Goal: Task Accomplishment & Management: Manage account settings

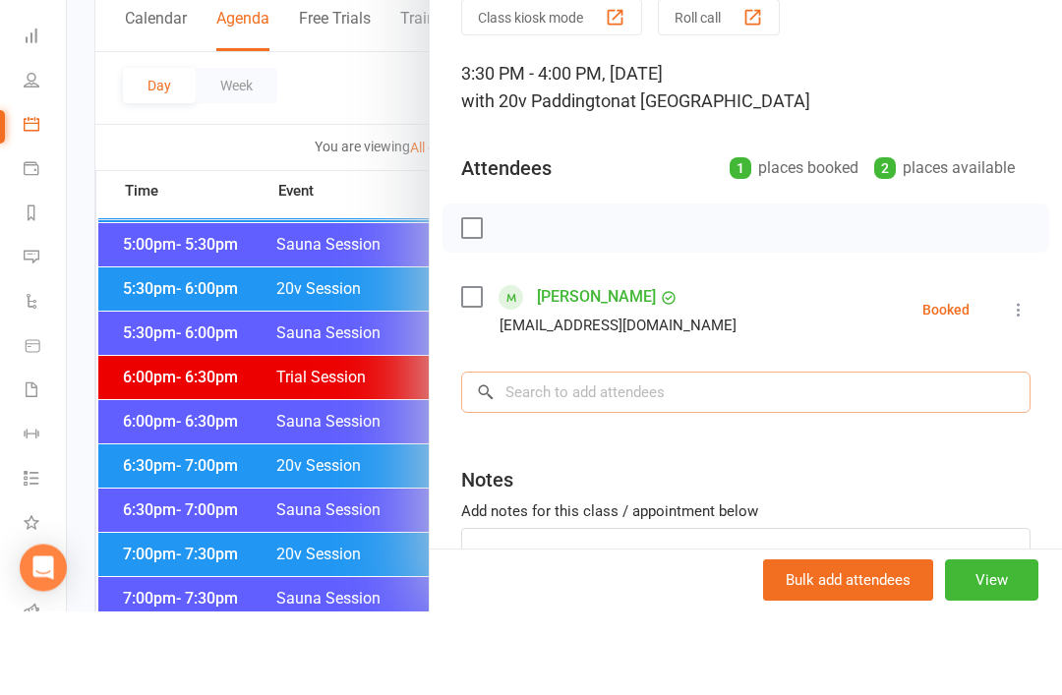
scroll to position [1880, 0]
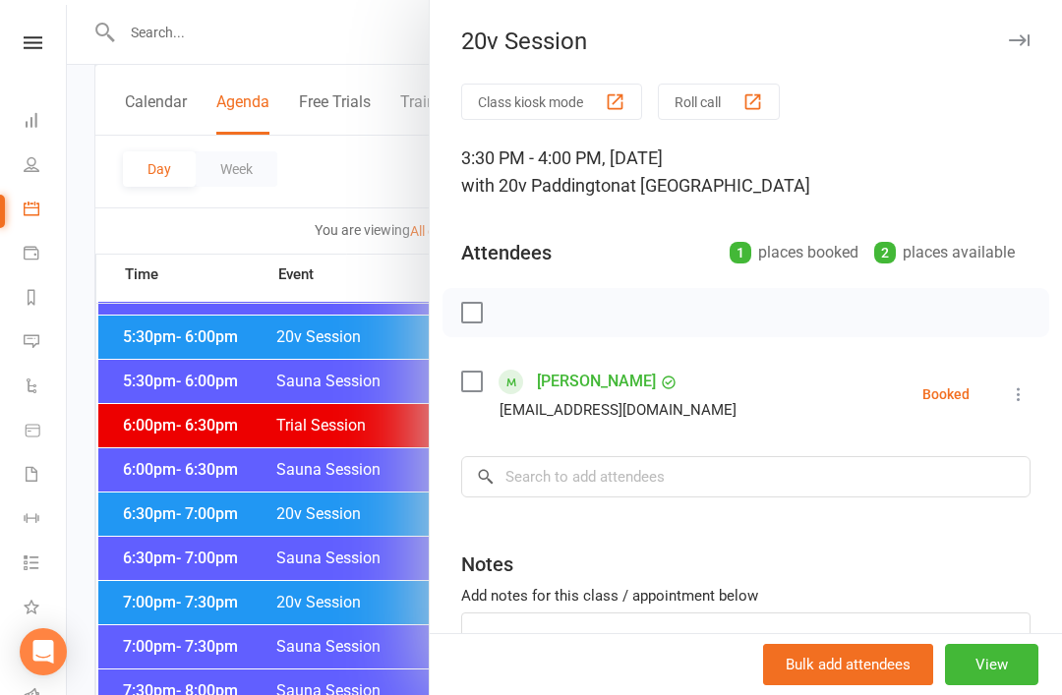
click at [331, 499] on div at bounding box center [564, 347] width 995 height 695
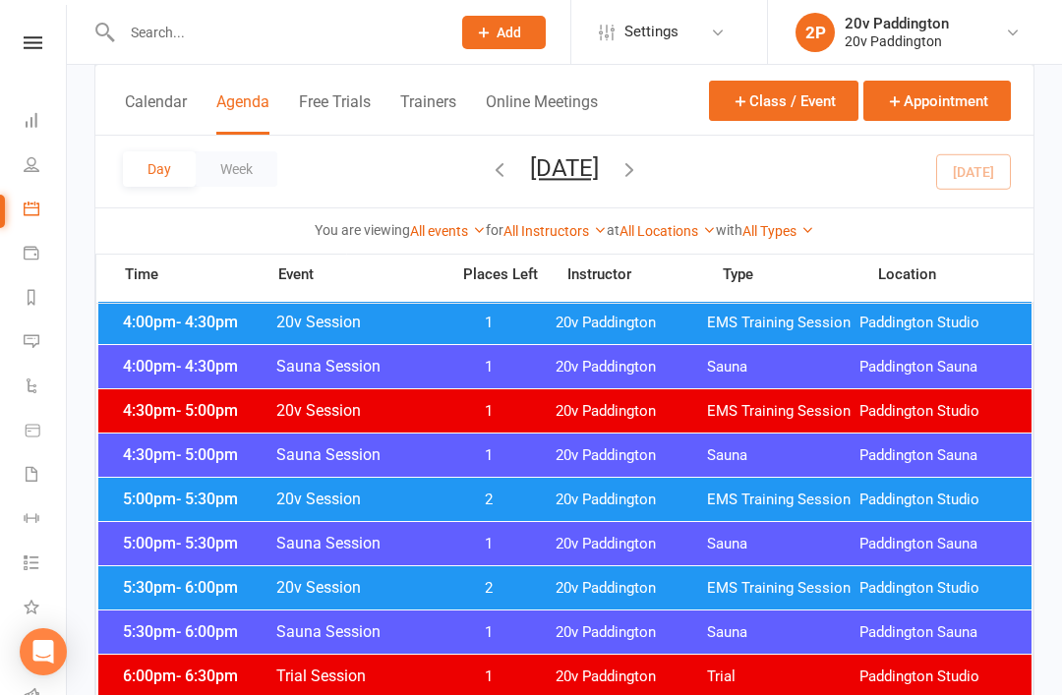
scroll to position [1610, 0]
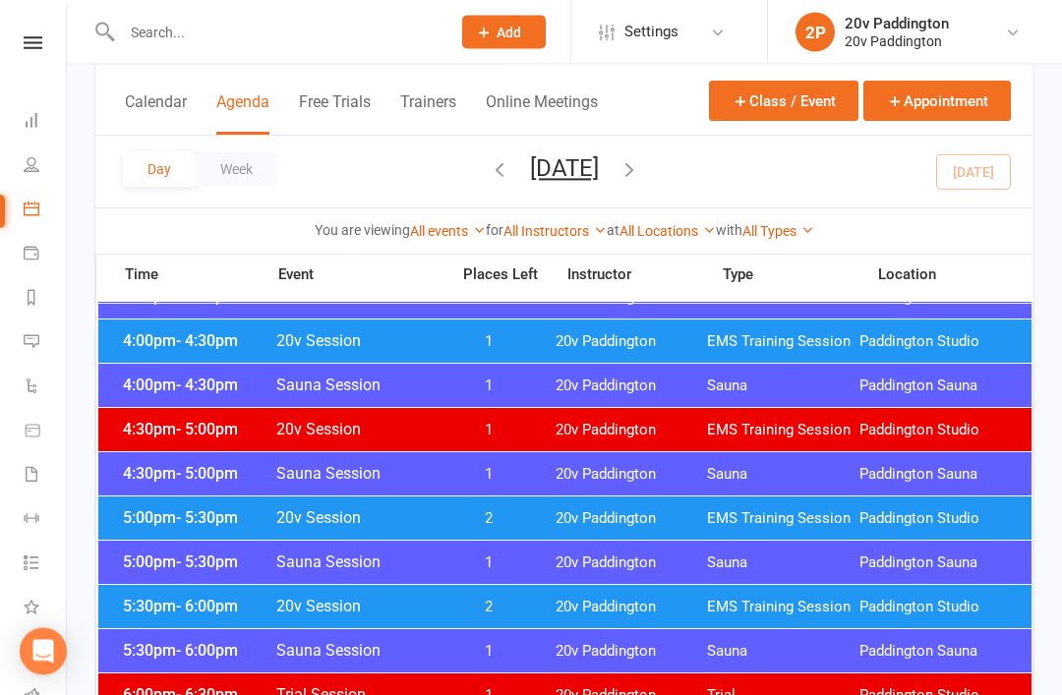
click at [377, 57] on div at bounding box center [265, 32] width 342 height 64
click at [409, 58] on div at bounding box center [265, 32] width 342 height 64
click at [380, 35] on input "text" at bounding box center [276, 33] width 321 height 28
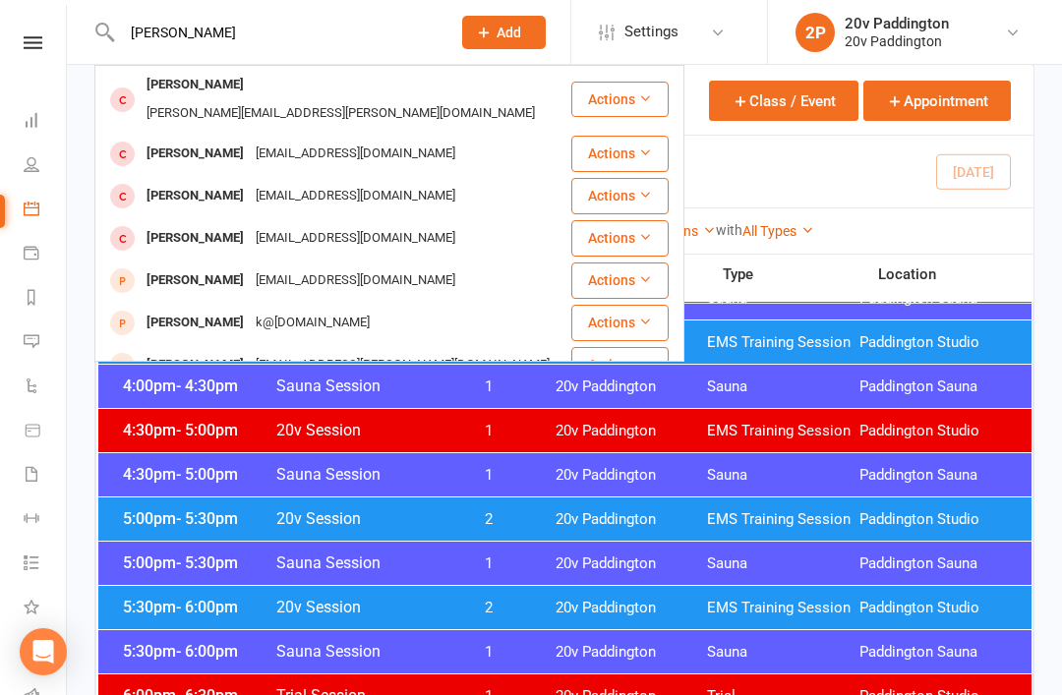
scroll to position [0, 0]
type input "Christine"
click at [174, 182] on div "Christine Zhu" at bounding box center [195, 196] width 109 height 29
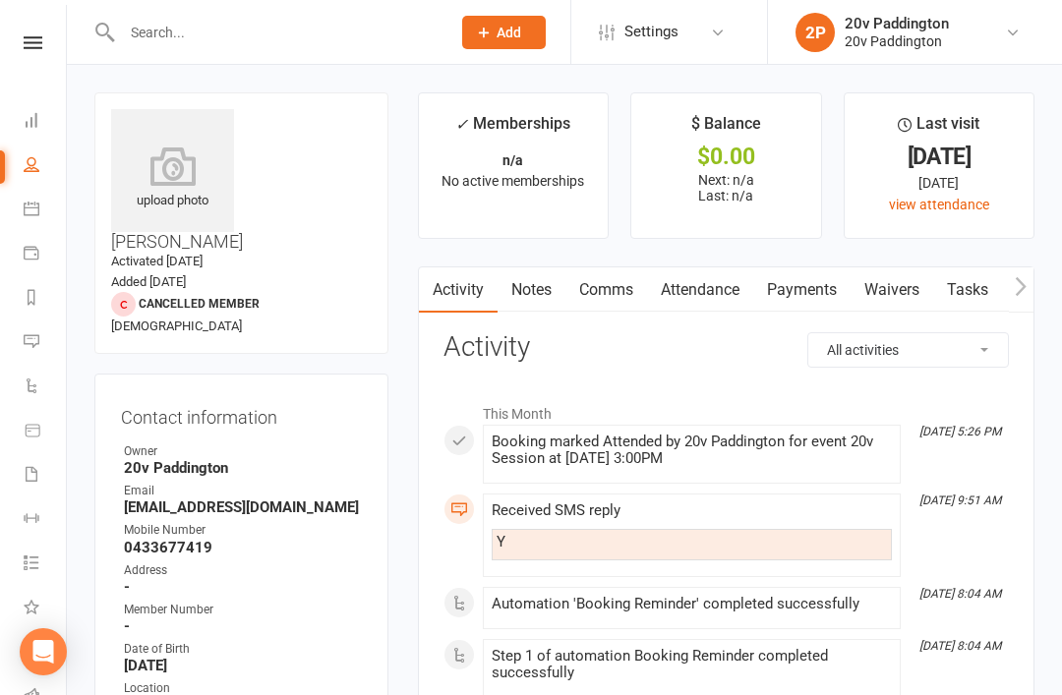
click at [624, 288] on link "Comms" at bounding box center [606, 289] width 82 height 45
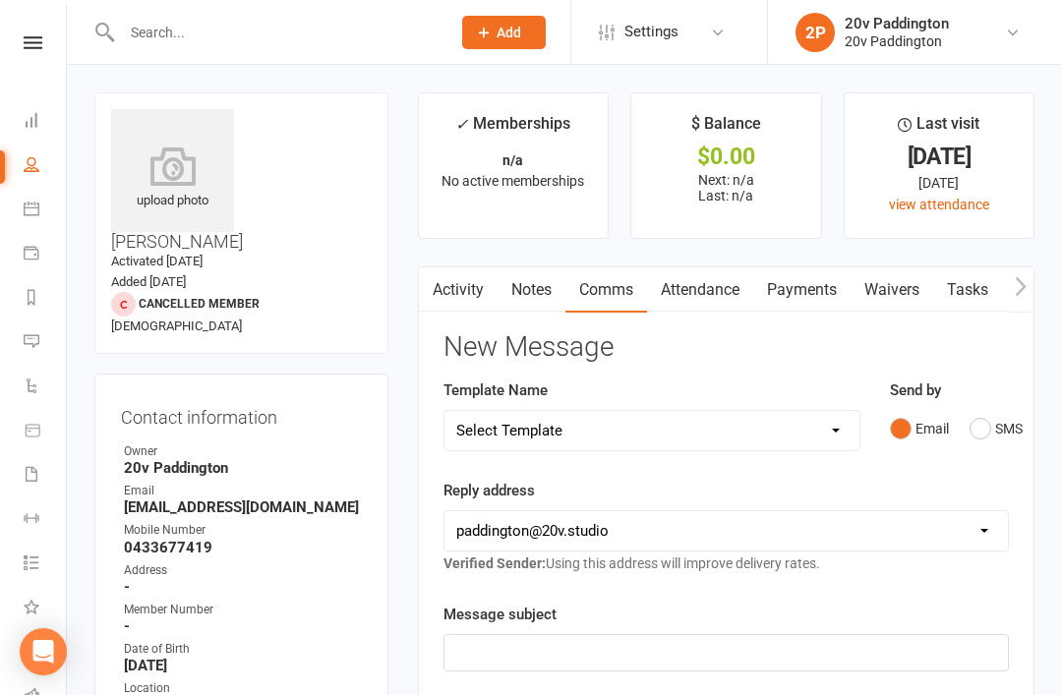
click at [992, 416] on button "SMS" at bounding box center [995, 428] width 53 height 37
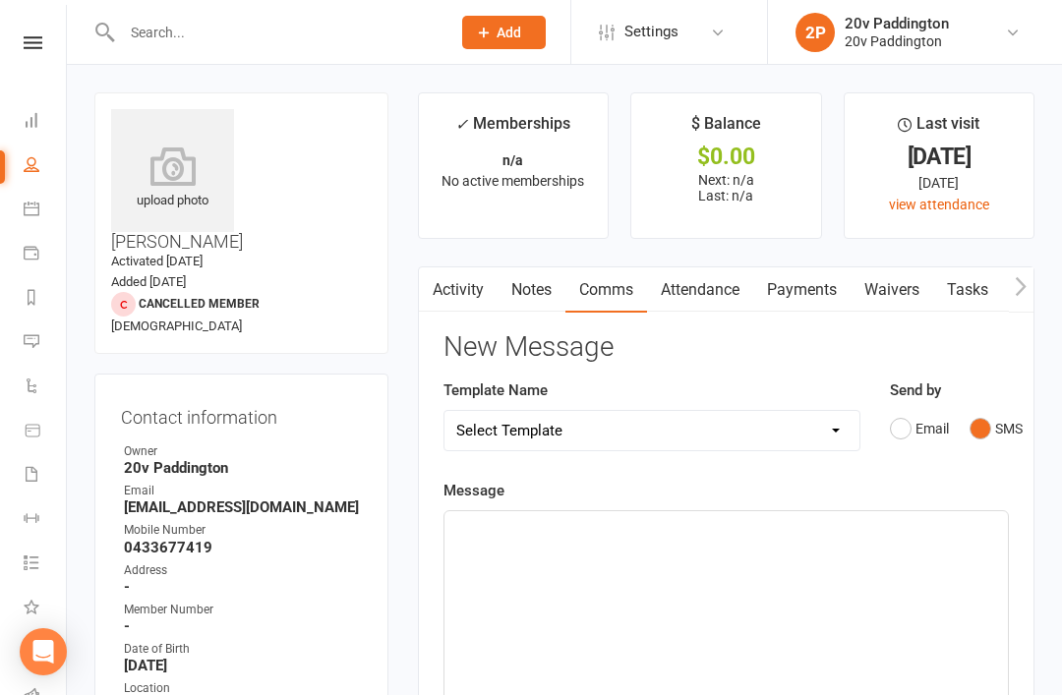
click at [788, 558] on div "﻿" at bounding box center [725, 658] width 563 height 295
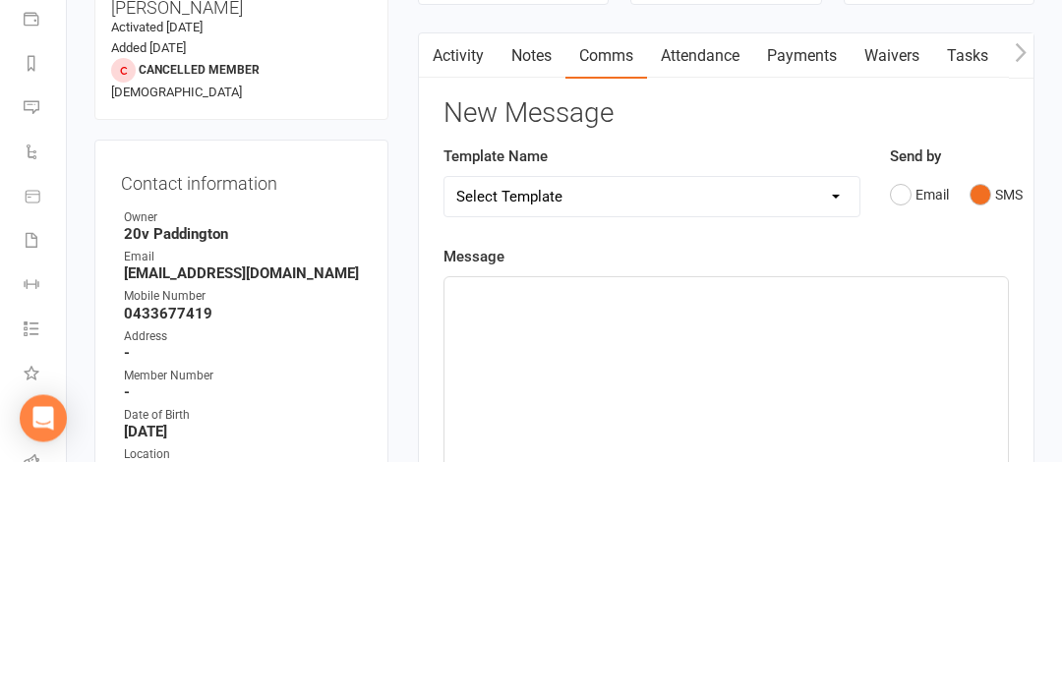
click at [548, 267] on link "Notes" at bounding box center [532, 289] width 68 height 45
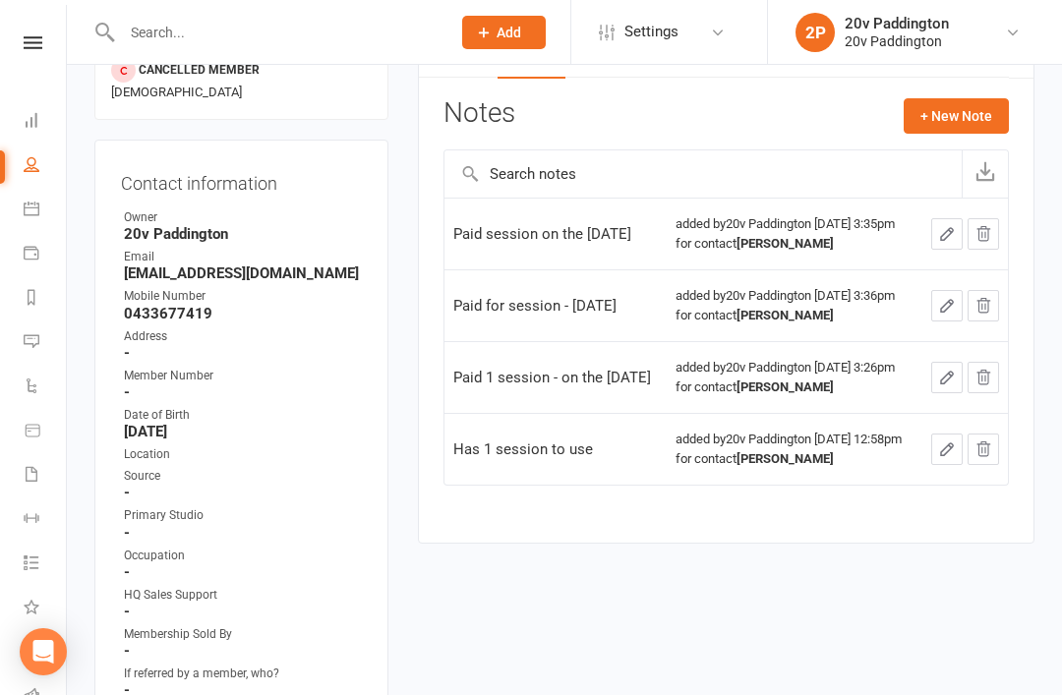
click at [988, 150] on button "button" at bounding box center [985, 173] width 46 height 47
click at [923, 117] on button "+ New Note" at bounding box center [956, 115] width 105 height 35
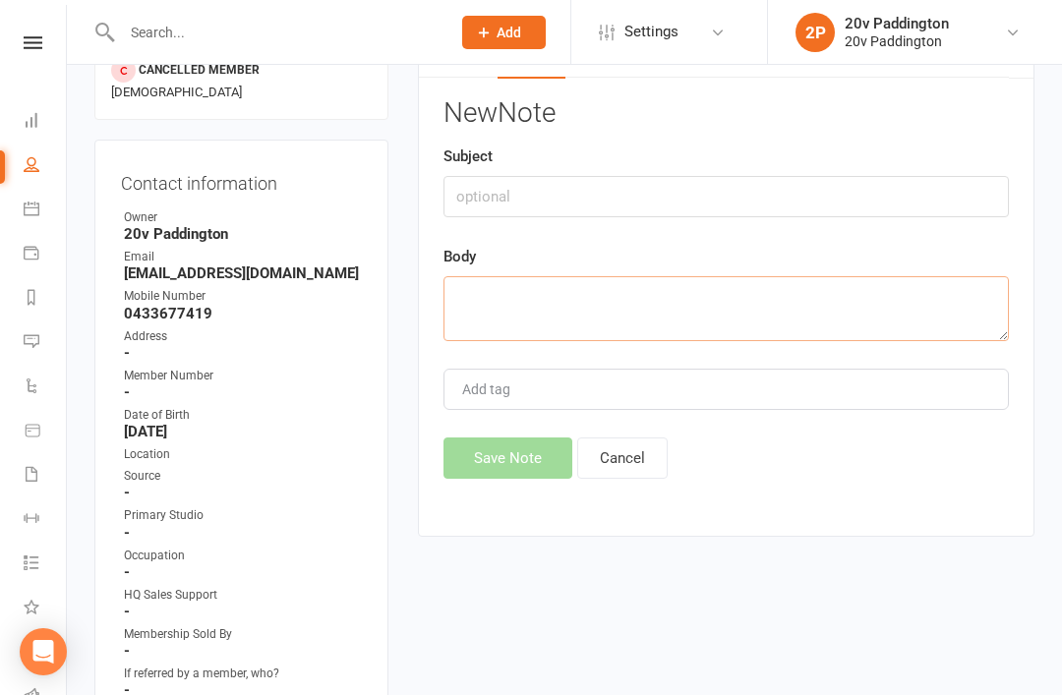
click at [651, 302] on textarea at bounding box center [725, 308] width 565 height 65
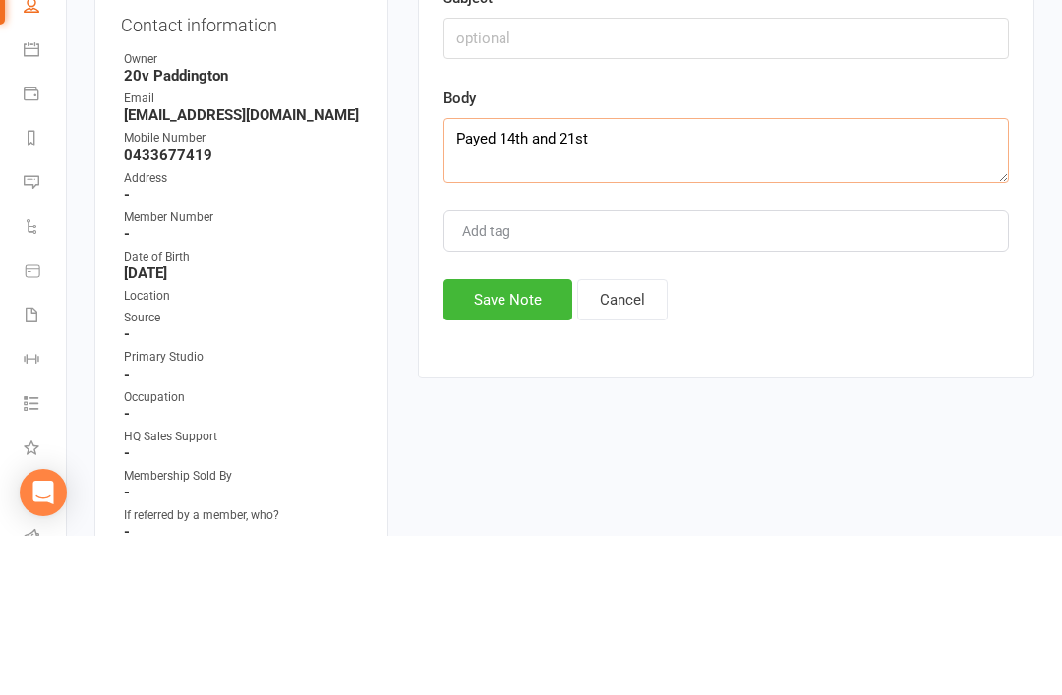
type textarea "Payed 14th and 21st"
click at [546, 271] on div "New Note Subject Body Payed 14th and 21st Add tag Save Note Cancel" at bounding box center [725, 289] width 565 height 381
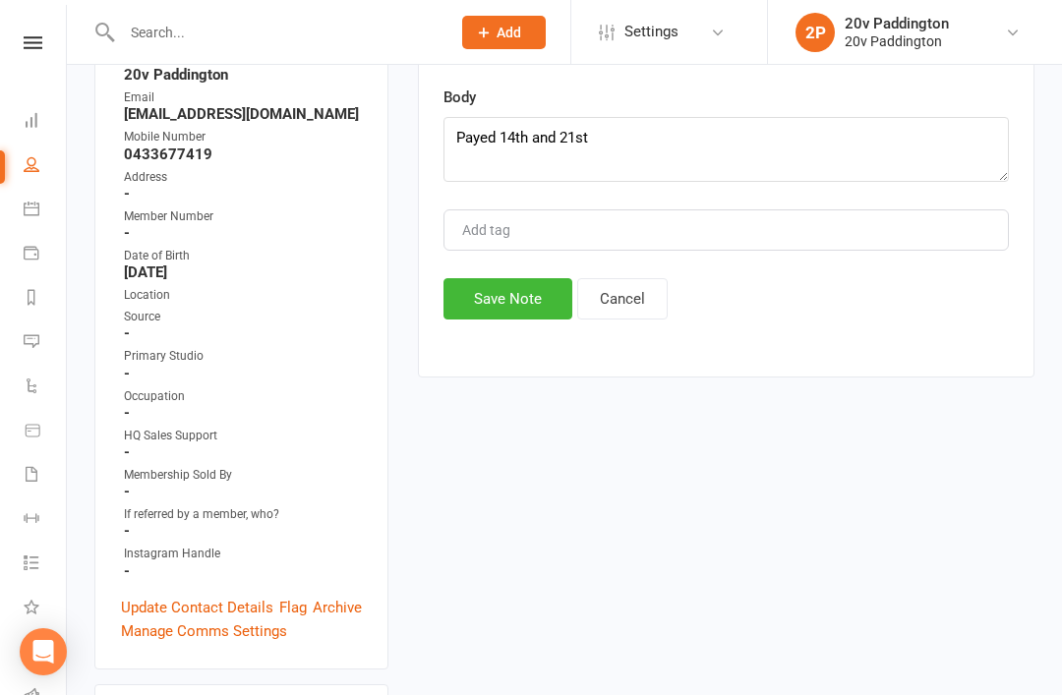
click at [530, 294] on button "Save Note" at bounding box center [507, 298] width 129 height 41
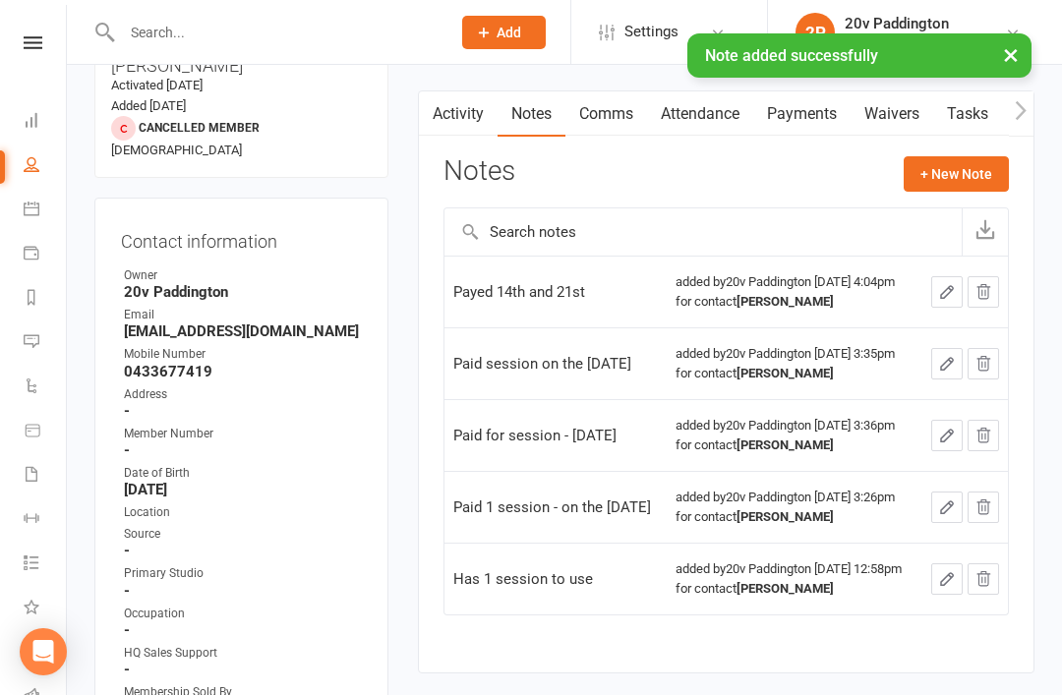
scroll to position [0, 0]
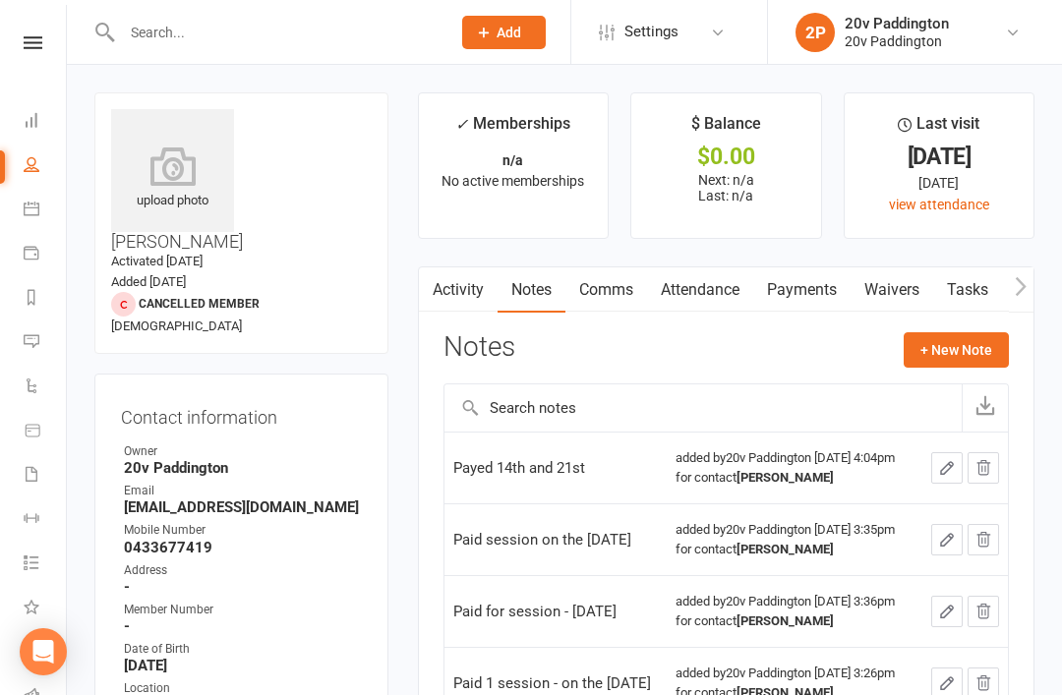
click at [35, 199] on link "Calendar" at bounding box center [46, 211] width 44 height 44
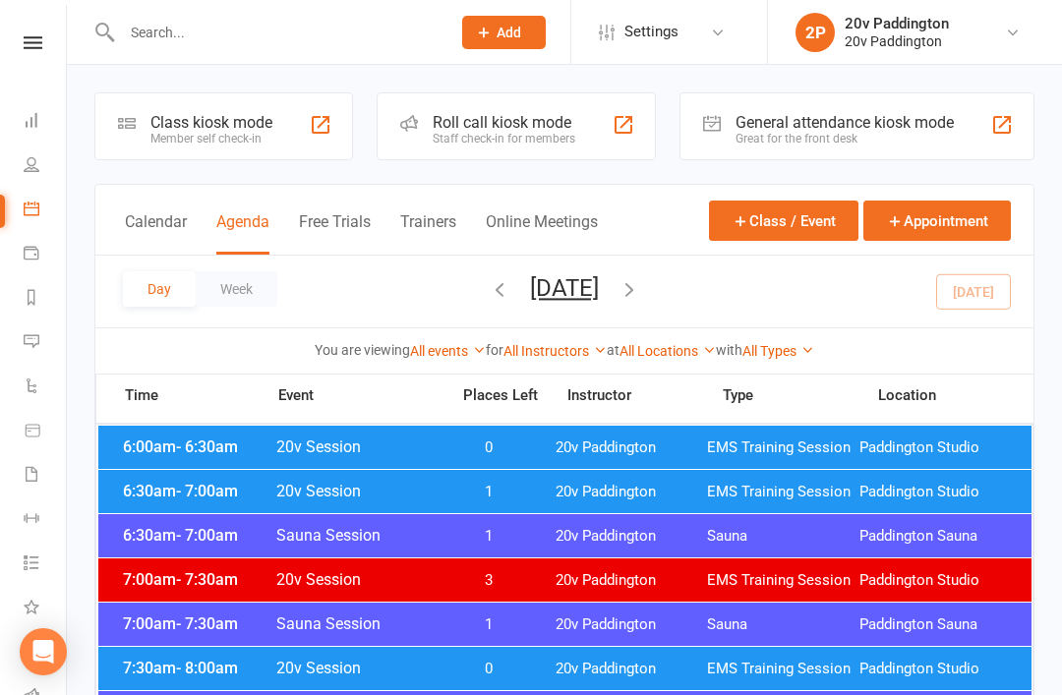
click at [599, 285] on button "Thursday, Aug 14, 2025" at bounding box center [564, 288] width 69 height 28
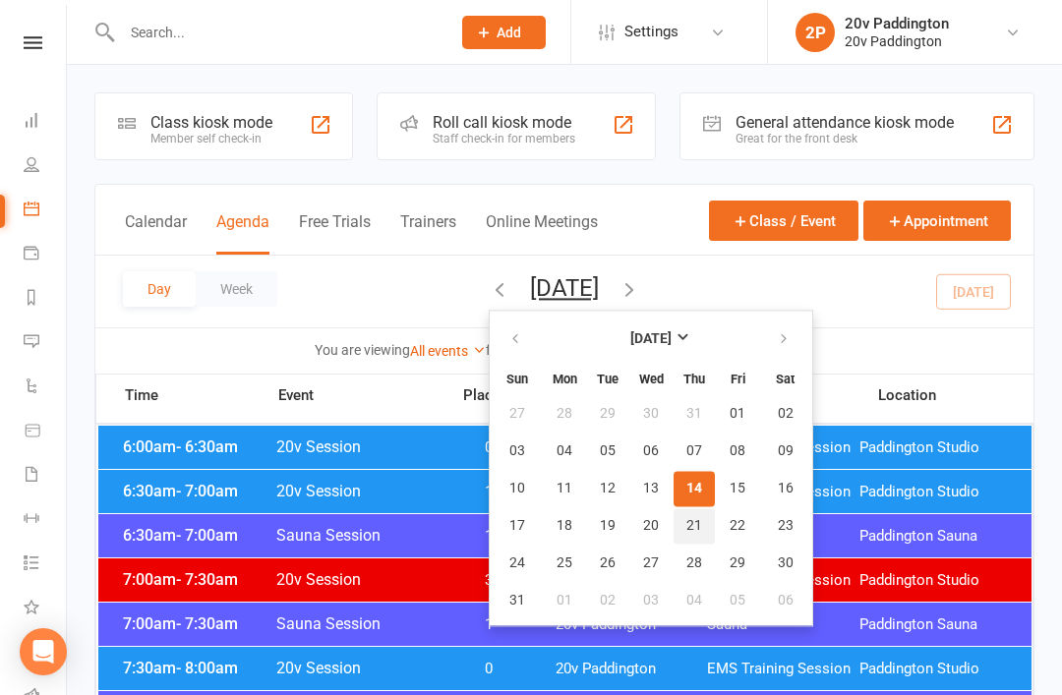
click at [674, 511] on button "21" at bounding box center [694, 525] width 41 height 35
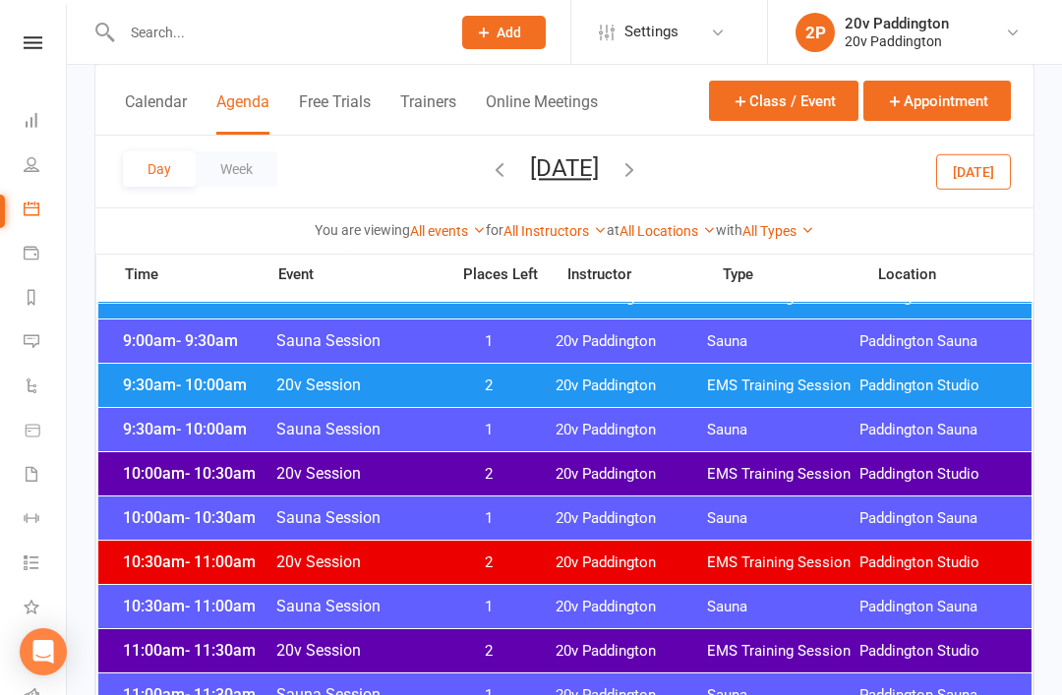
scroll to position [652, 0]
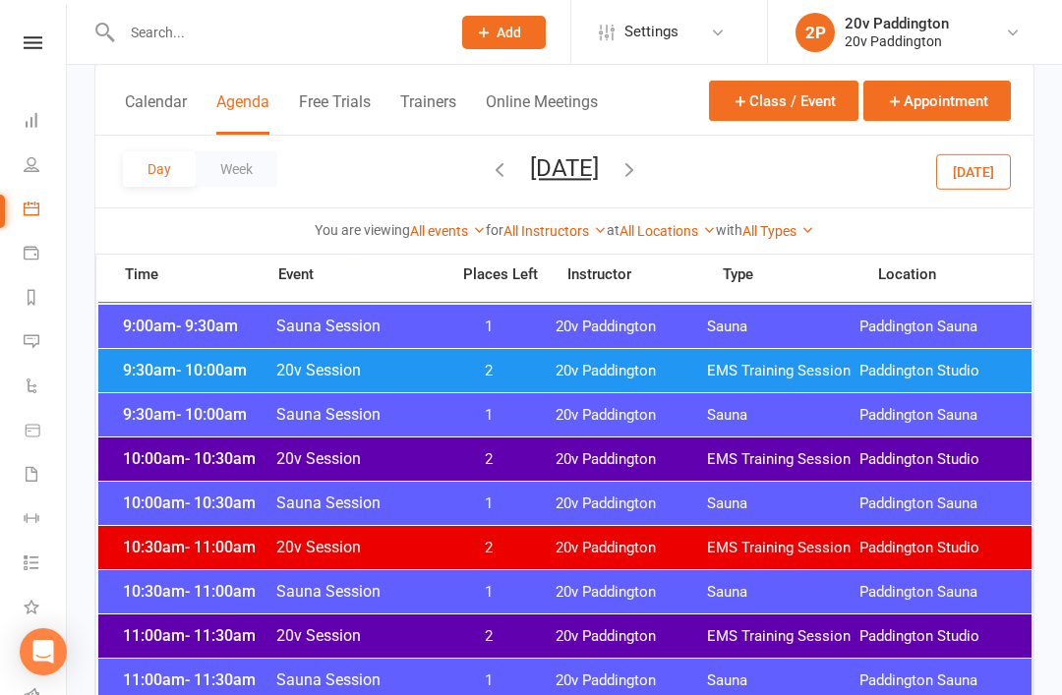
click at [641, 439] on div "10:00am - 10:30am 20v Session 2 20v Paddington EMS Training Session Paddington …" at bounding box center [564, 459] width 933 height 43
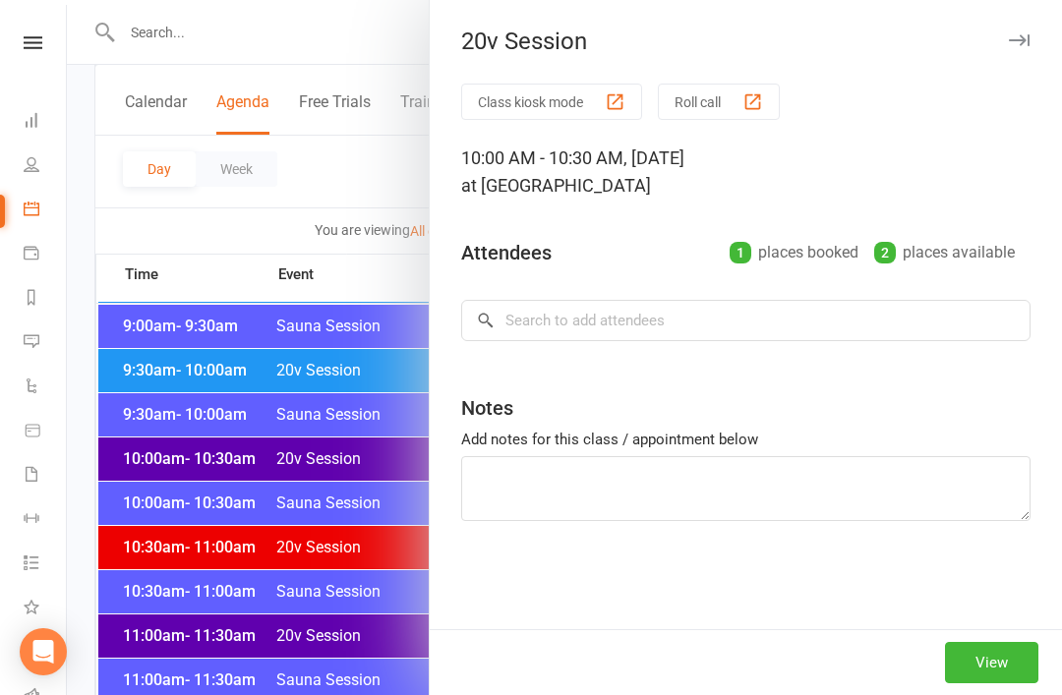
click at [148, 317] on div at bounding box center [564, 347] width 995 height 695
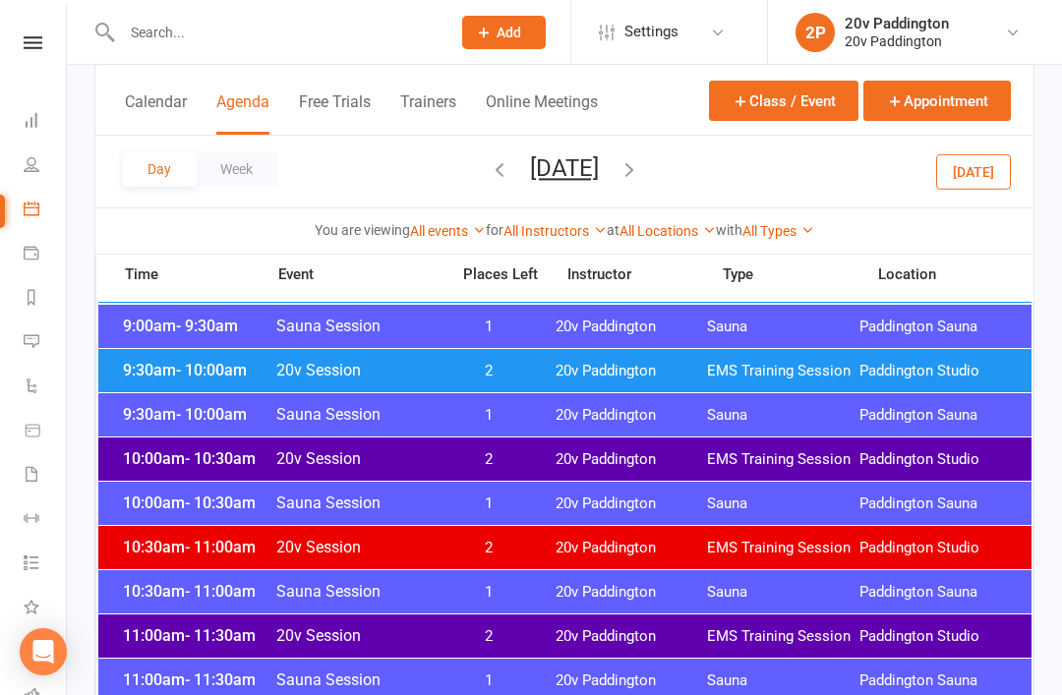
click at [584, 462] on span "20v Paddington" at bounding box center [632, 459] width 152 height 19
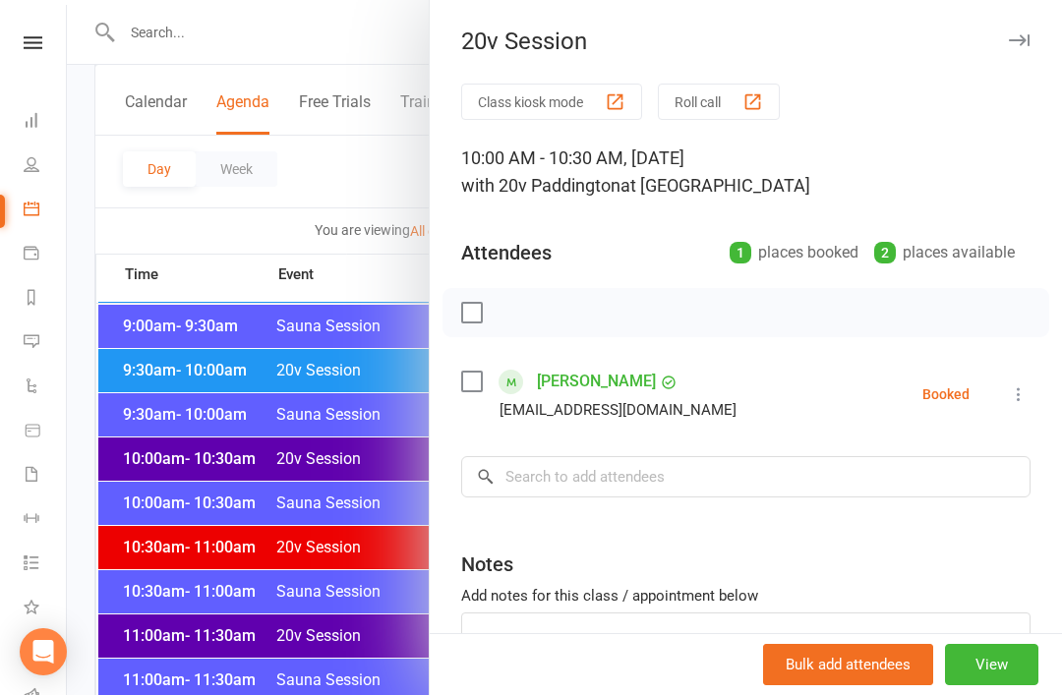
click at [162, 327] on div at bounding box center [564, 347] width 995 height 695
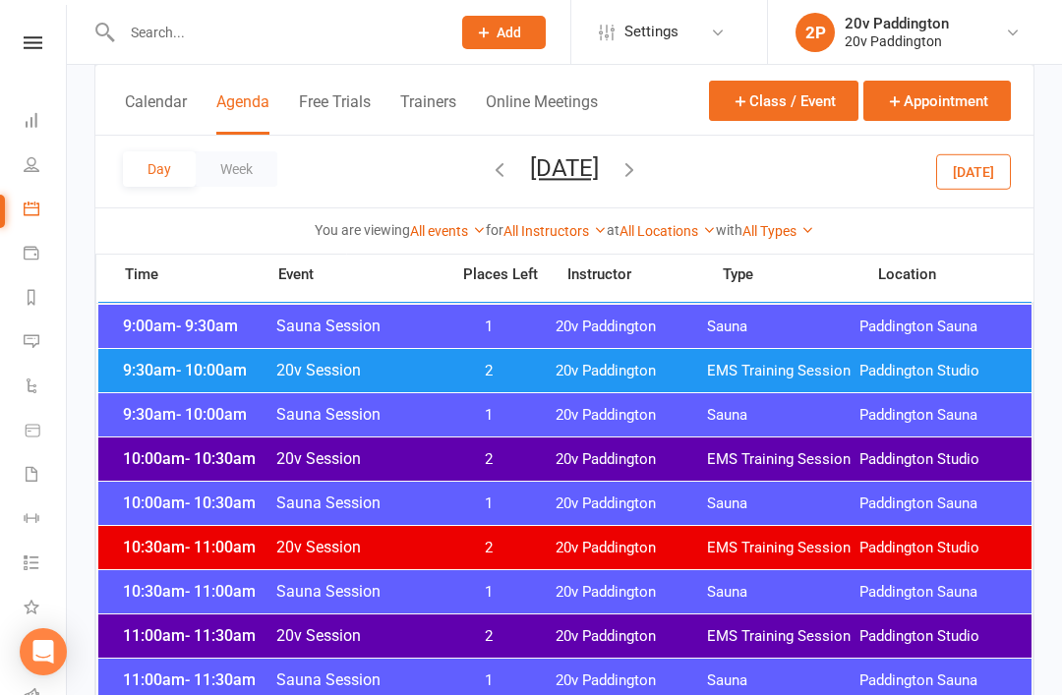
click at [458, 549] on span "2" at bounding box center [489, 548] width 103 height 19
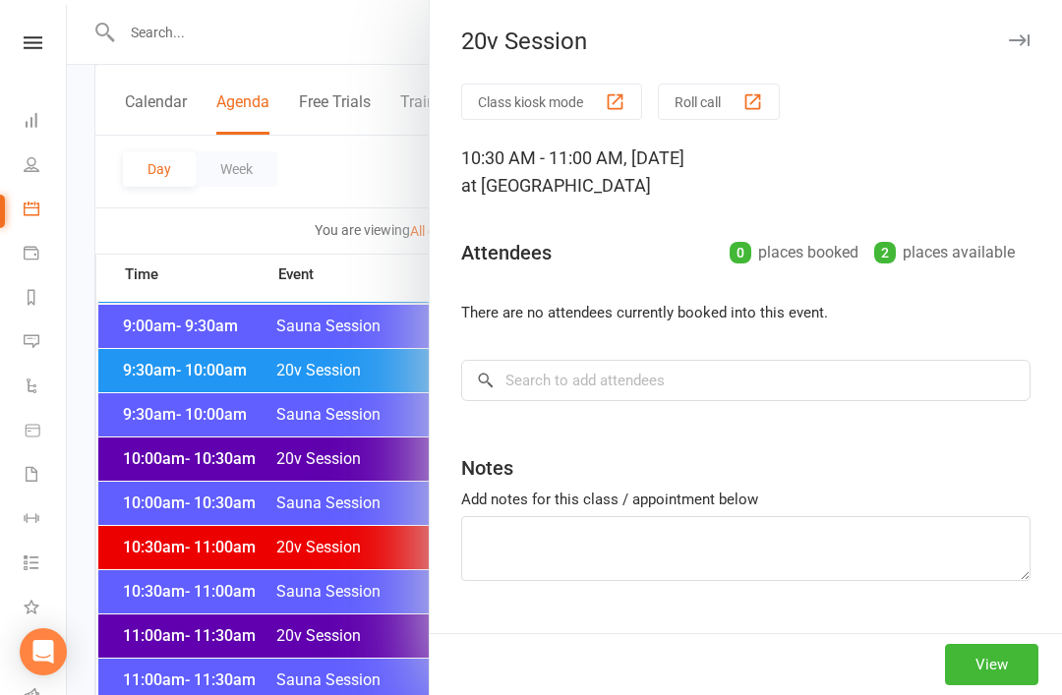
click at [378, 676] on div at bounding box center [564, 347] width 995 height 695
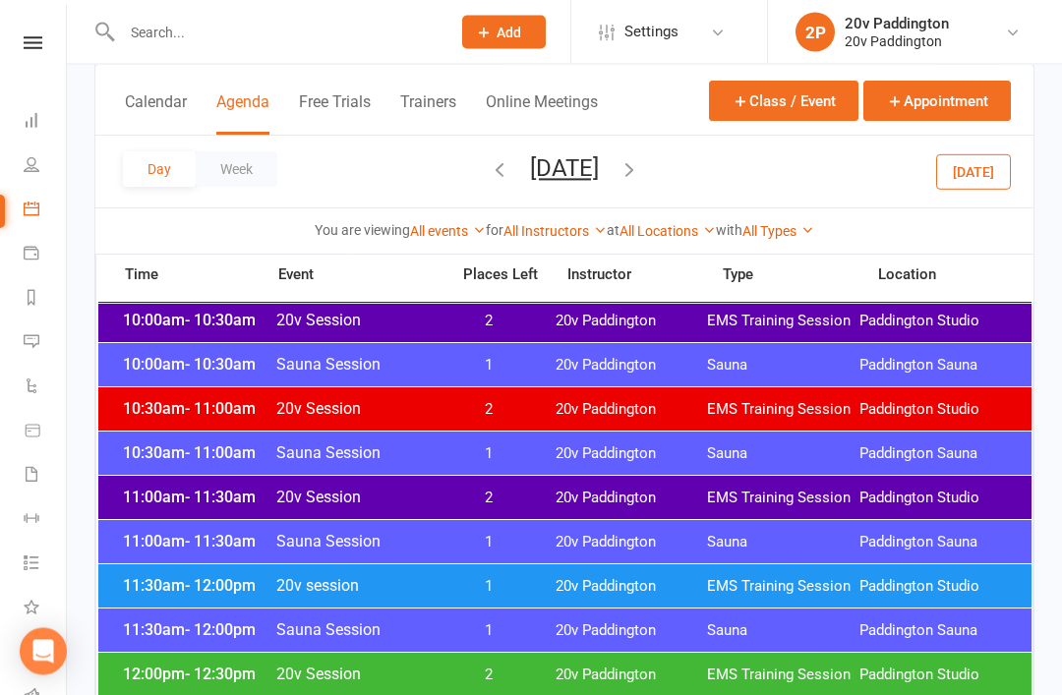
click at [571, 600] on div "11:30am - 12:00pm 20v session 1 20v Paddington EMS Training Session Paddington …" at bounding box center [564, 586] width 933 height 43
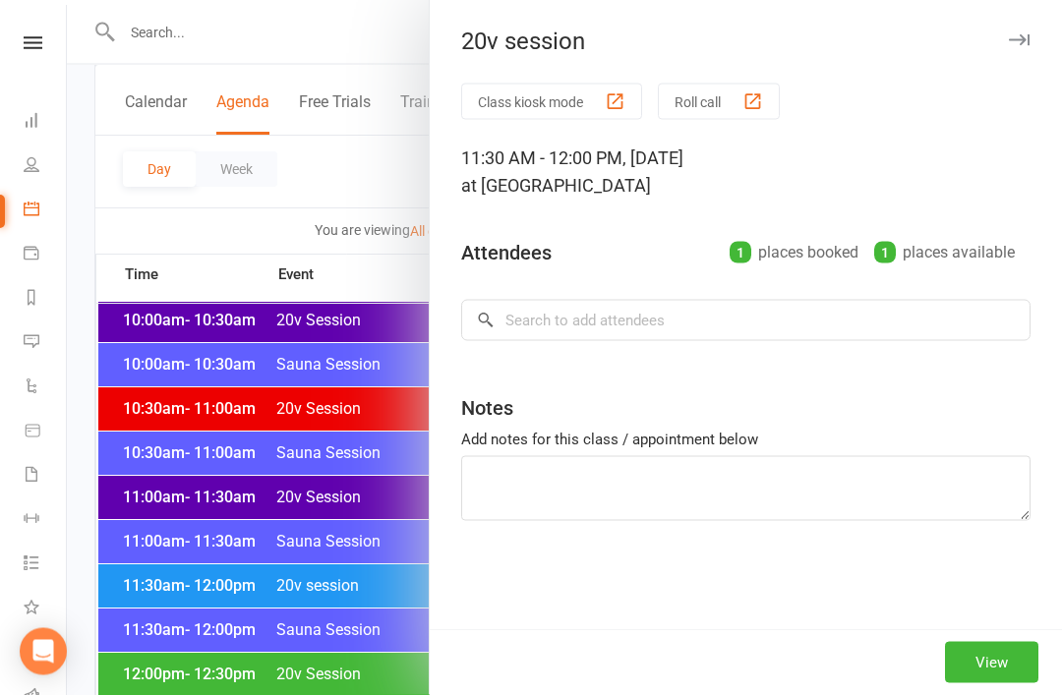
scroll to position [791, 0]
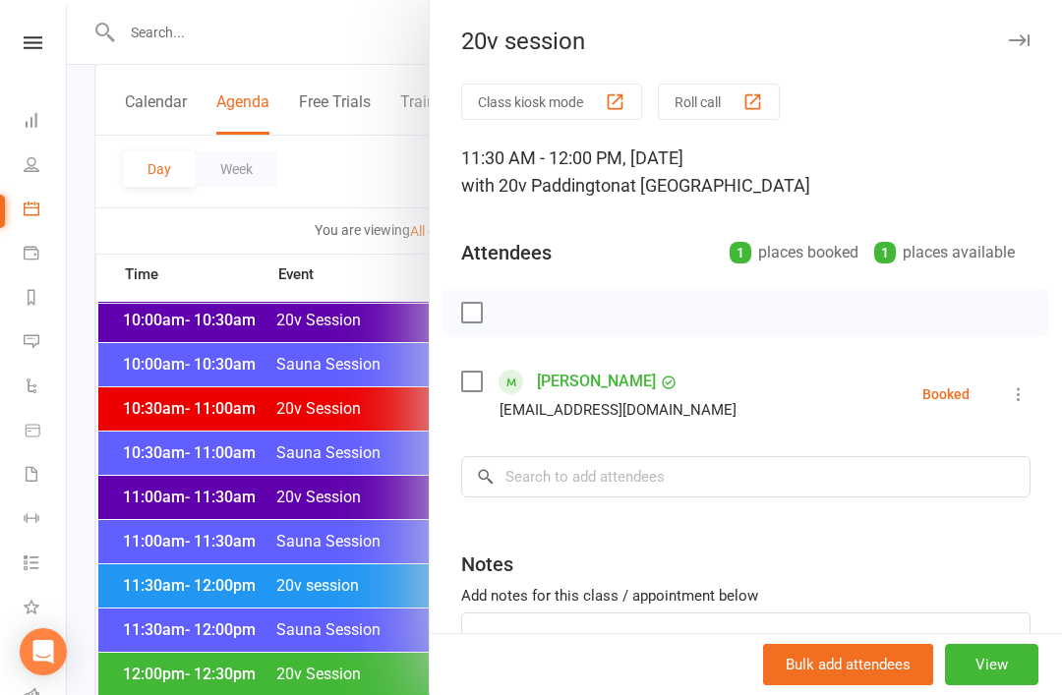
click at [166, 339] on div at bounding box center [564, 347] width 995 height 695
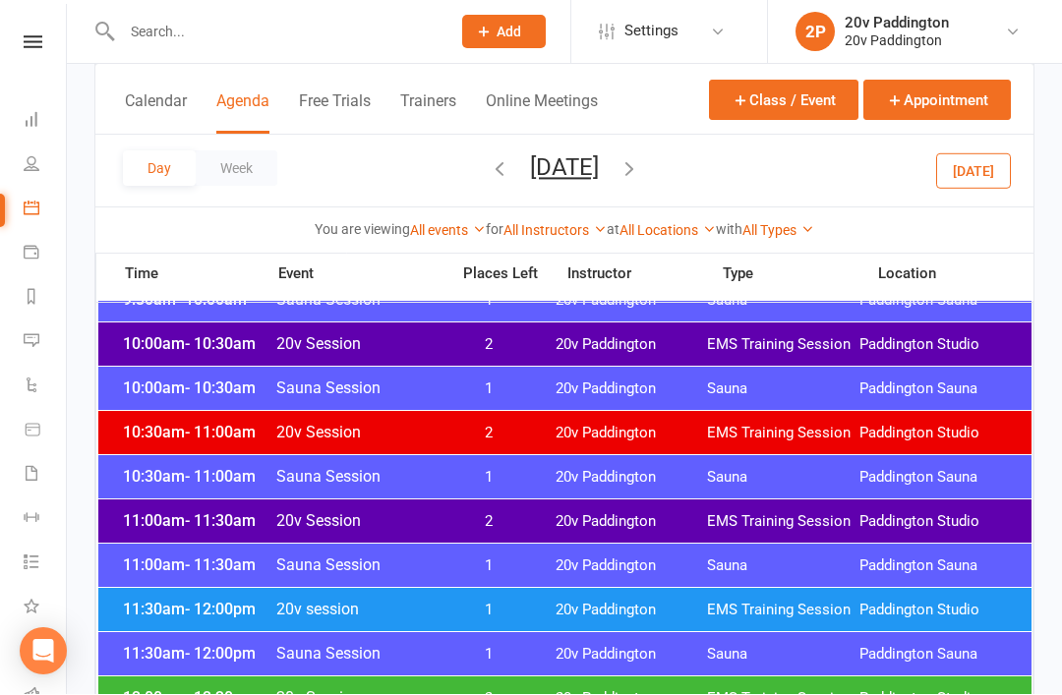
click at [529, 511] on div "11:00am - 11:30am 20v Session 2 20v Paddington EMS Training Session Paddington …" at bounding box center [564, 521] width 933 height 43
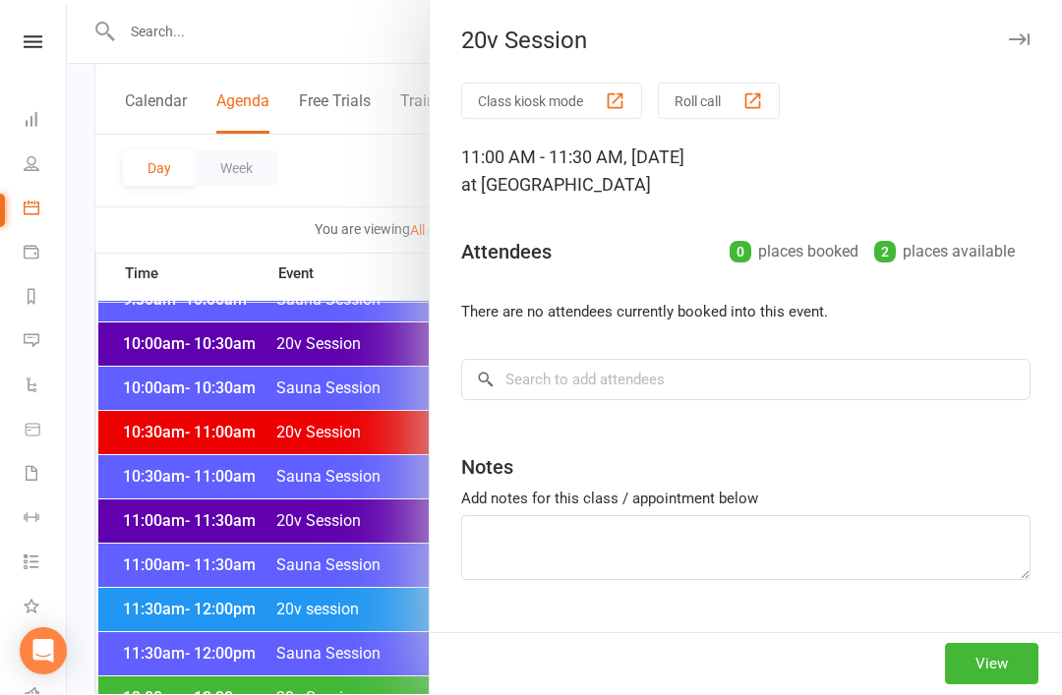
scroll to position [767, 0]
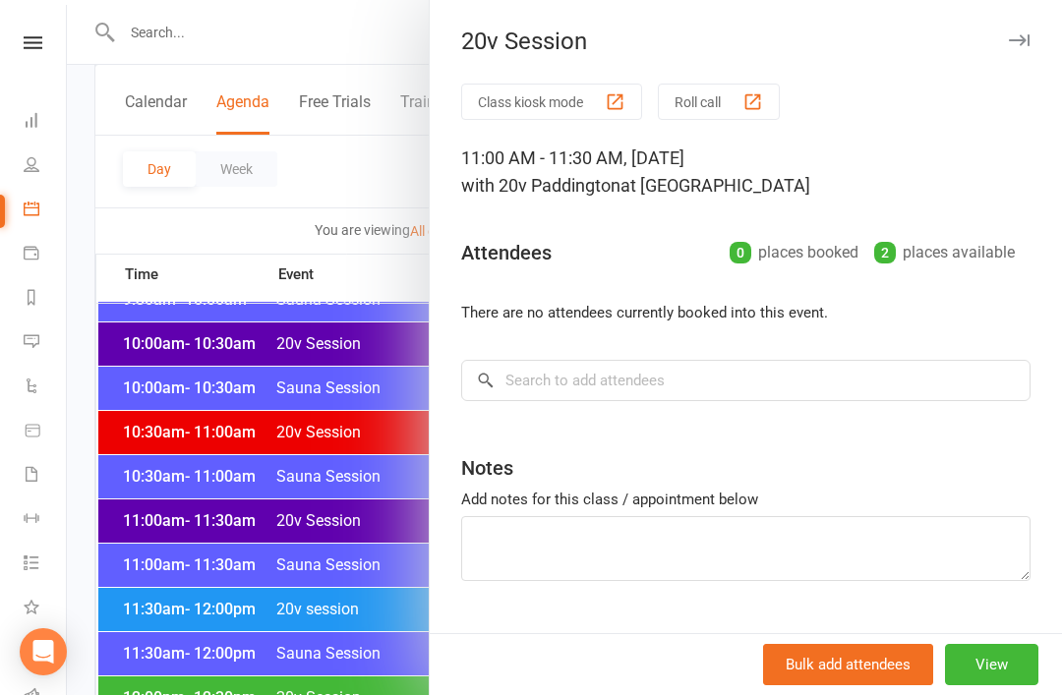
click at [323, 619] on div at bounding box center [564, 347] width 995 height 695
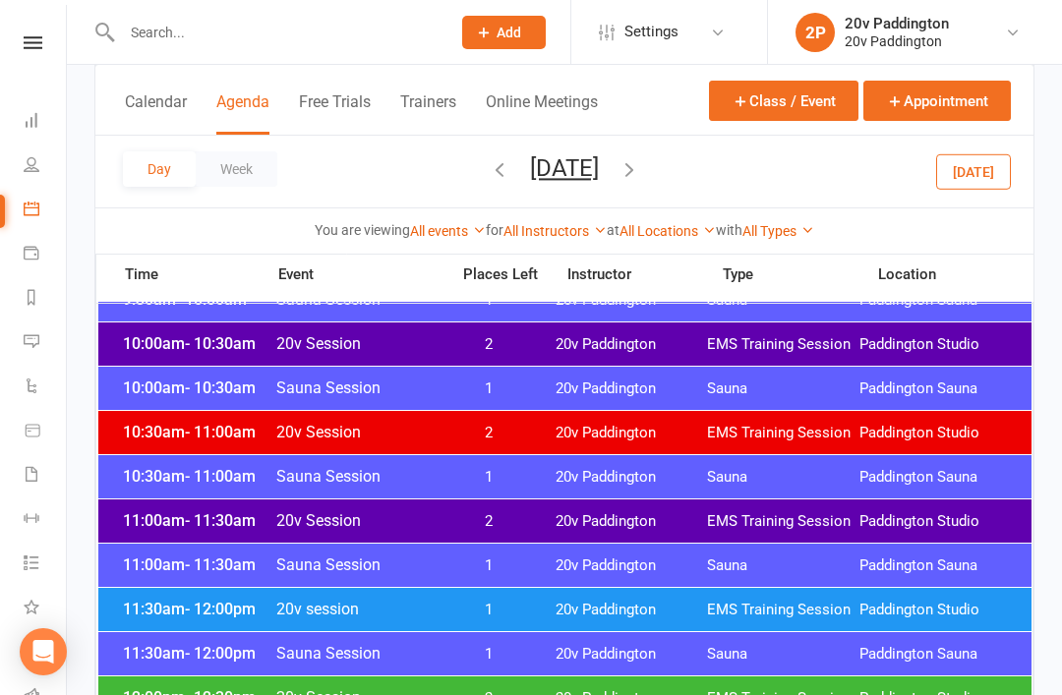
click at [454, 500] on div "11:00am - 11:30am 20v Session 2 20v Paddington EMS Training Session Paddington …" at bounding box center [564, 520] width 933 height 43
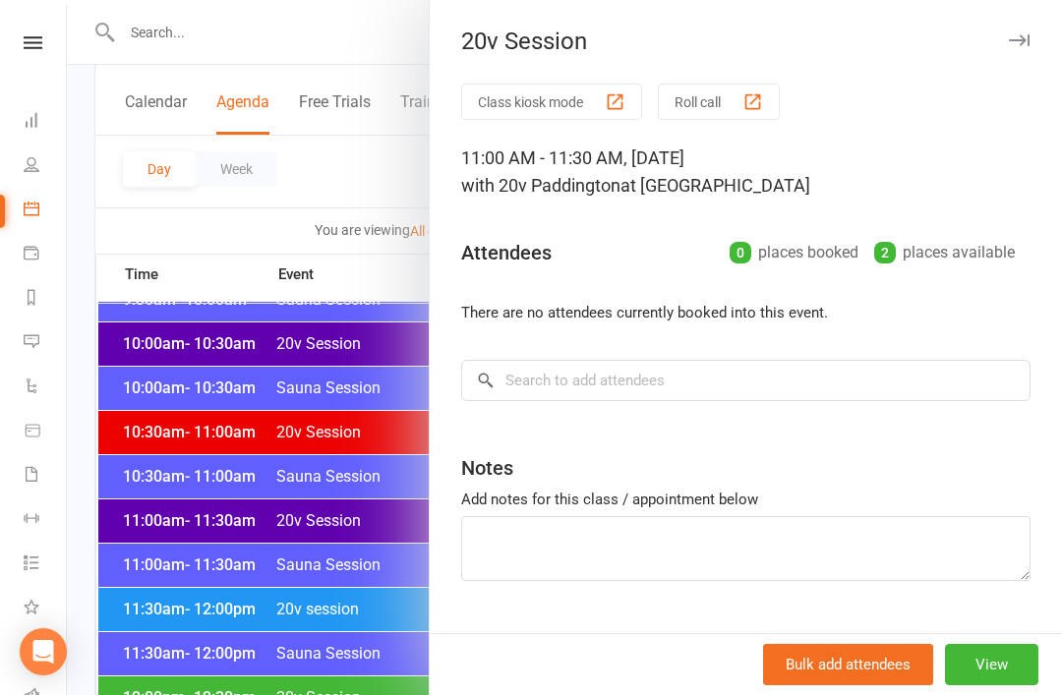
click at [174, 347] on div at bounding box center [564, 347] width 995 height 695
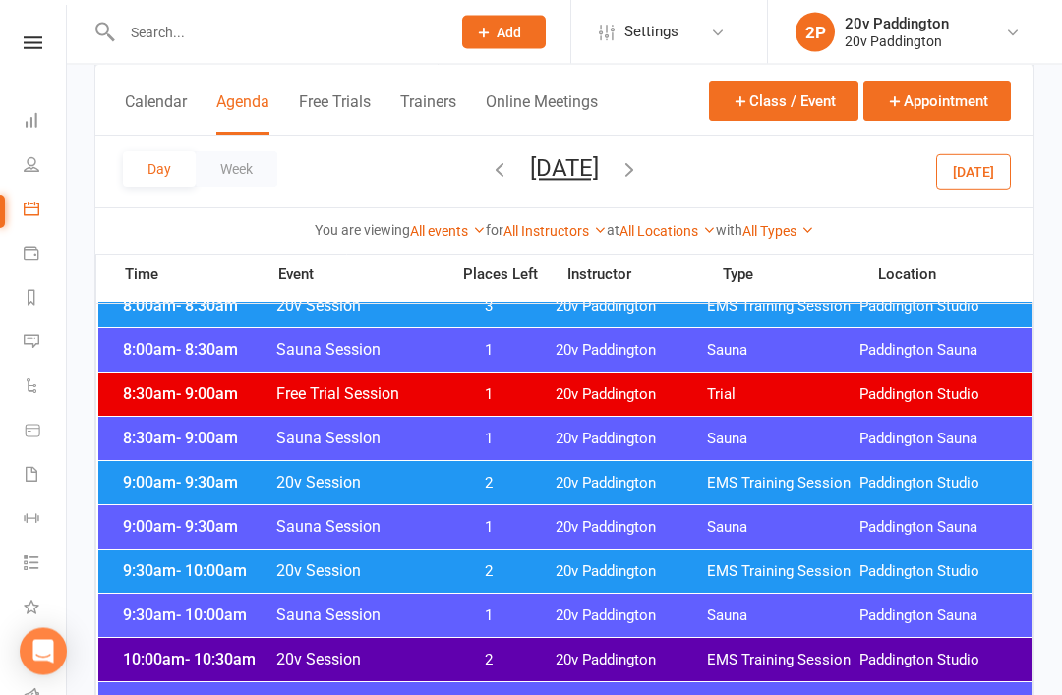
scroll to position [451, 0]
click at [936, 183] on div "Day Week Thursday, Aug 21, 2025 August 2025 Sun Mon Tue Wed Thu Fri Sat 27 28 2…" at bounding box center [564, 172] width 938 height 72
click at [955, 183] on button "Today" at bounding box center [973, 170] width 75 height 35
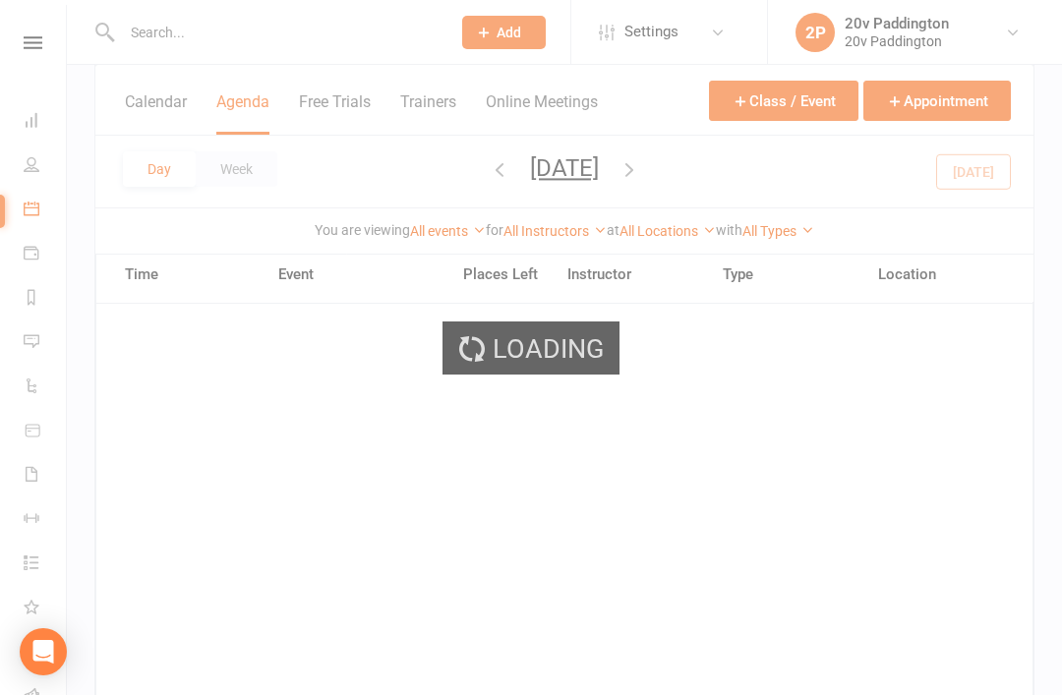
scroll to position [431, 0]
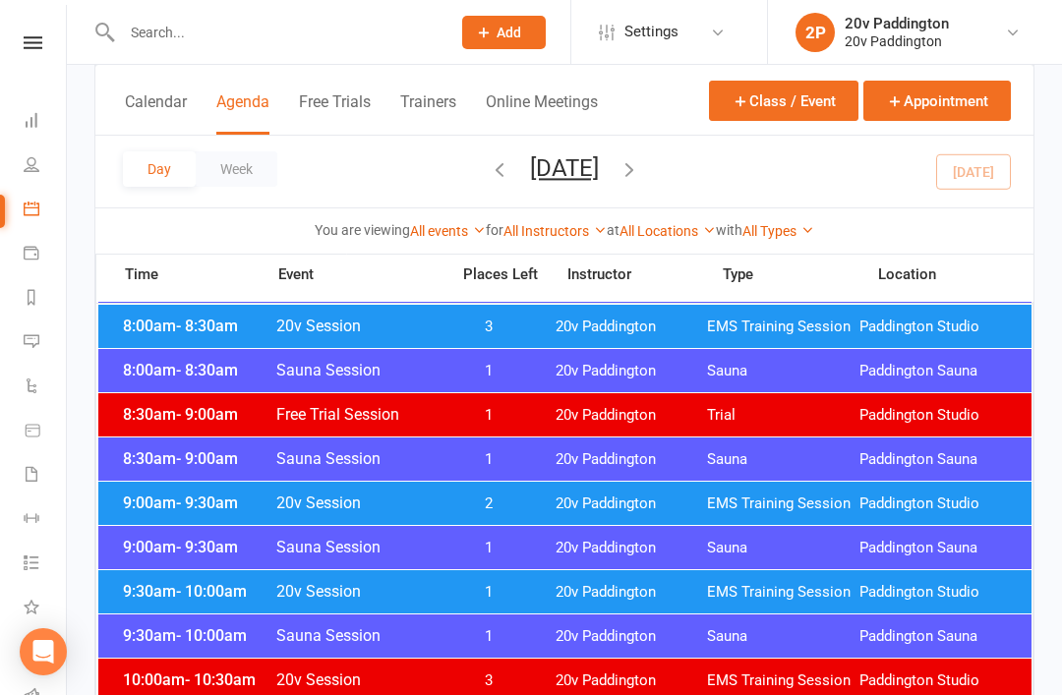
click at [640, 176] on icon "button" at bounding box center [629, 169] width 22 height 22
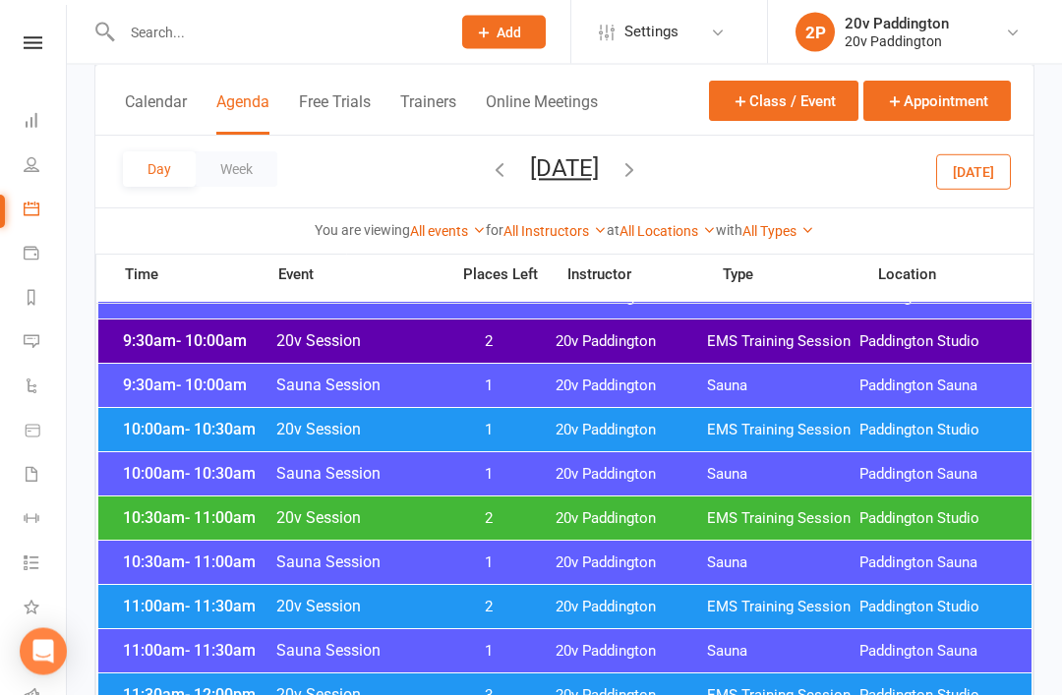
click at [616, 515] on span "20v Paddington" at bounding box center [632, 519] width 152 height 19
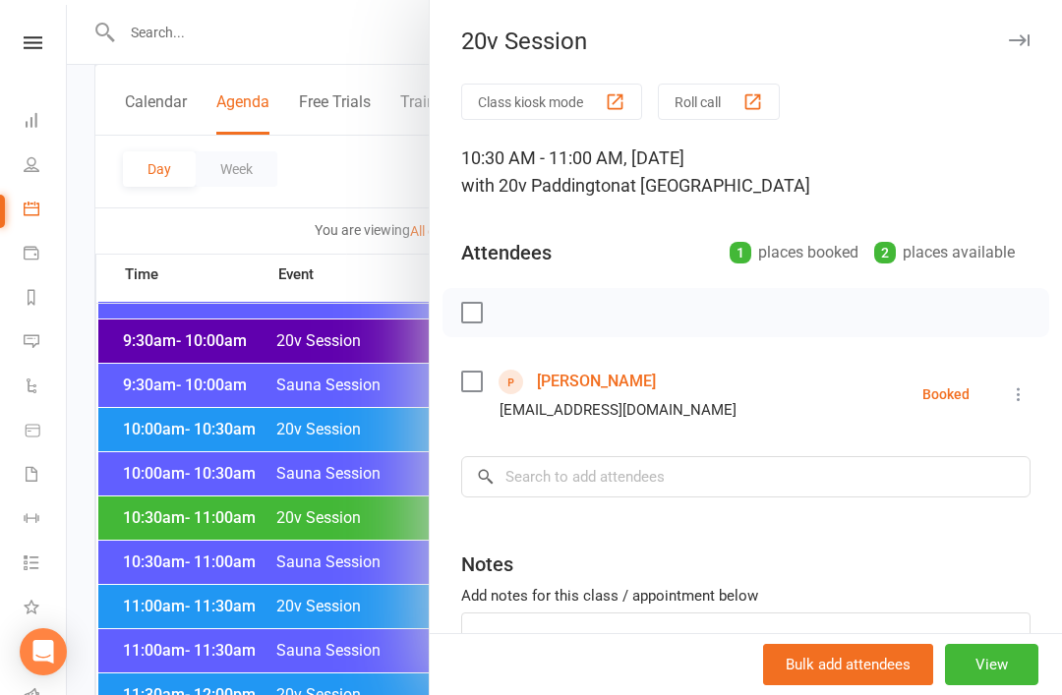
click at [578, 377] on link "[PERSON_NAME]" at bounding box center [596, 381] width 119 height 31
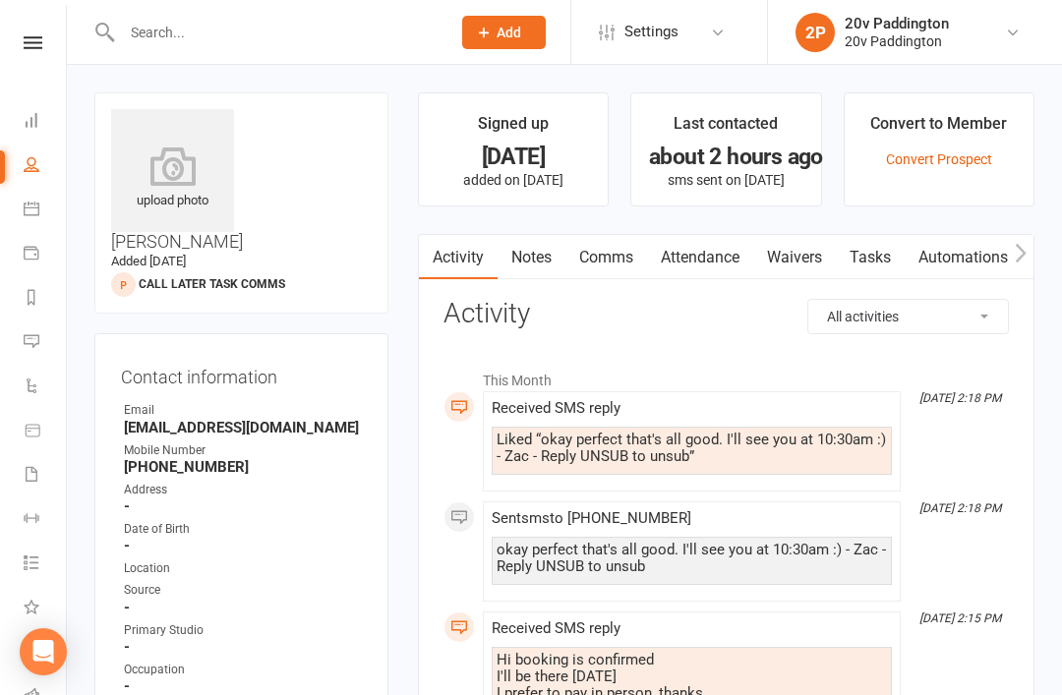
click at [29, 213] on icon at bounding box center [32, 209] width 16 height 16
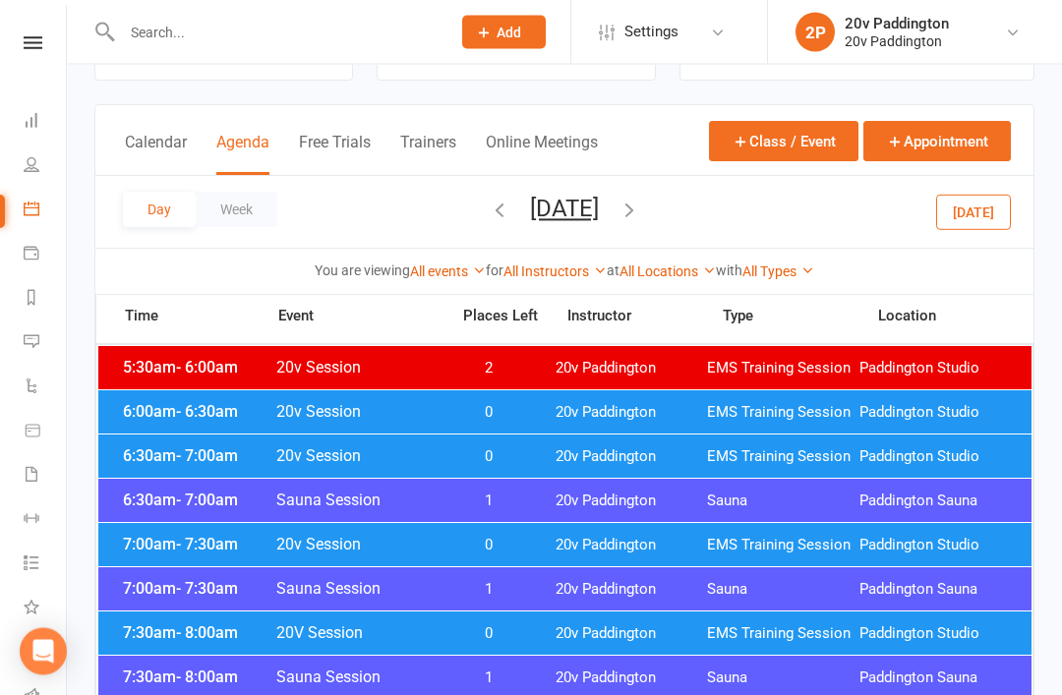
scroll to position [80, 0]
click at [676, 414] on span "20v Paddington" at bounding box center [632, 412] width 152 height 19
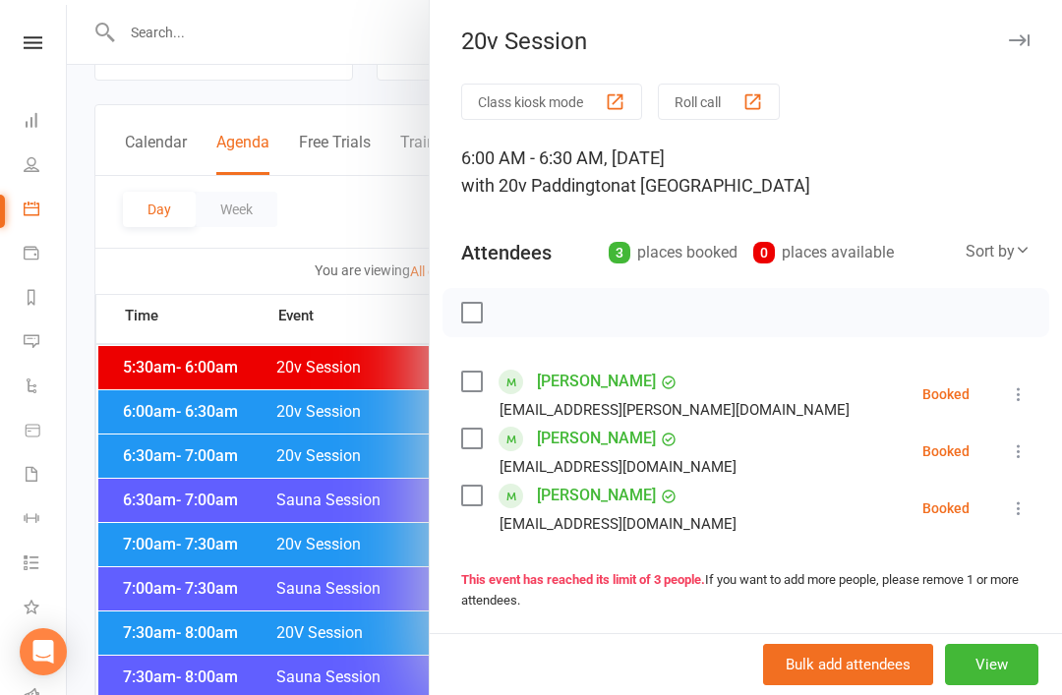
click at [343, 647] on div at bounding box center [564, 347] width 995 height 695
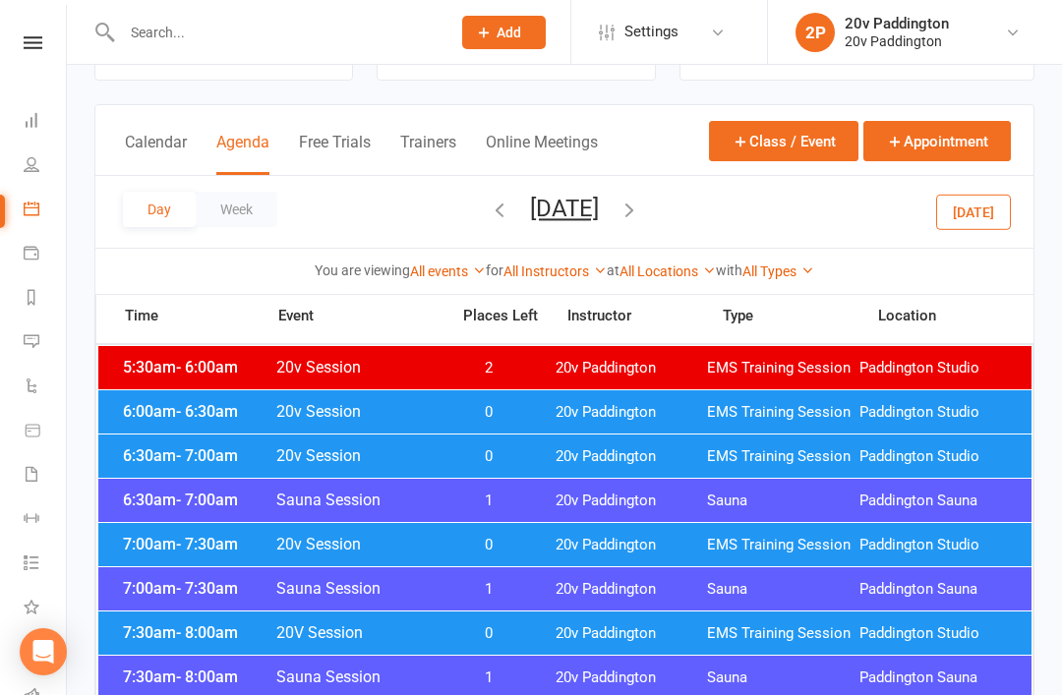
click at [550, 444] on div "6:30am - 7:00am 20v Session 0 20v Paddington EMS Training Session Paddington St…" at bounding box center [564, 456] width 933 height 43
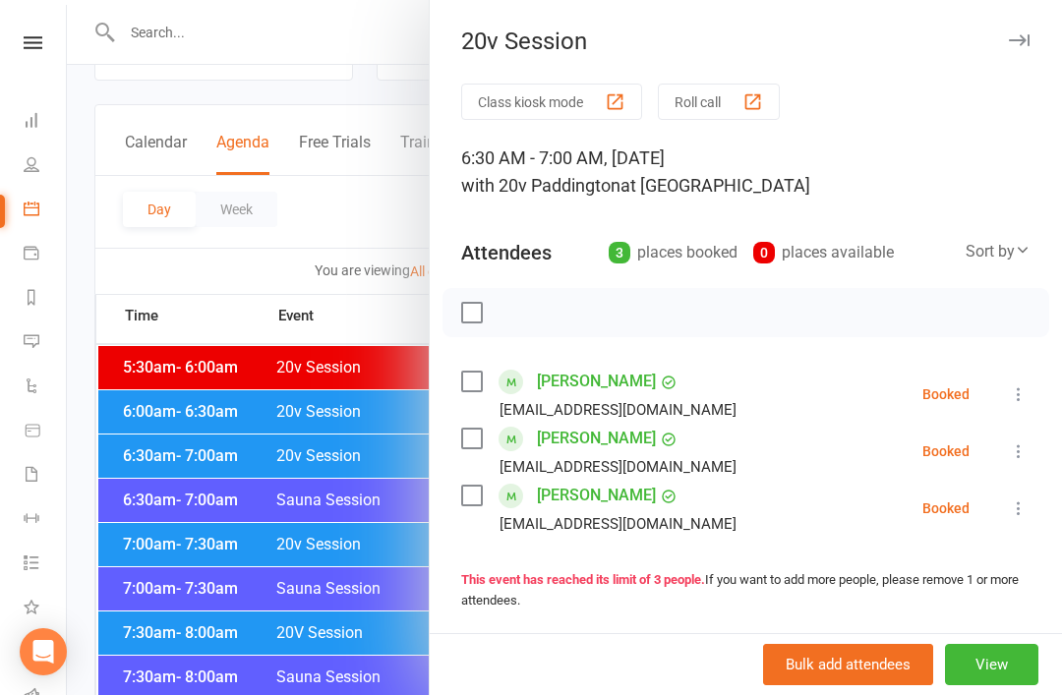
click at [345, 635] on div at bounding box center [564, 347] width 995 height 695
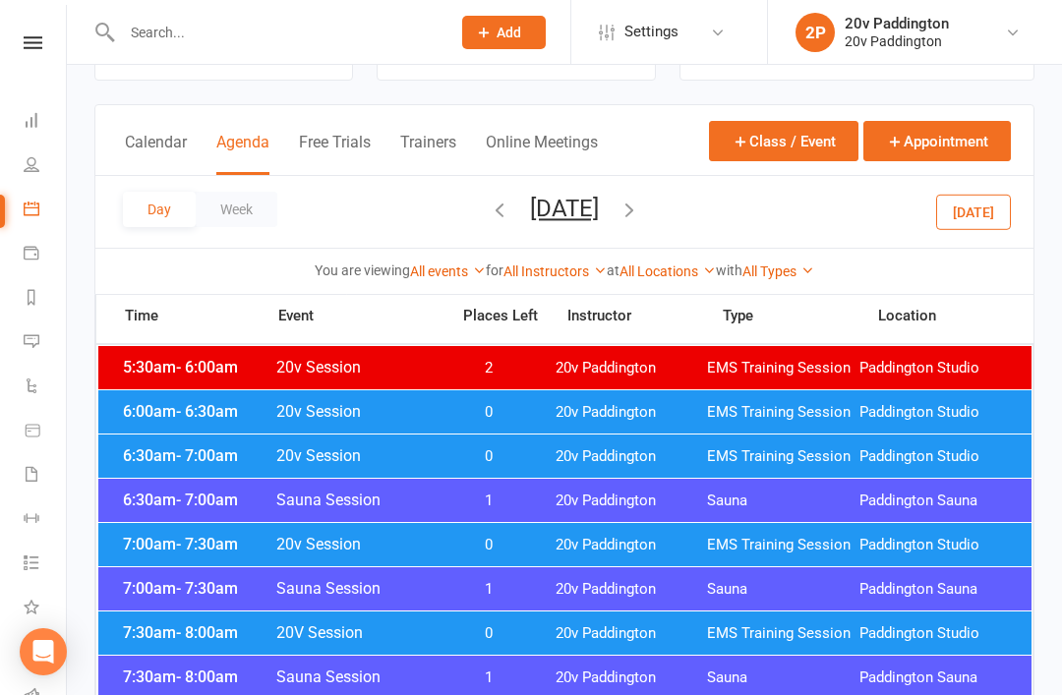
click at [500, 533] on div "7:00am - 7:30am 20v Session 0 20v Paddington EMS Training Session Paddington St…" at bounding box center [564, 544] width 933 height 43
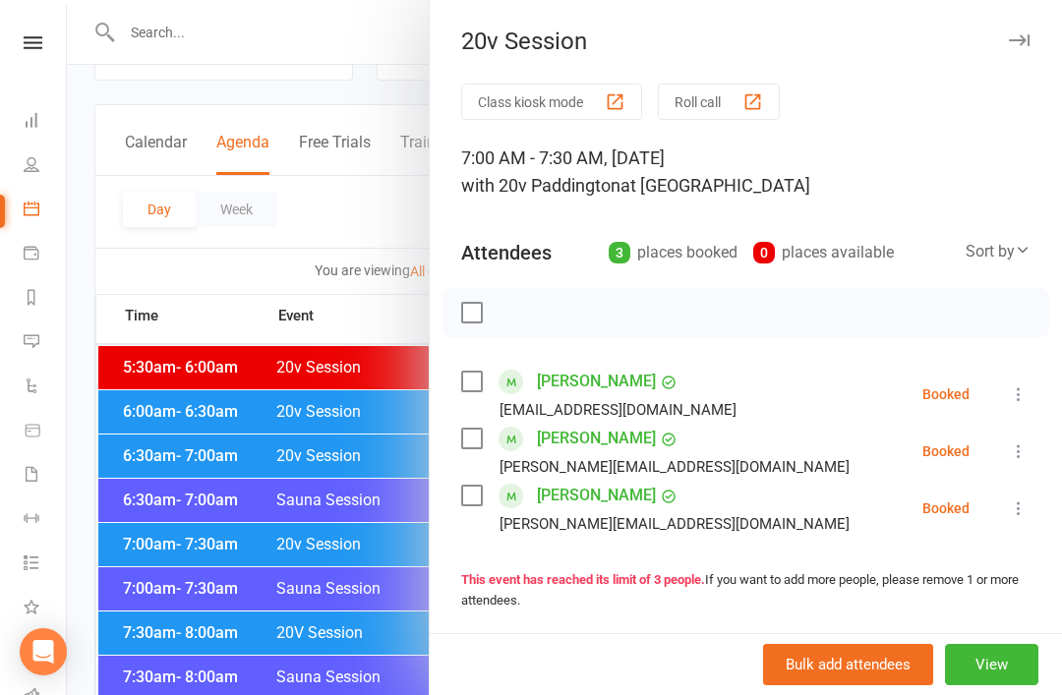
click at [367, 664] on div at bounding box center [564, 347] width 995 height 695
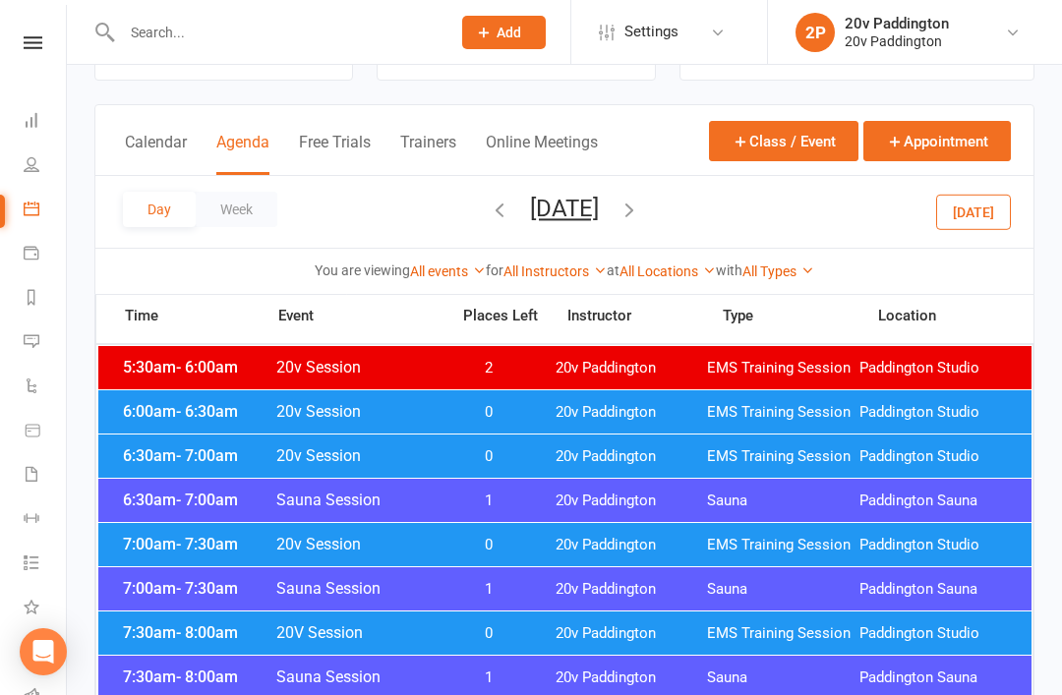
click at [517, 623] on div "7:30am - 8:00am 20V Session 0 20v Paddington EMS Training Session Paddington St…" at bounding box center [564, 633] width 933 height 43
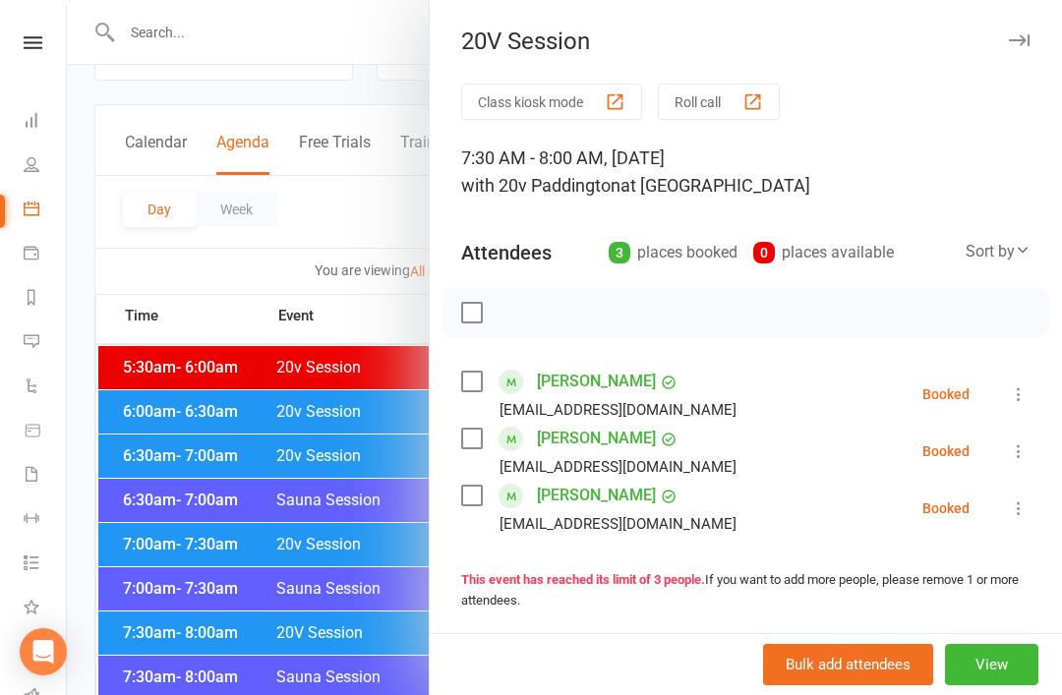
click at [367, 663] on div at bounding box center [564, 347] width 995 height 695
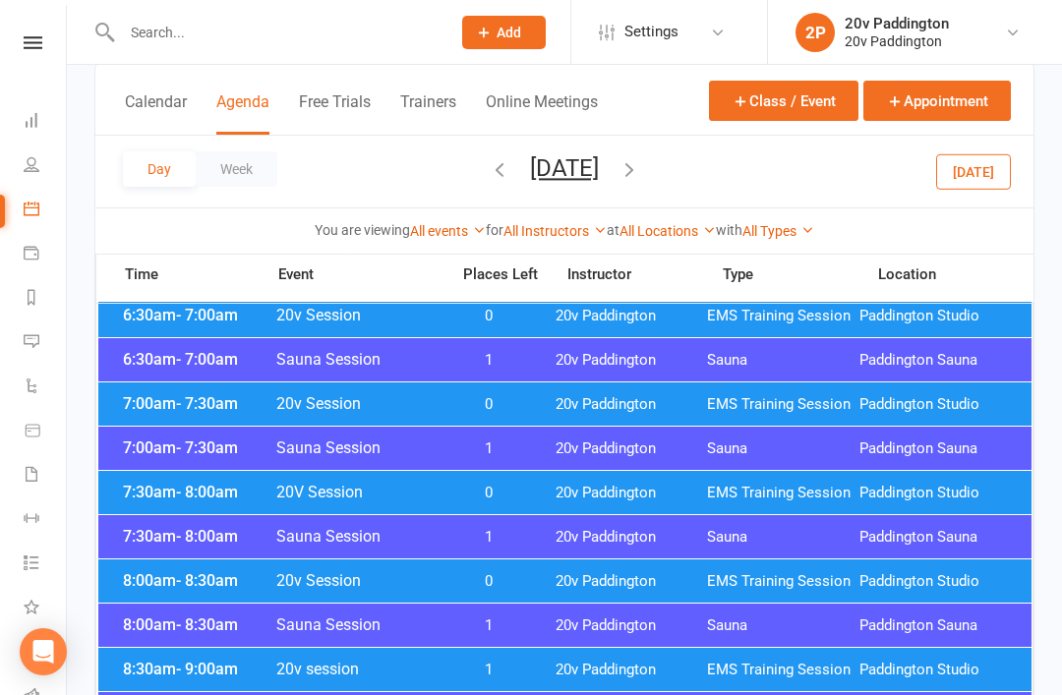
scroll to position [223, 0]
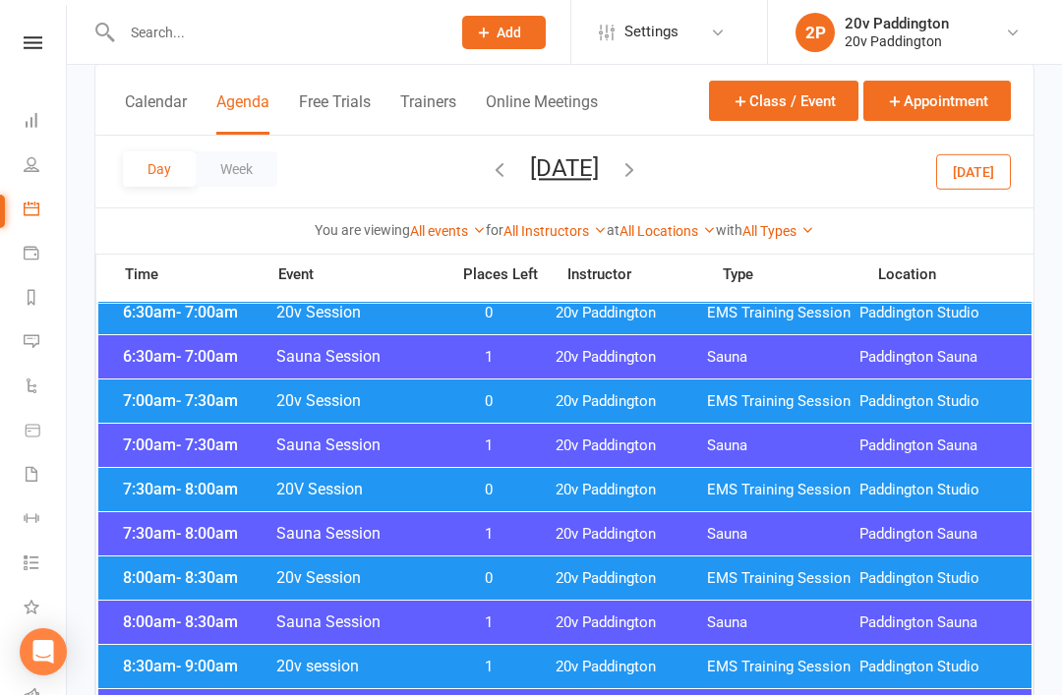
click at [584, 571] on span "20v Paddington" at bounding box center [632, 578] width 152 height 19
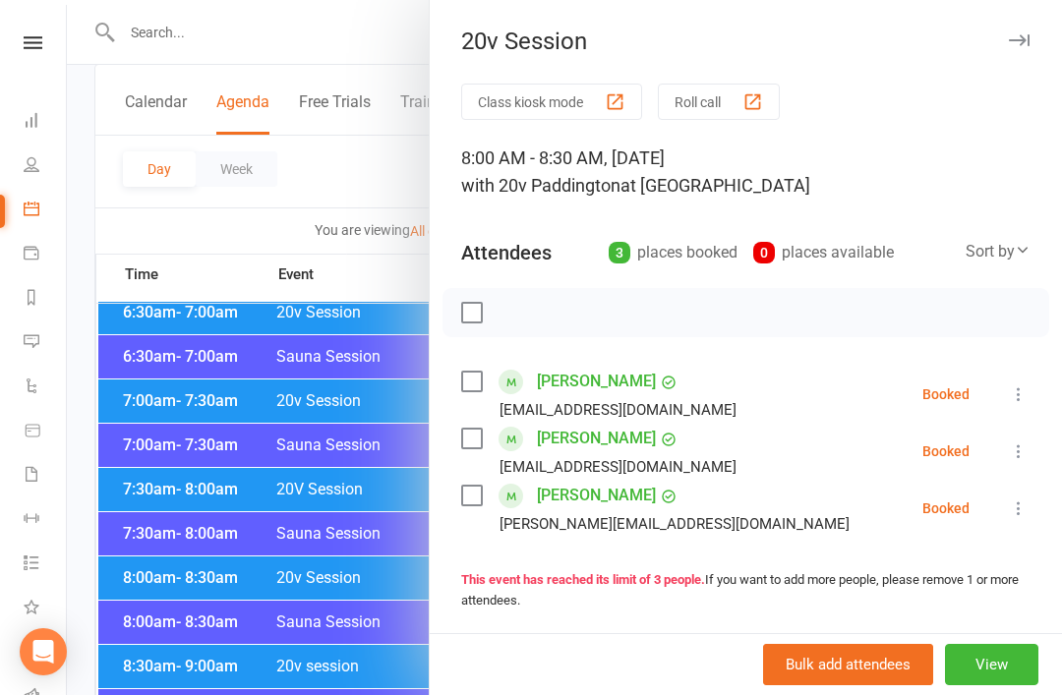
click at [277, 654] on div at bounding box center [564, 347] width 995 height 695
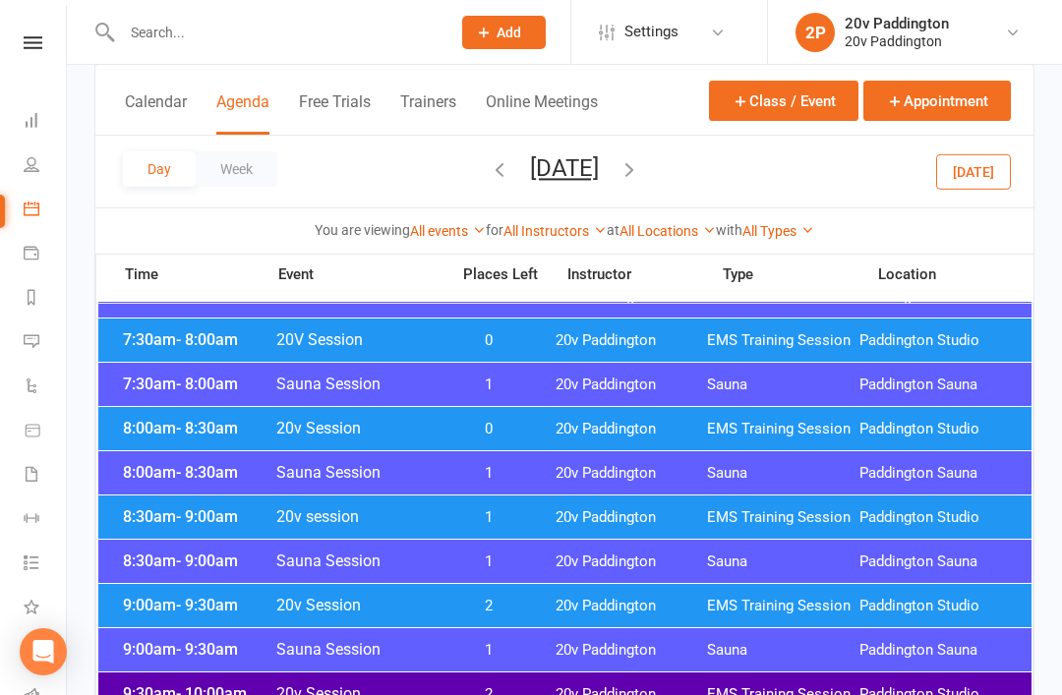
scroll to position [381, 0]
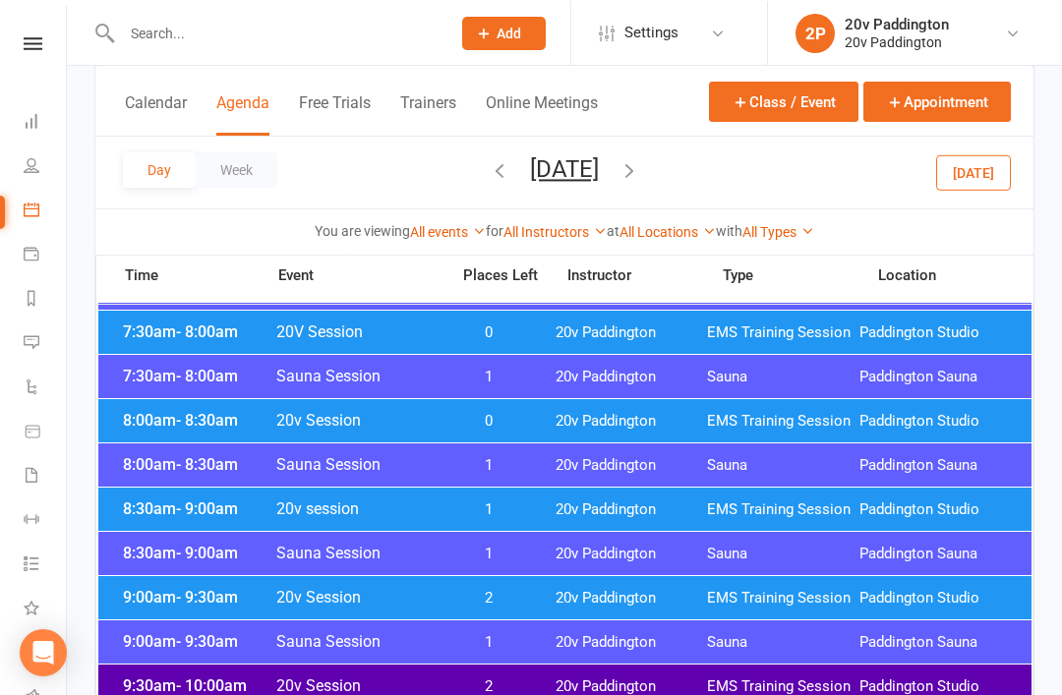
click at [547, 683] on div "9:30am - 10:00am 20v Session 2 20v Paddington EMS Training Session Paddington S…" at bounding box center [564, 685] width 933 height 43
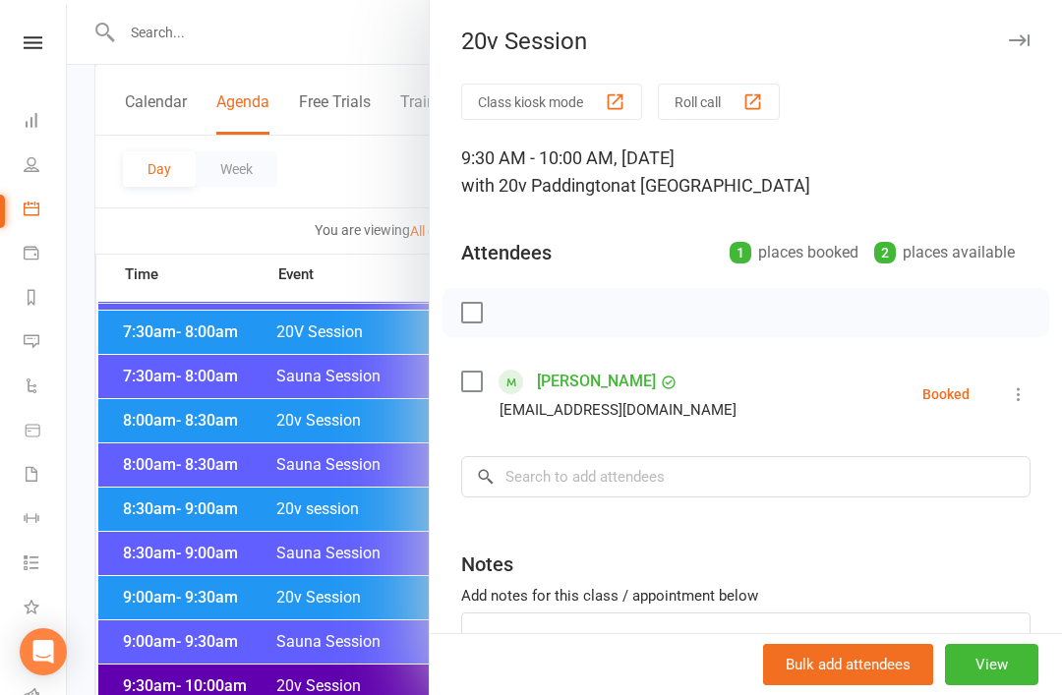
click at [329, 607] on div at bounding box center [564, 347] width 995 height 695
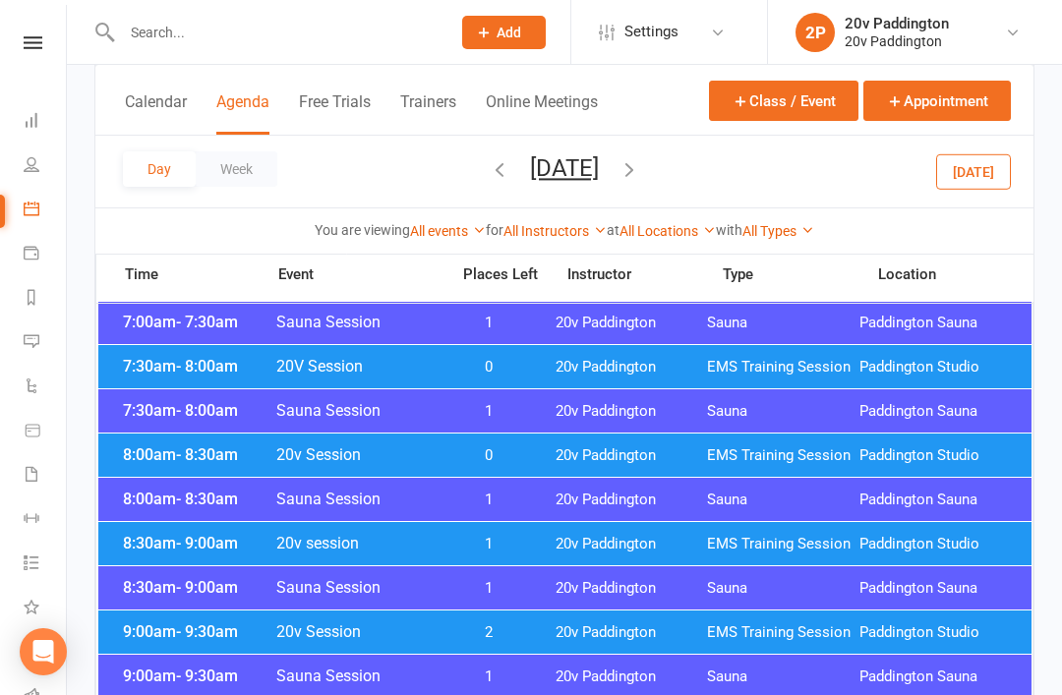
scroll to position [351, 0]
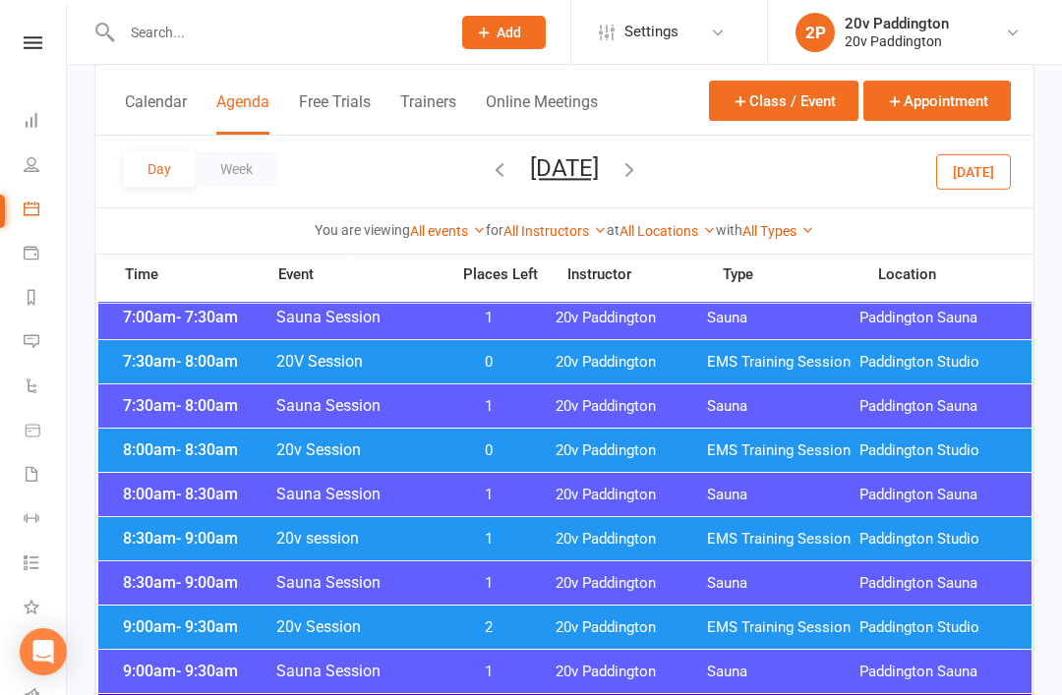
click at [509, 636] on span "2" at bounding box center [489, 627] width 103 height 19
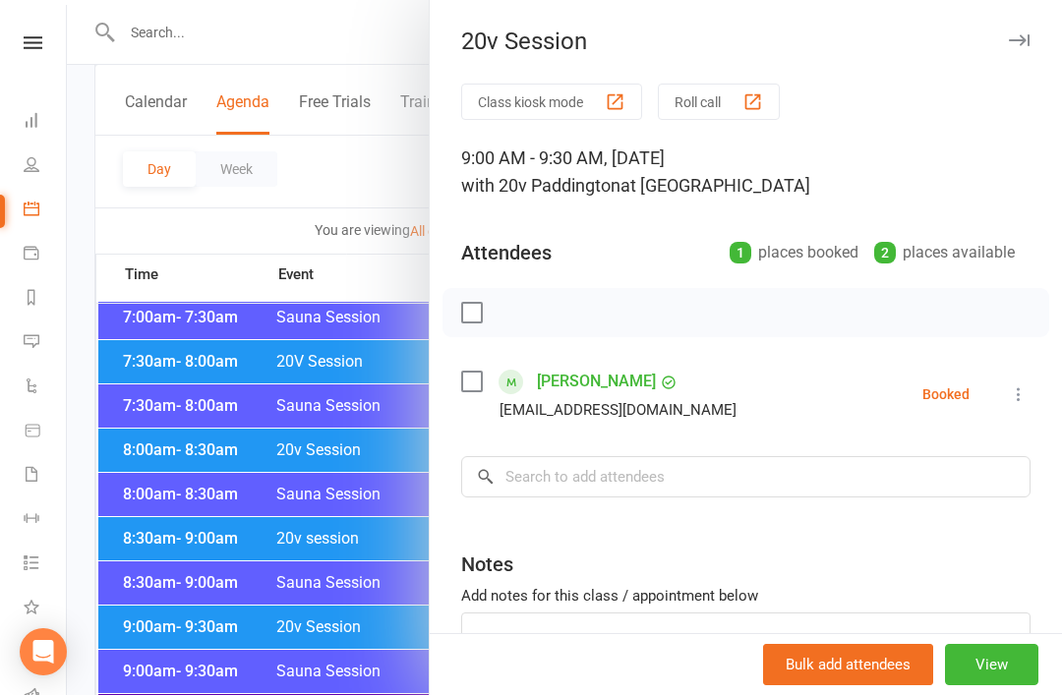
click at [405, 675] on div at bounding box center [564, 347] width 995 height 695
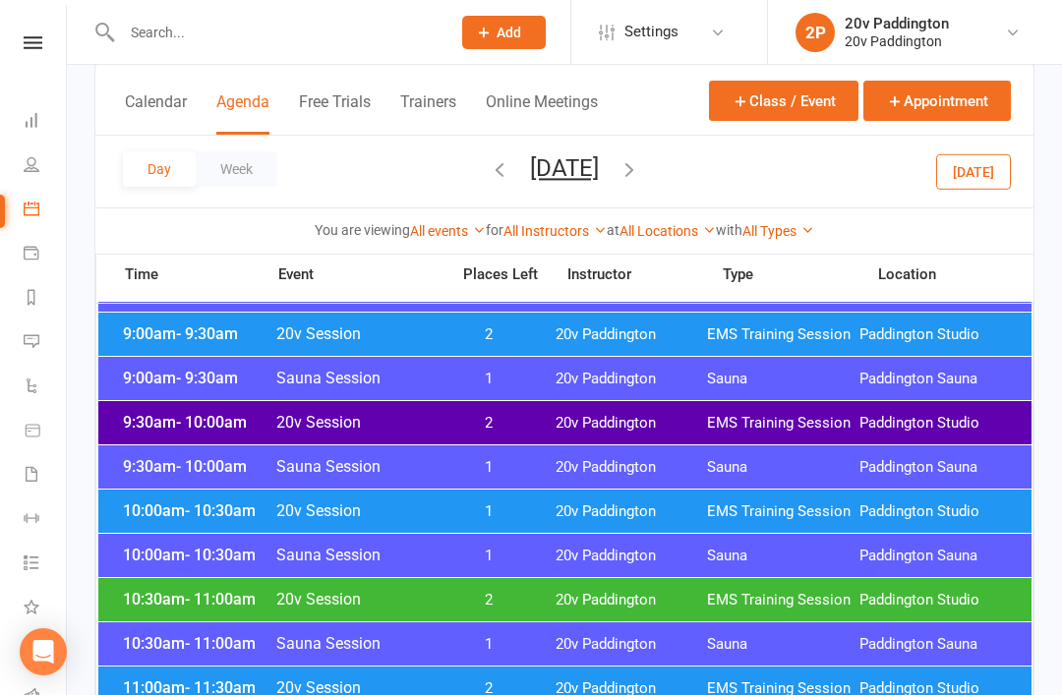
scroll to position [650, 0]
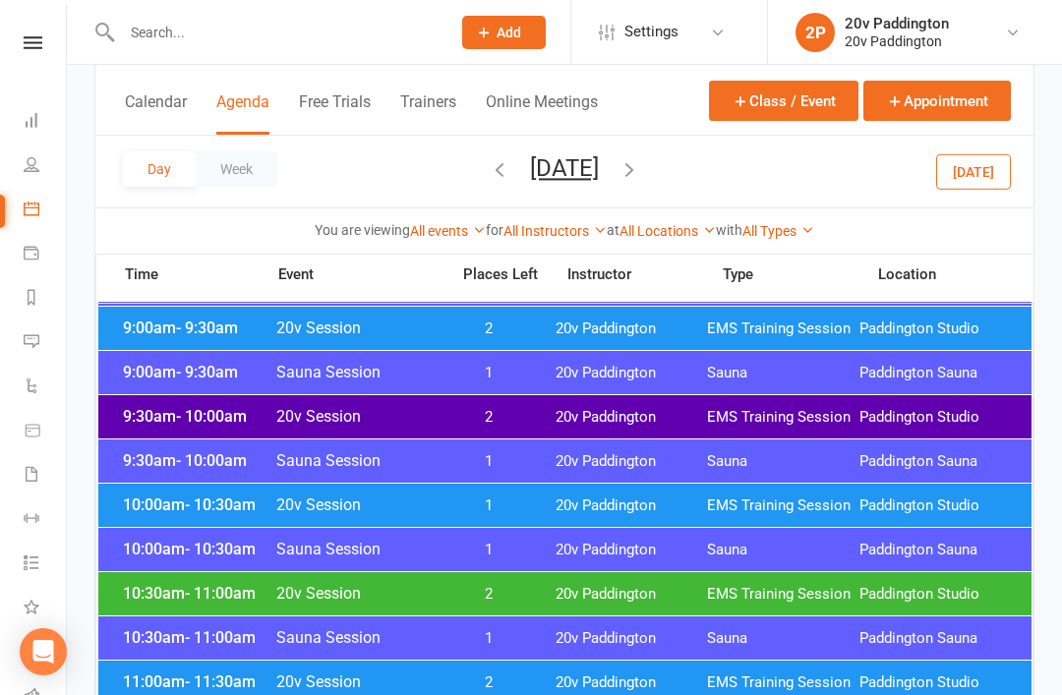
click at [614, 490] on div "10:00am - 10:30am 20v Session 1 20v Paddington EMS Training Session Paddington …" at bounding box center [564, 505] width 933 height 43
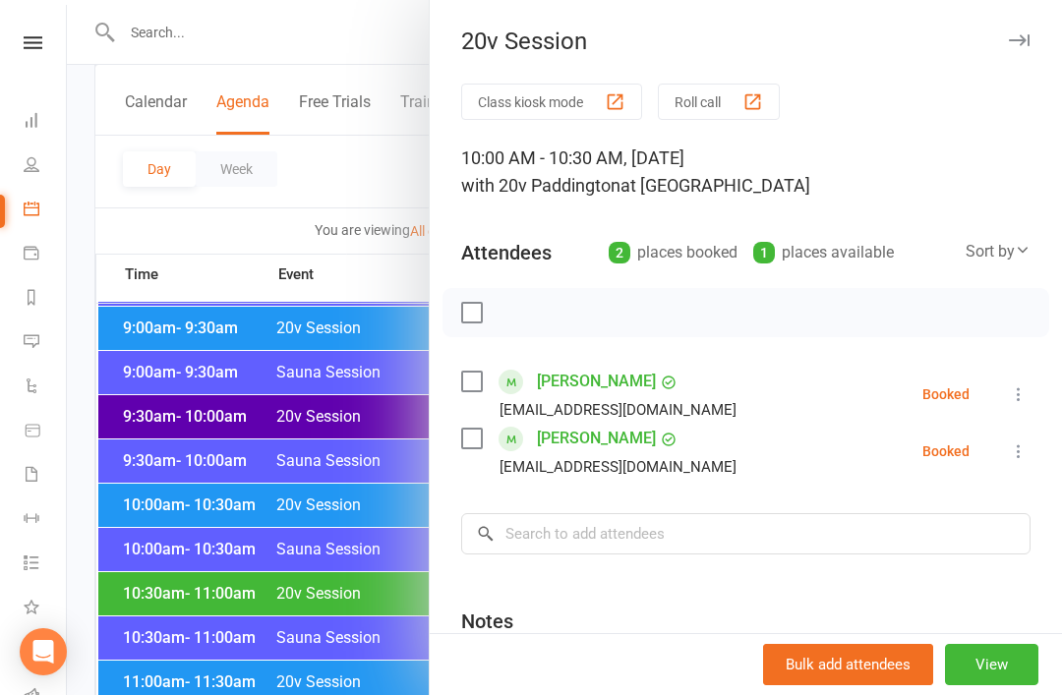
click at [382, 694] on div at bounding box center [564, 347] width 995 height 695
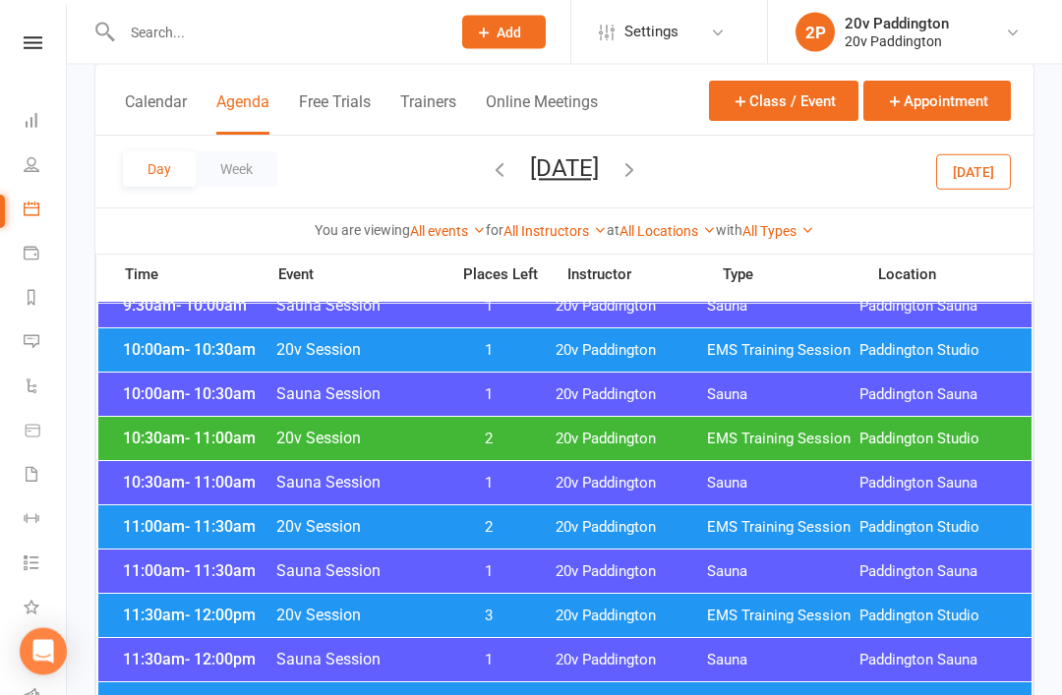
click at [597, 525] on span "20v Paddington" at bounding box center [632, 528] width 152 height 19
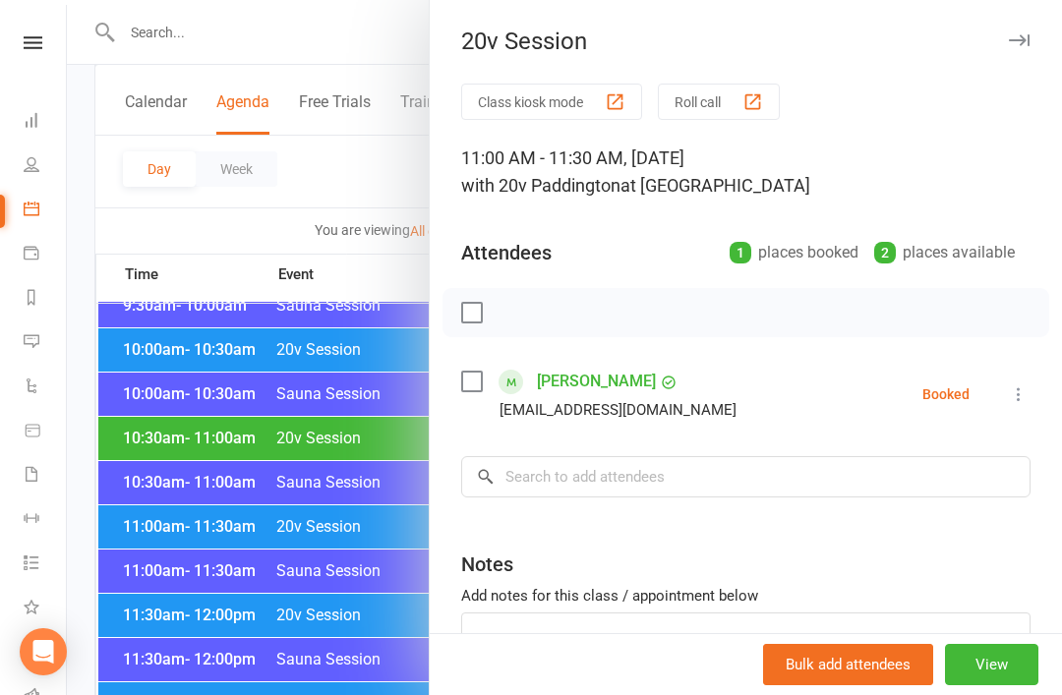
click at [426, 694] on div at bounding box center [564, 347] width 995 height 695
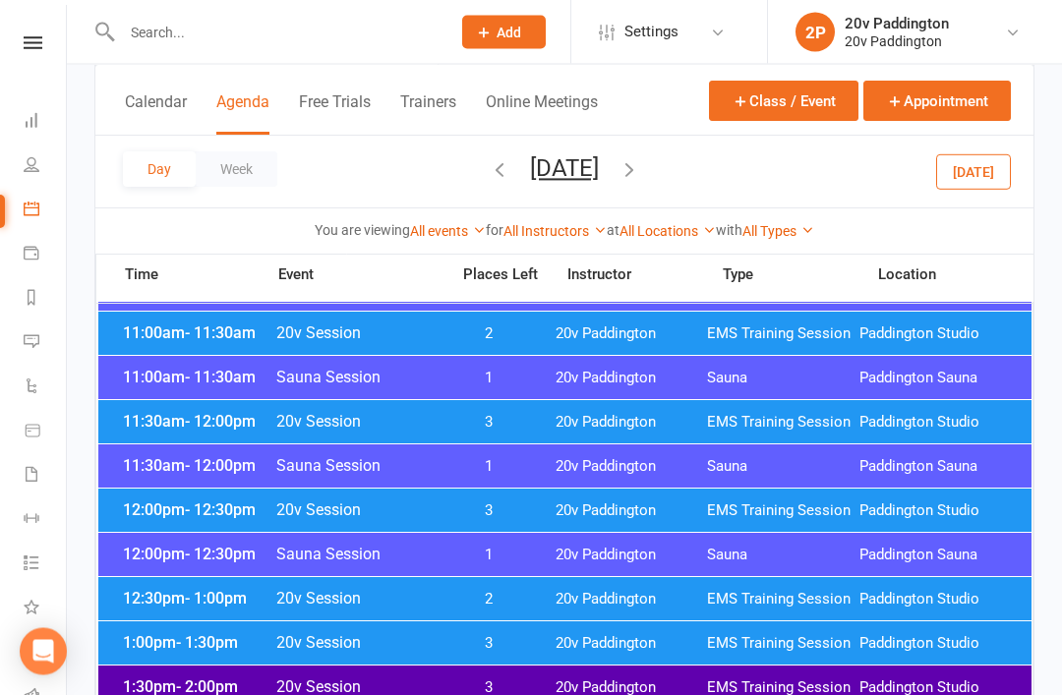
scroll to position [1018, 0]
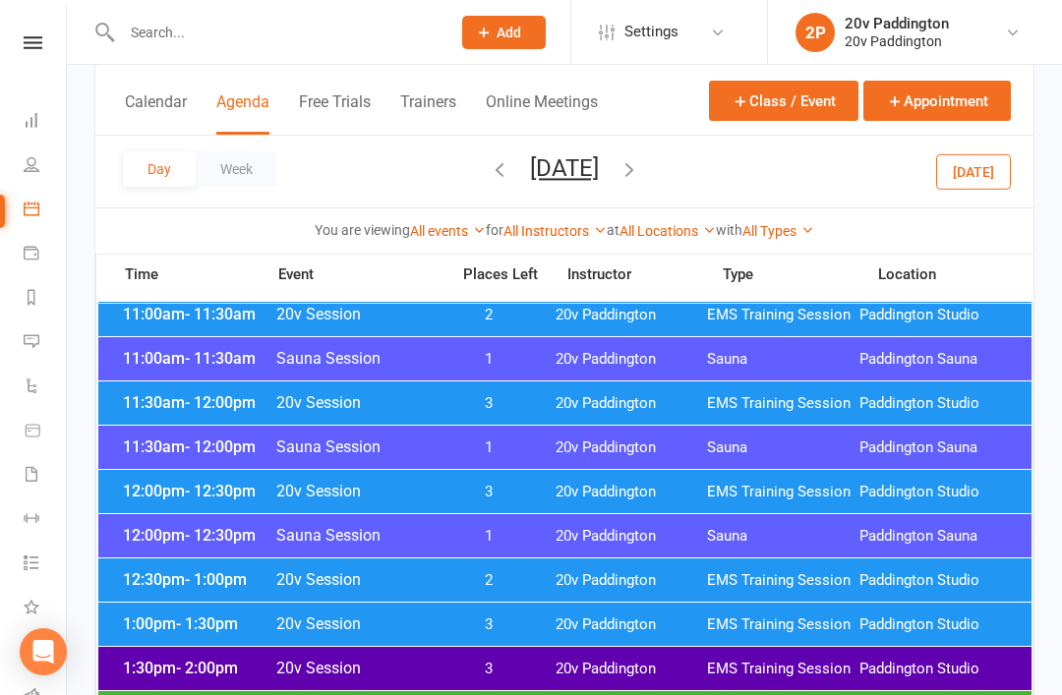
click at [604, 588] on span "20v Paddington" at bounding box center [632, 580] width 152 height 19
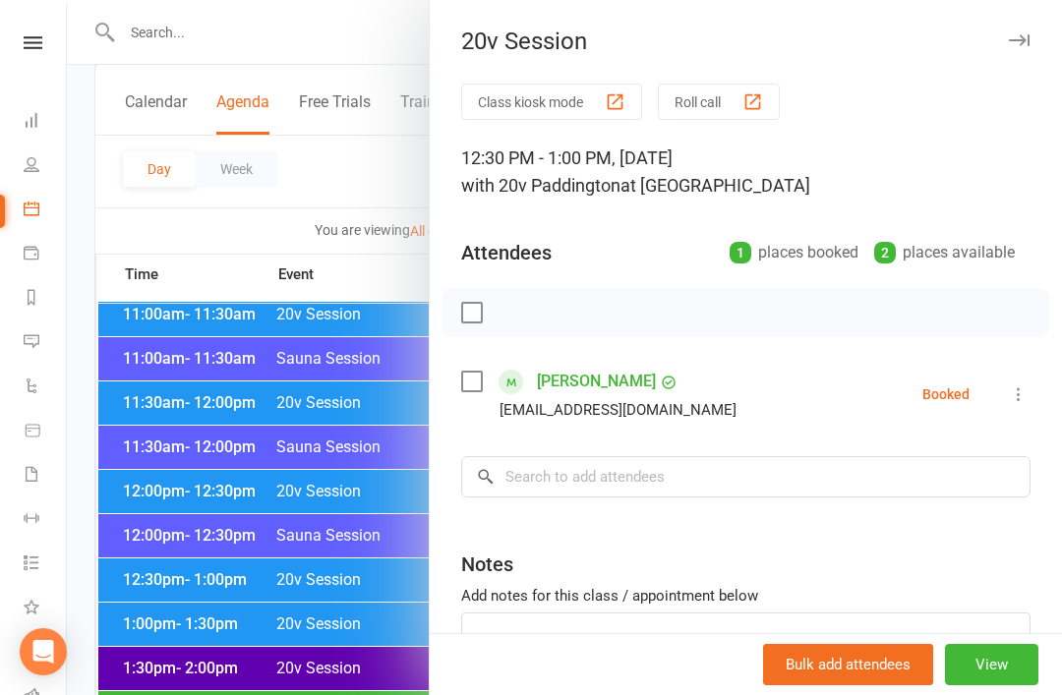
click at [381, 686] on div at bounding box center [564, 347] width 995 height 695
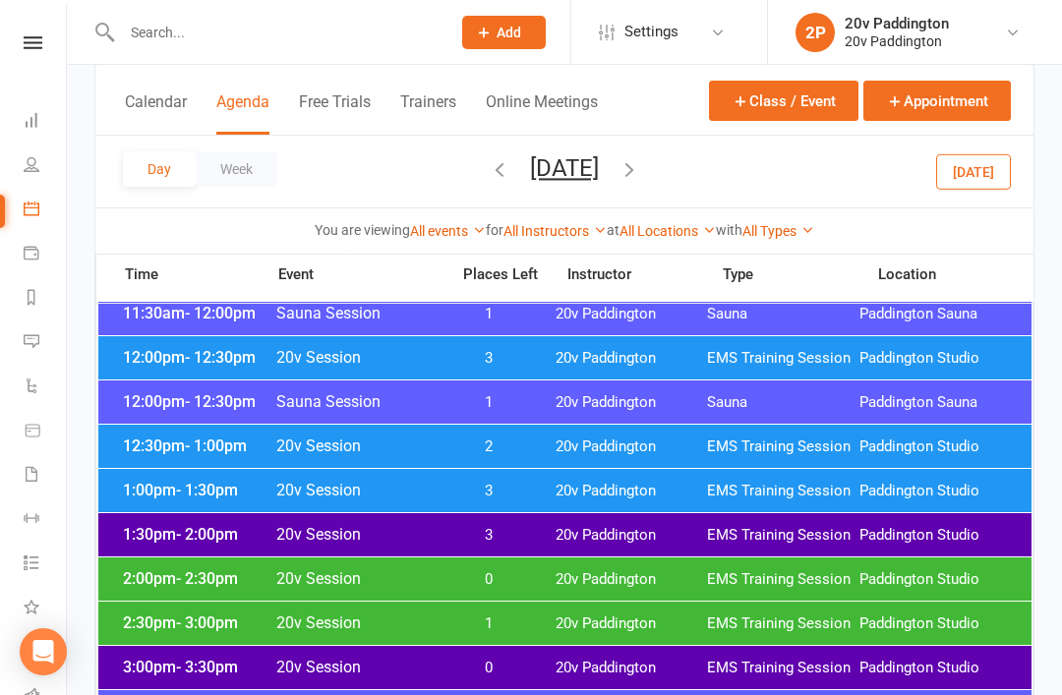
scroll to position [1177, 0]
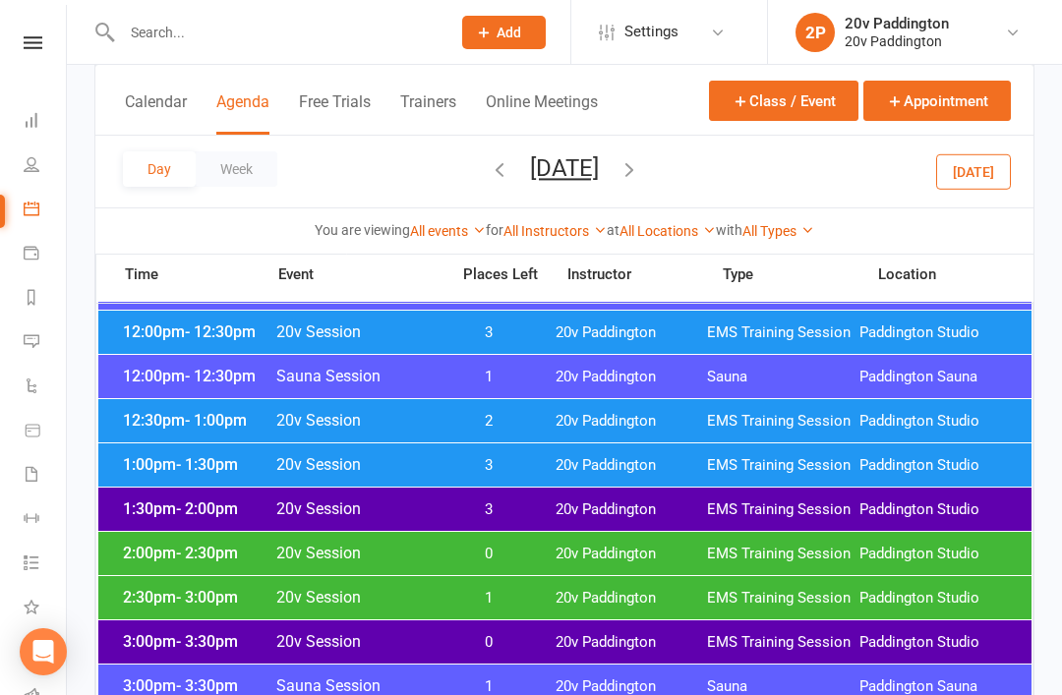
click at [571, 595] on span "20v Paddington" at bounding box center [632, 598] width 152 height 19
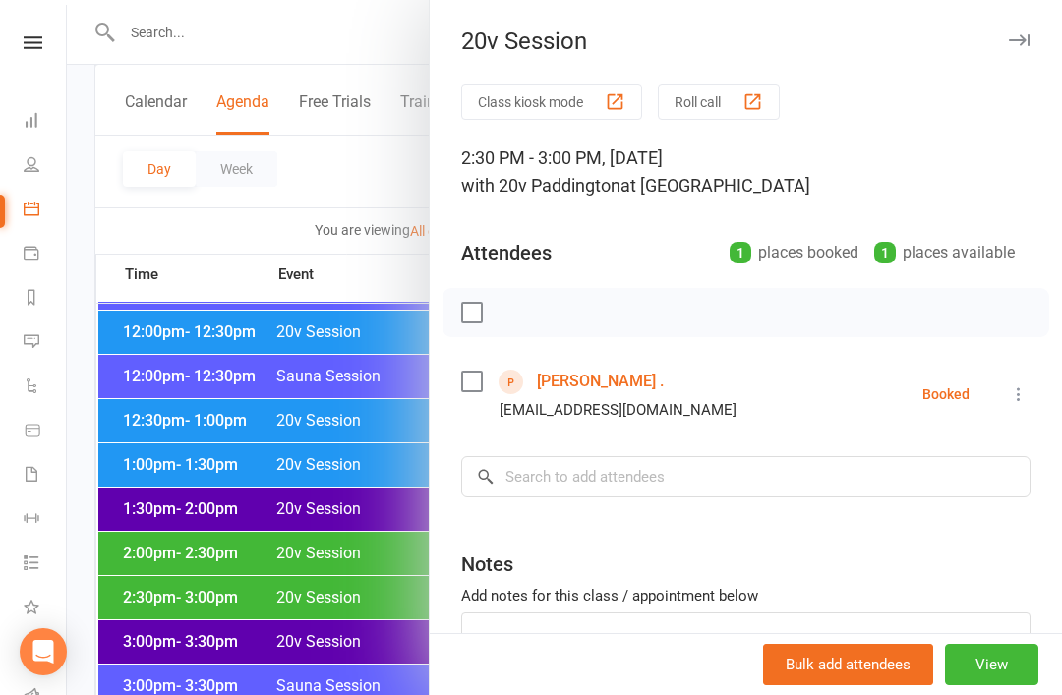
click at [388, 694] on div at bounding box center [564, 347] width 995 height 695
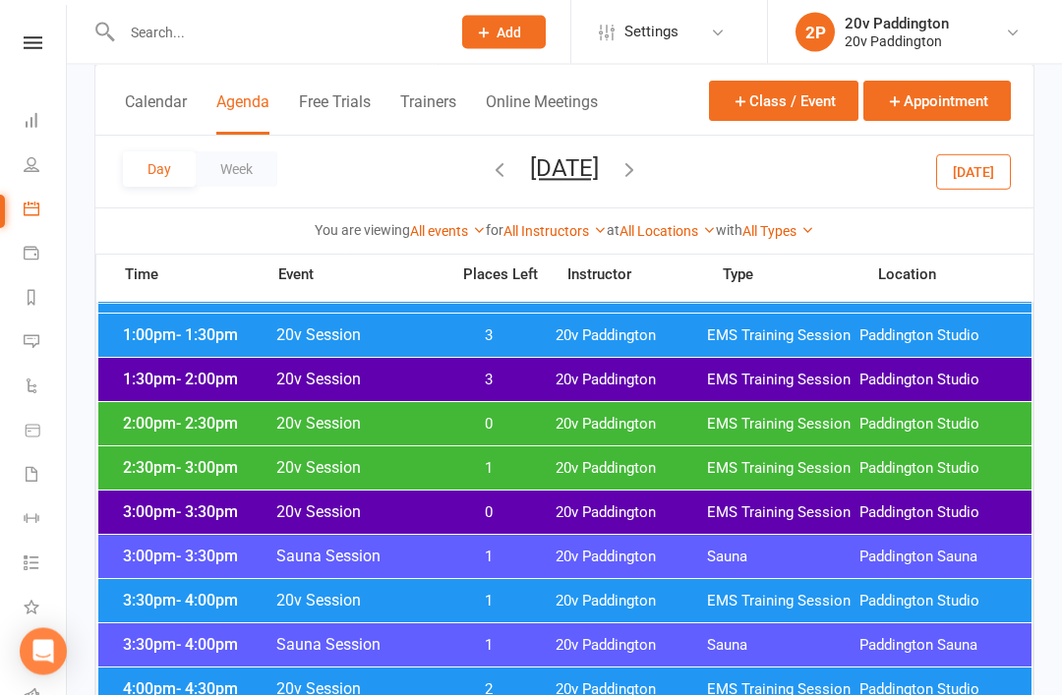
click at [571, 617] on div "3:30pm - 4:00pm 20v Session 1 20v Paddington EMS Training Session Paddington St…" at bounding box center [564, 601] width 933 height 43
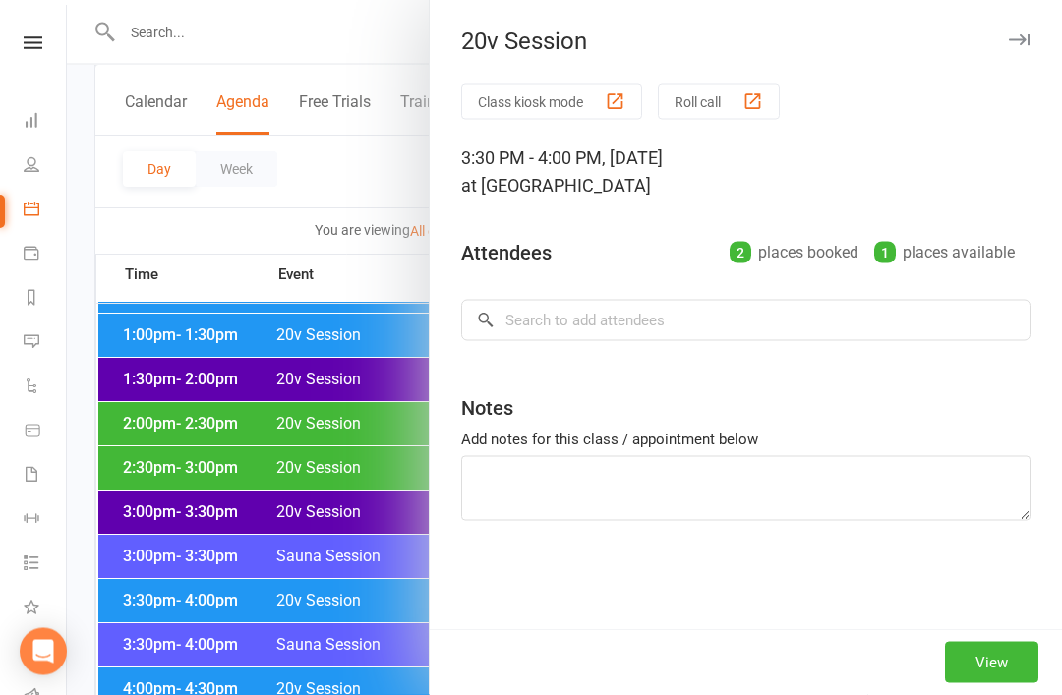
scroll to position [1307, 0]
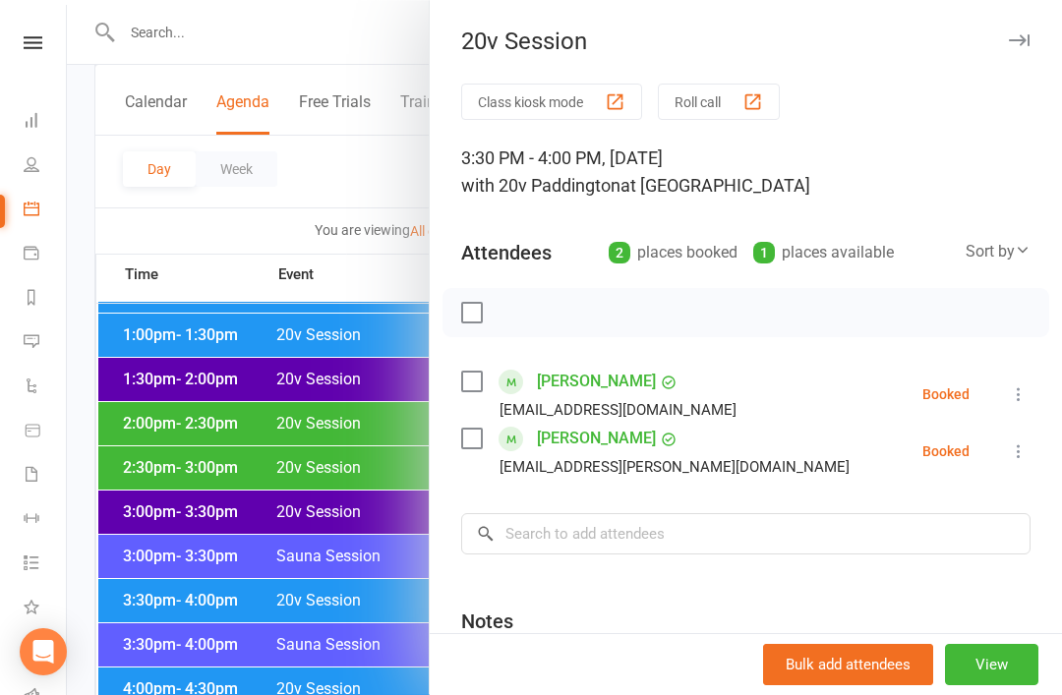
click at [397, 694] on div at bounding box center [564, 347] width 995 height 695
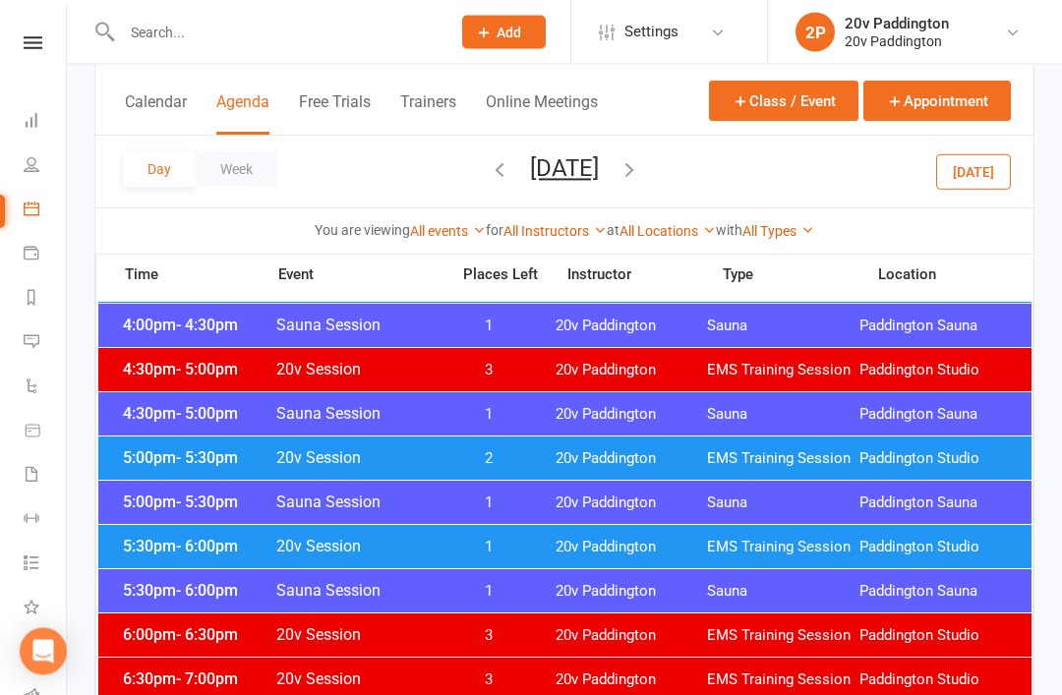
scroll to position [1786, 0]
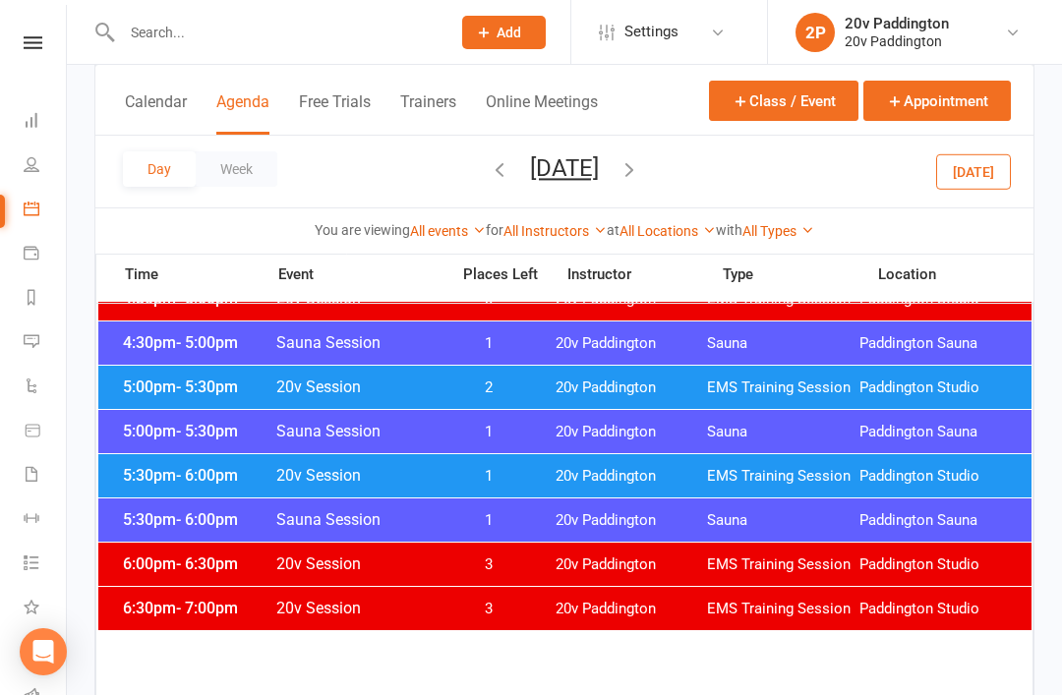
click at [695, 477] on span "20v Paddington" at bounding box center [632, 476] width 152 height 19
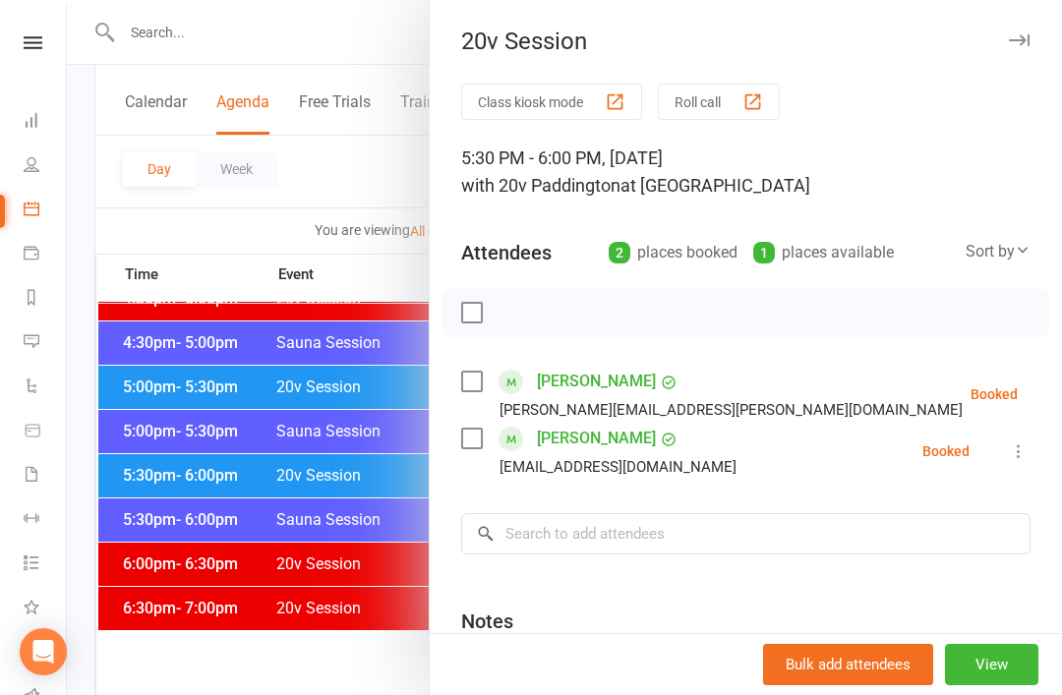
click at [407, 645] on div at bounding box center [564, 347] width 995 height 695
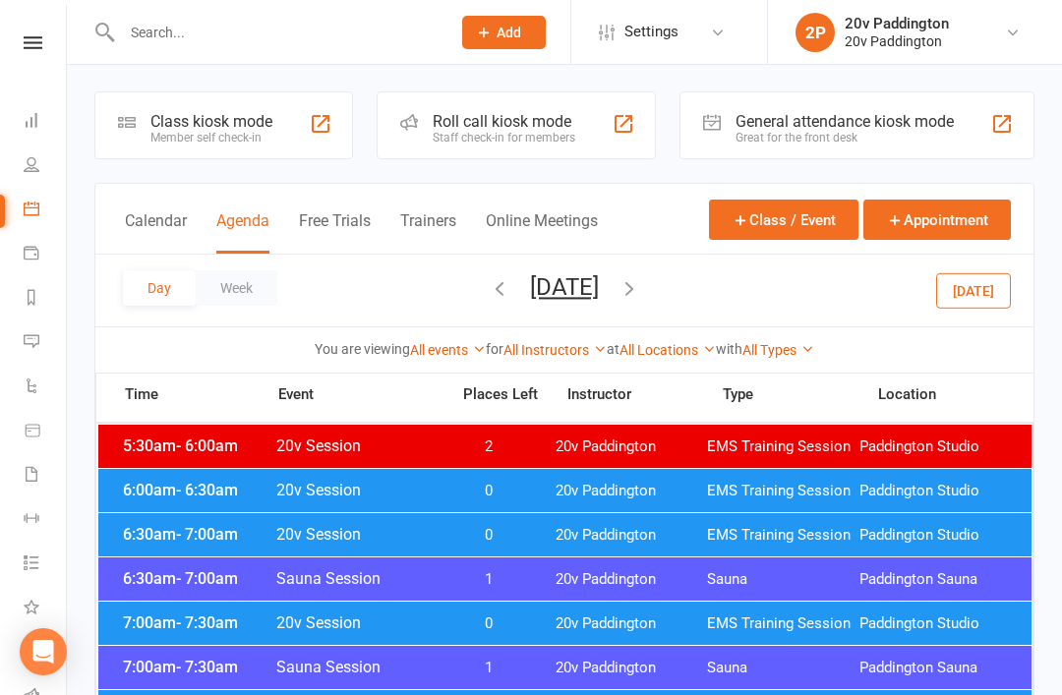
scroll to position [0, 0]
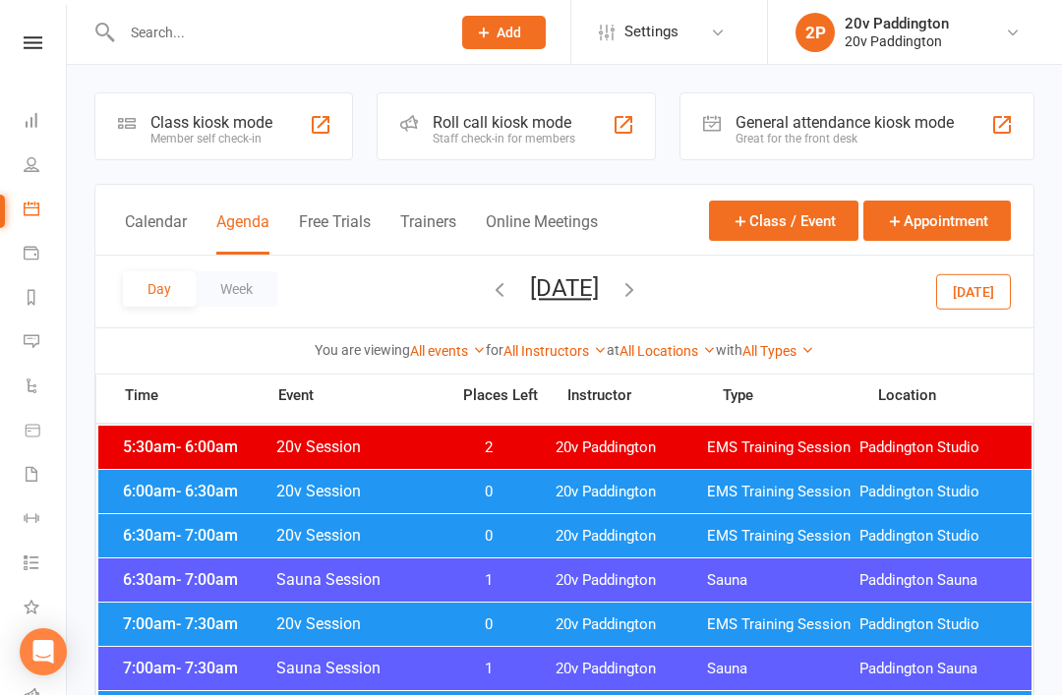
click at [564, 254] on button "Online Meetings" at bounding box center [542, 233] width 112 height 42
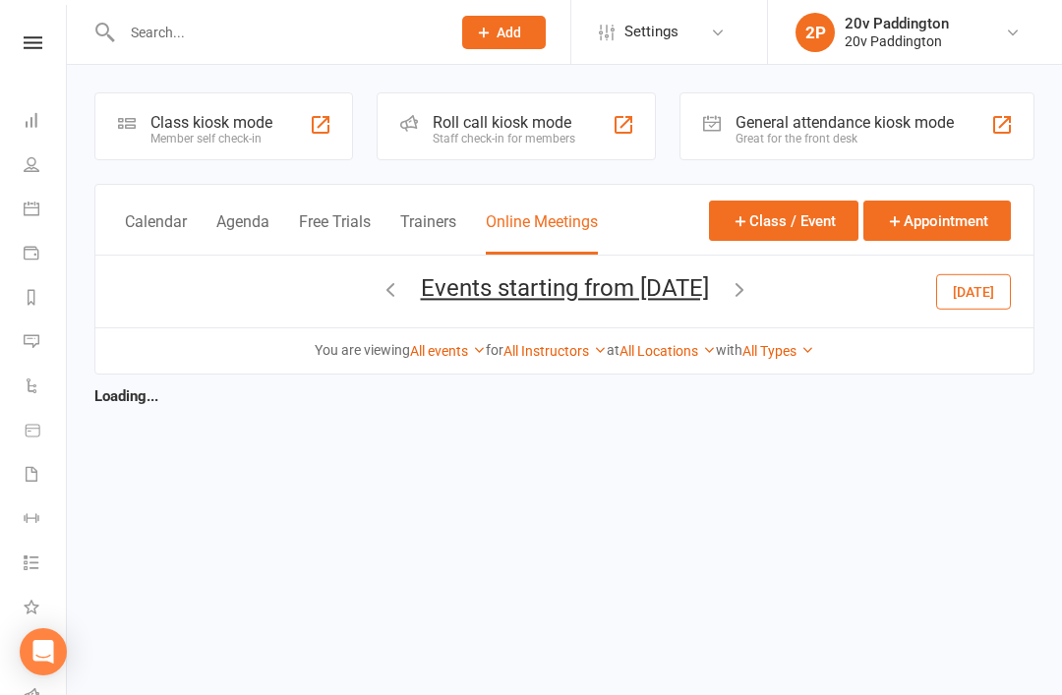
click at [250, 230] on button "Agenda" at bounding box center [242, 233] width 53 height 42
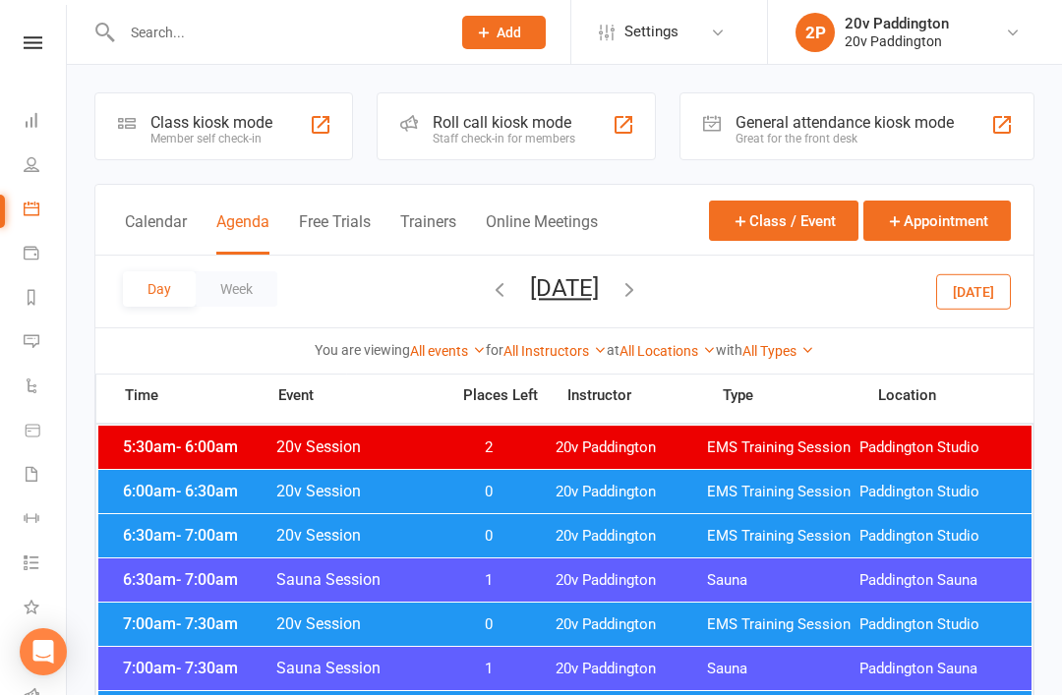
click at [599, 278] on button "Friday, Aug 15, 2025" at bounding box center [564, 288] width 69 height 28
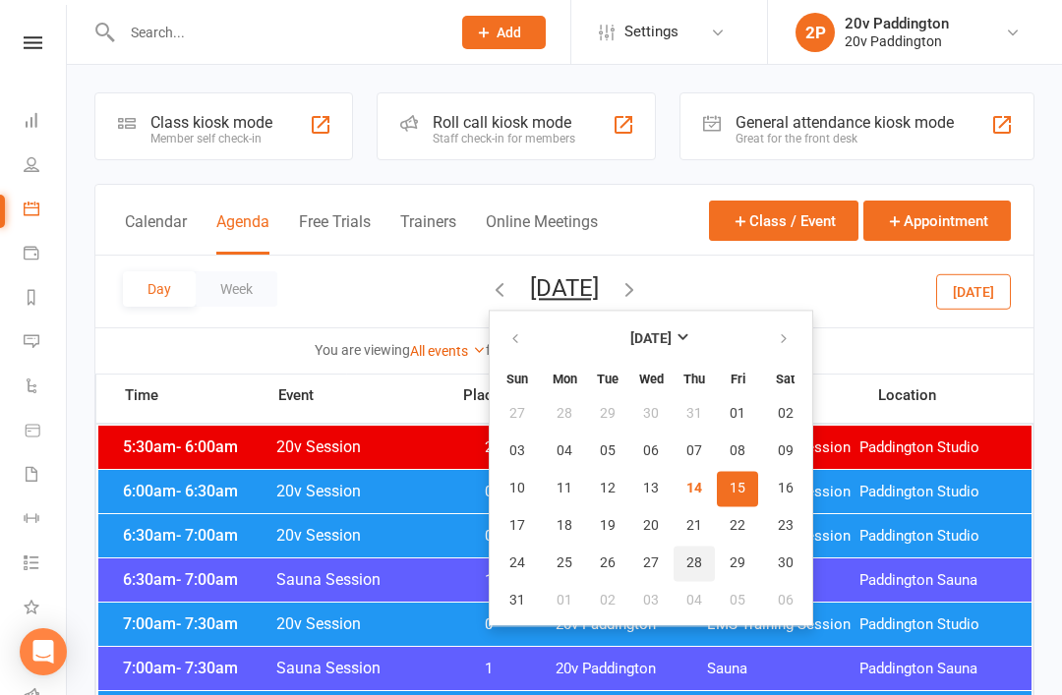
click at [686, 565] on span "28" at bounding box center [694, 564] width 16 height 16
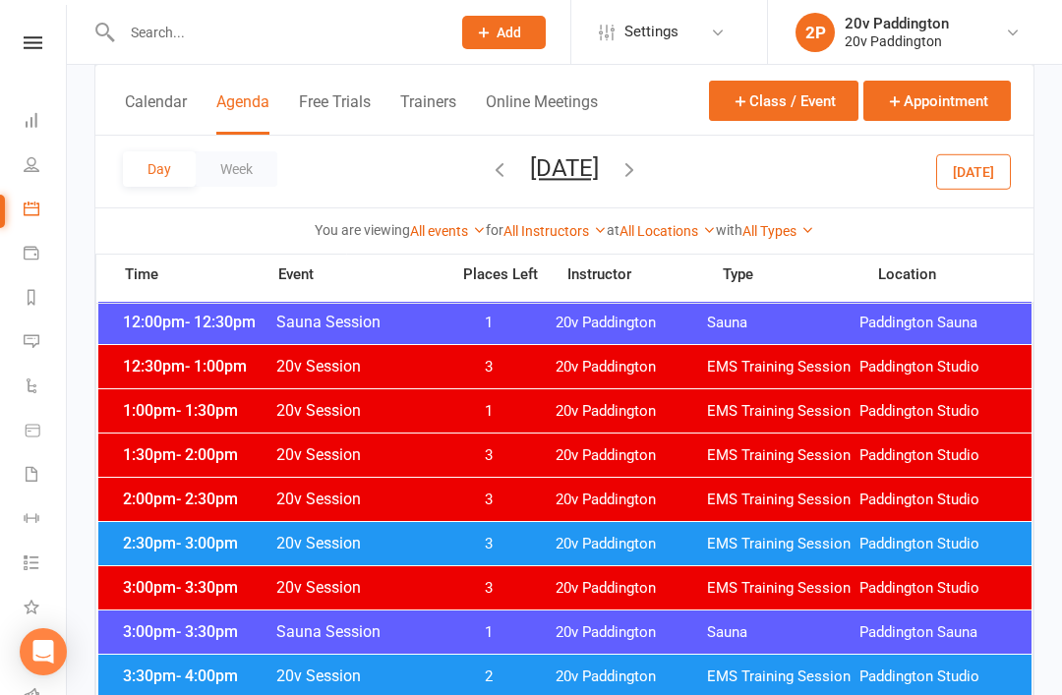
scroll to position [1216, 0]
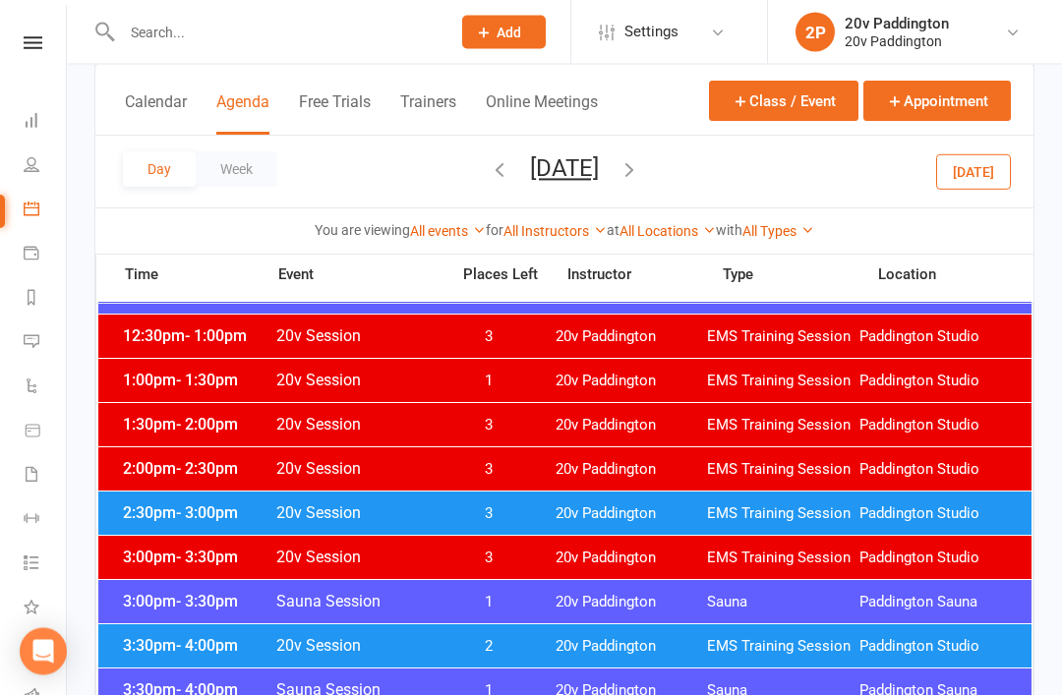
click at [591, 640] on span "20v Paddington" at bounding box center [632, 647] width 152 height 19
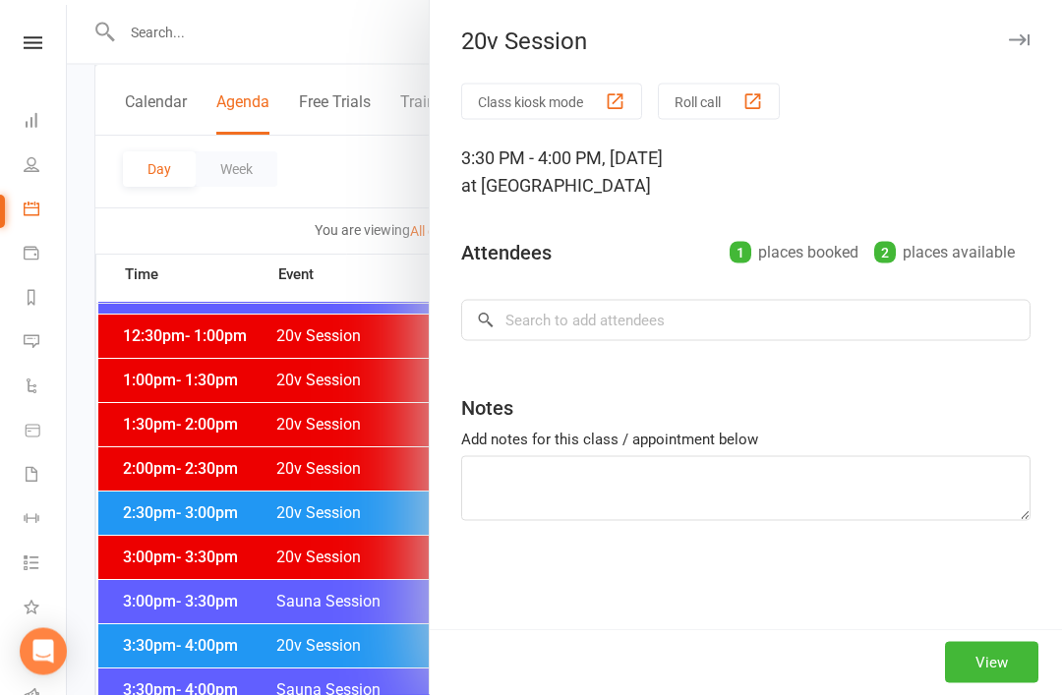
scroll to position [1217, 0]
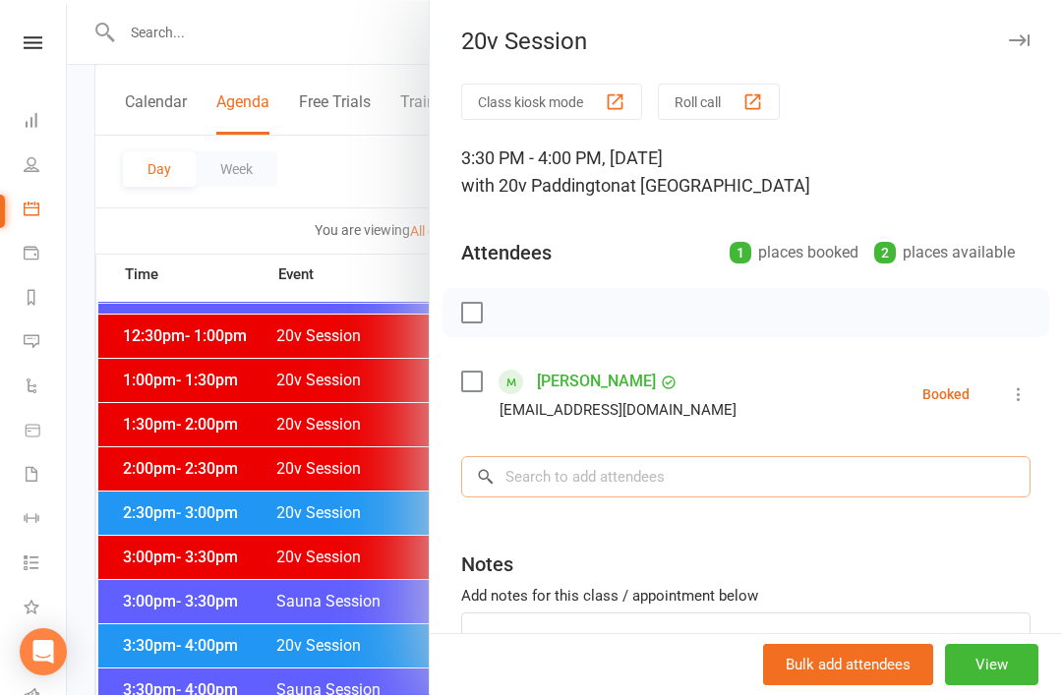
click at [740, 481] on input "search" at bounding box center [745, 476] width 569 height 41
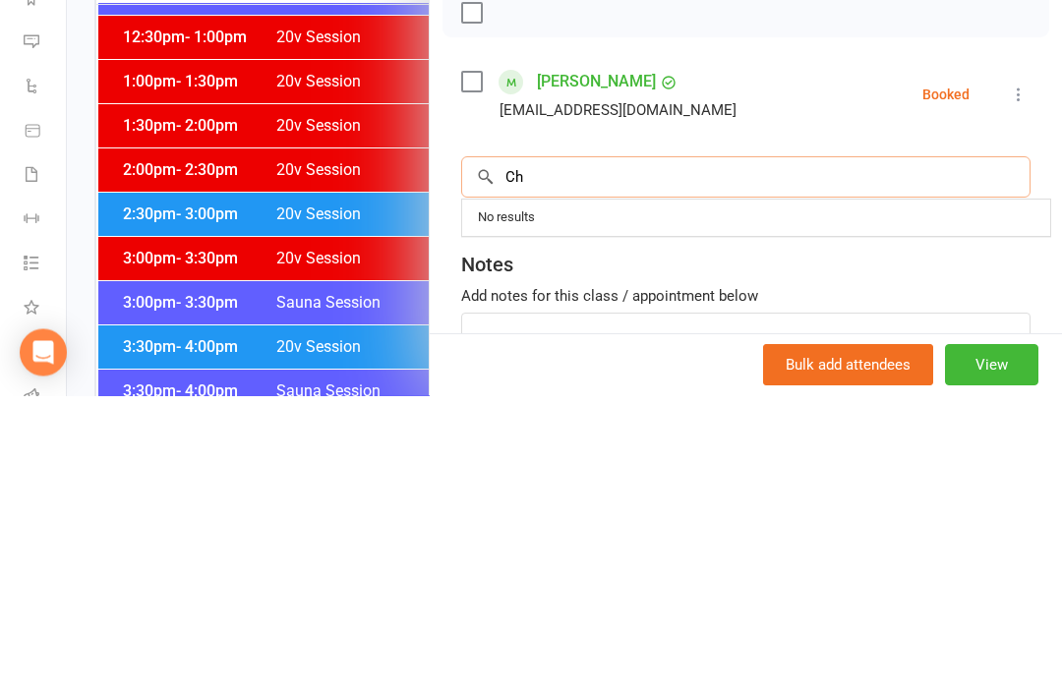
type input "C"
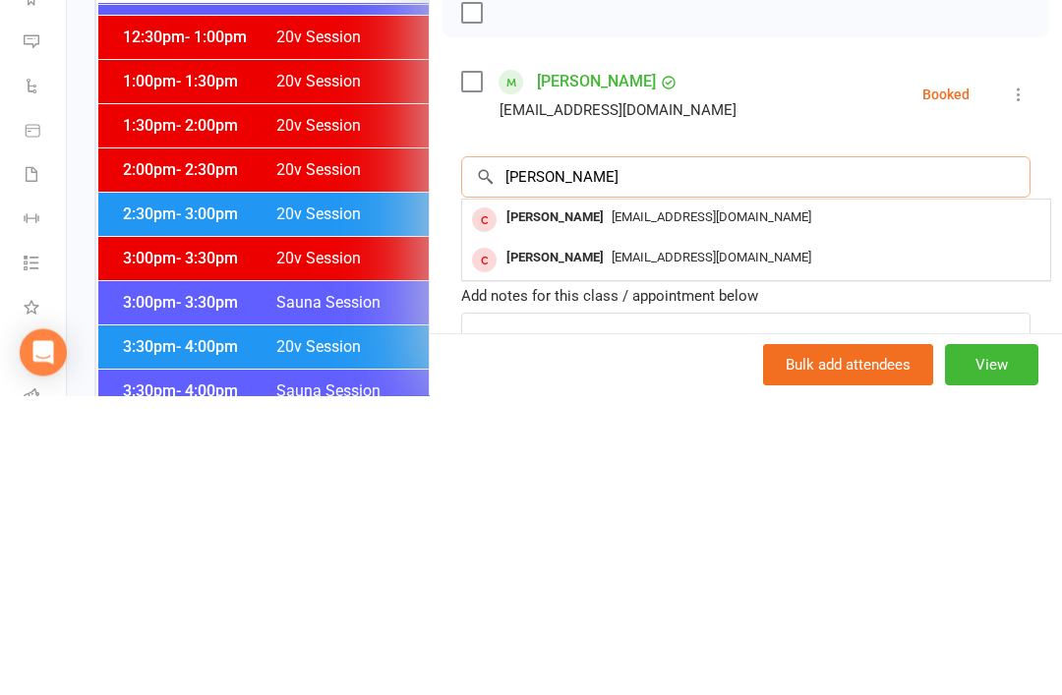
type input "Zhu"
click at [775, 544] on div "Chritinezhu95@gmail.com" at bounding box center [756, 558] width 572 height 29
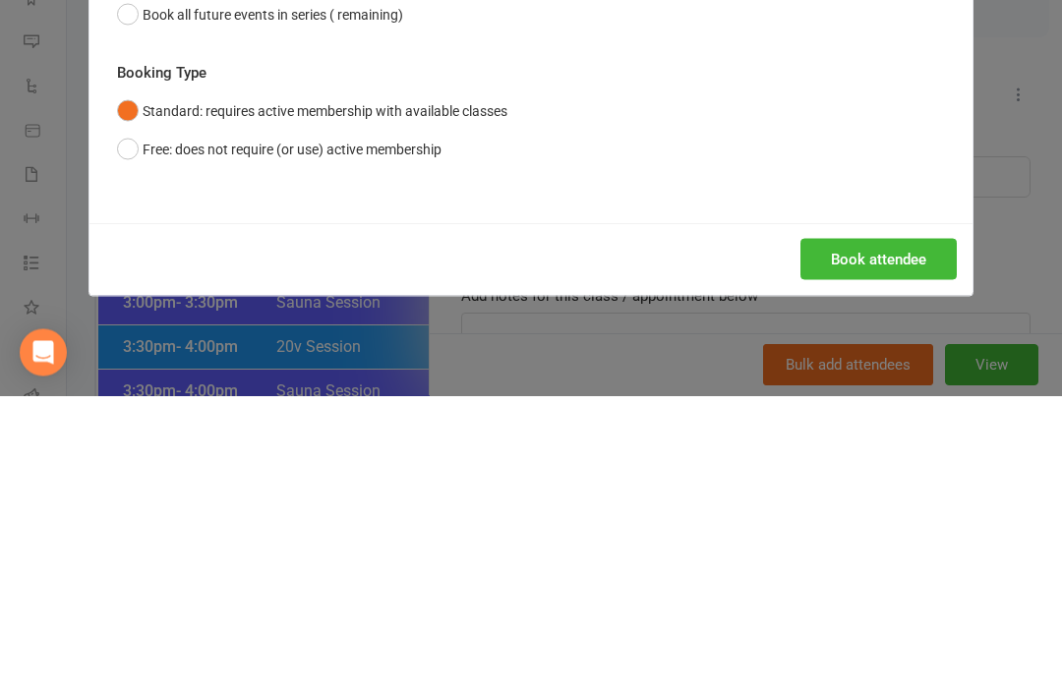
scroll to position [1516, 0]
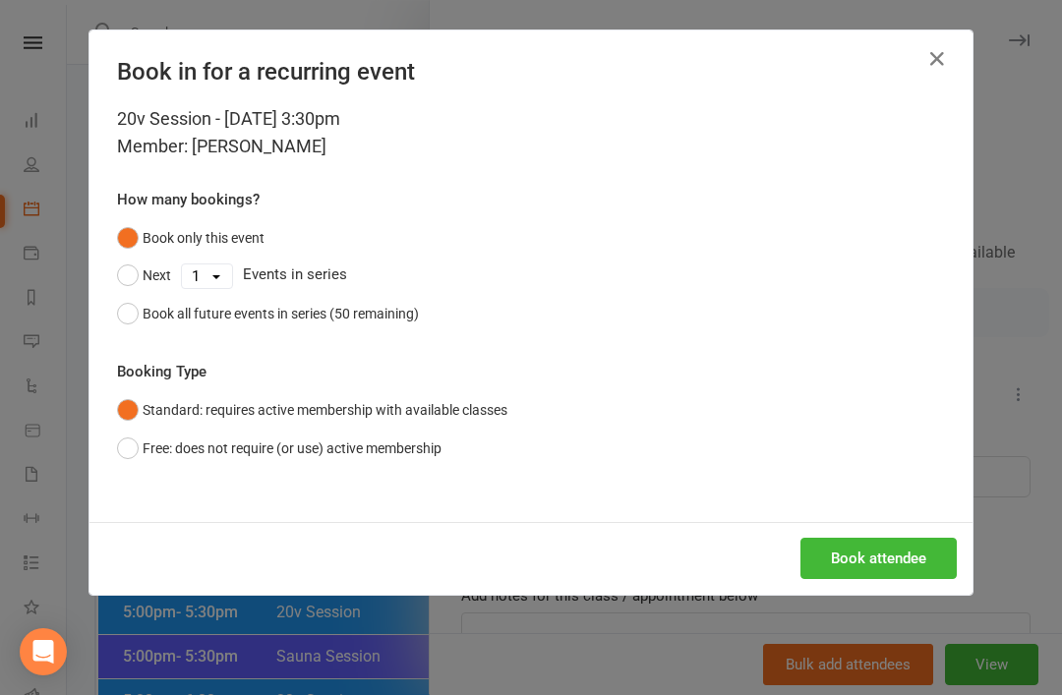
click at [855, 553] on button "Book attendee" at bounding box center [878, 558] width 156 height 41
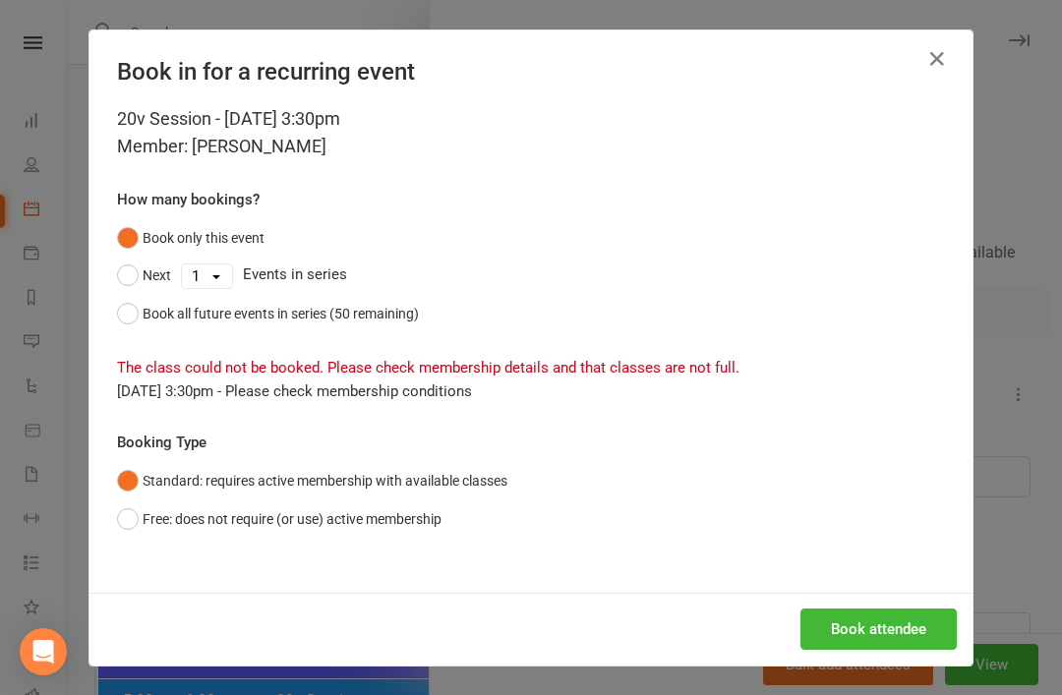
click at [357, 492] on button "Standard: requires active membership with available classes" at bounding box center [312, 480] width 390 height 37
click at [342, 524] on button "Free: does not require (or use) active membership" at bounding box center [279, 518] width 324 height 37
click at [929, 646] on button "Book attendee" at bounding box center [878, 629] width 156 height 41
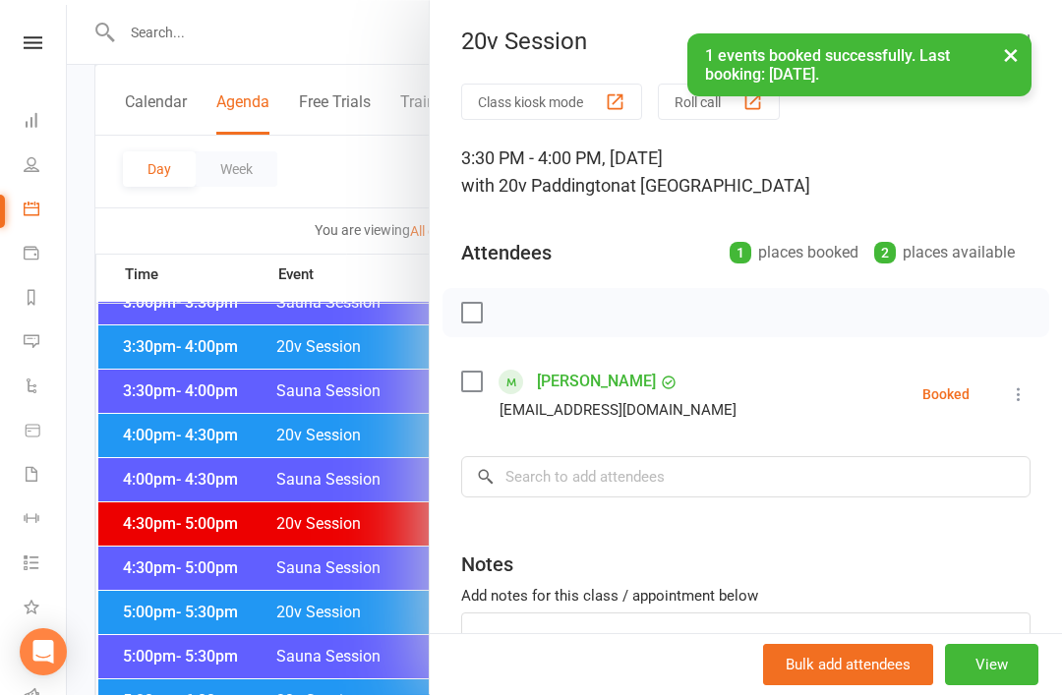
click at [997, 685] on button "View" at bounding box center [991, 664] width 93 height 41
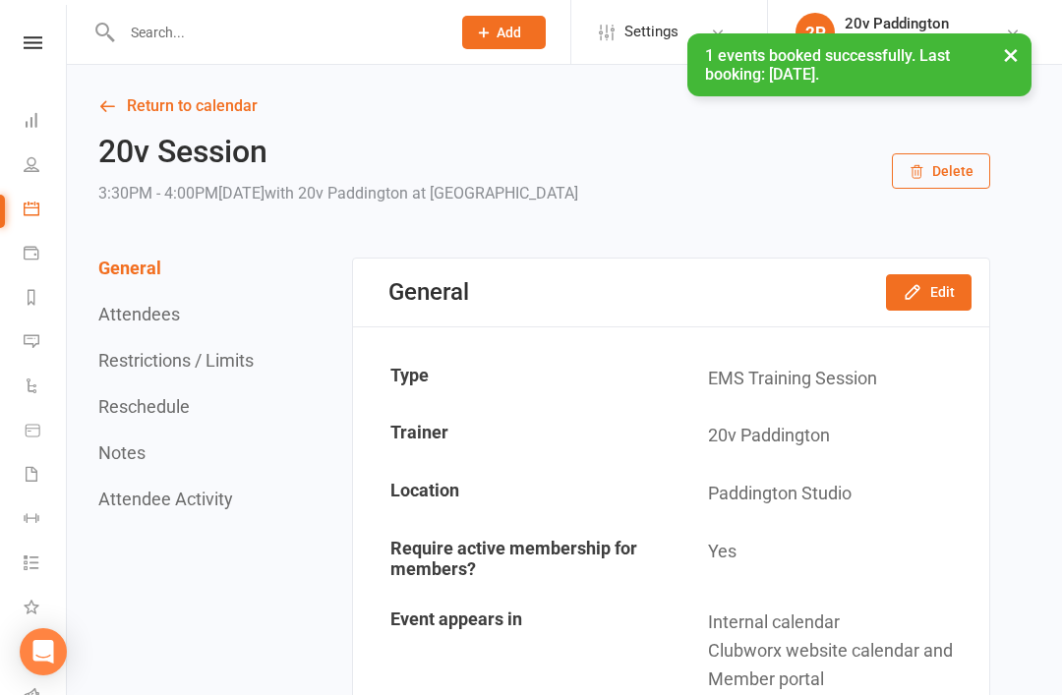
click at [952, 282] on button "Edit" at bounding box center [929, 291] width 86 height 35
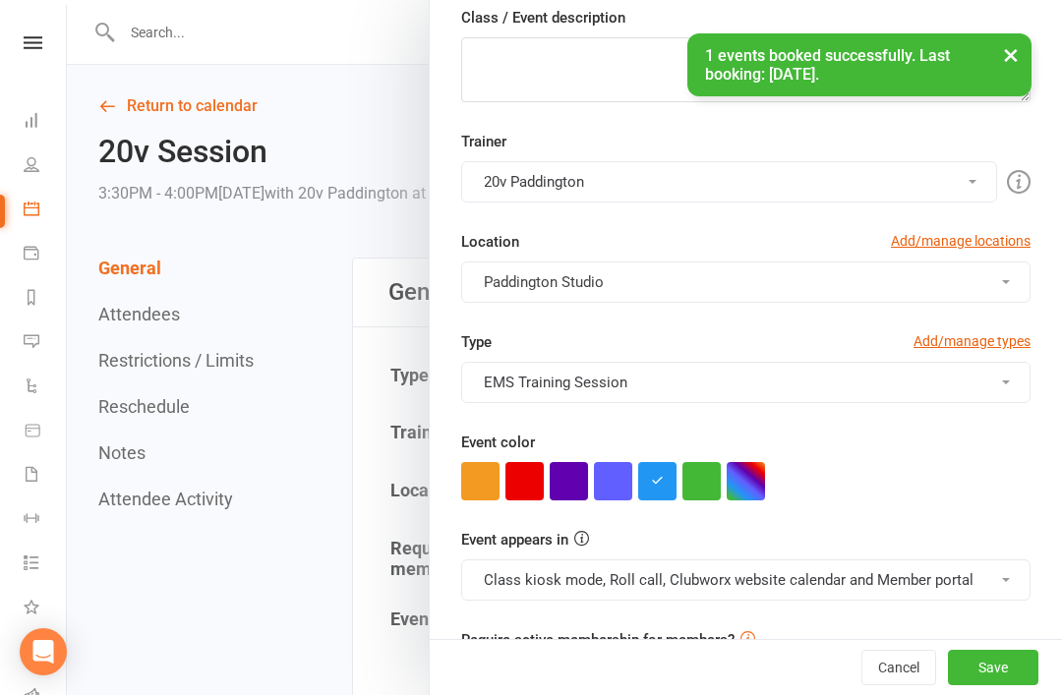
scroll to position [301, 0]
click at [893, 685] on button "Cancel" at bounding box center [898, 667] width 75 height 35
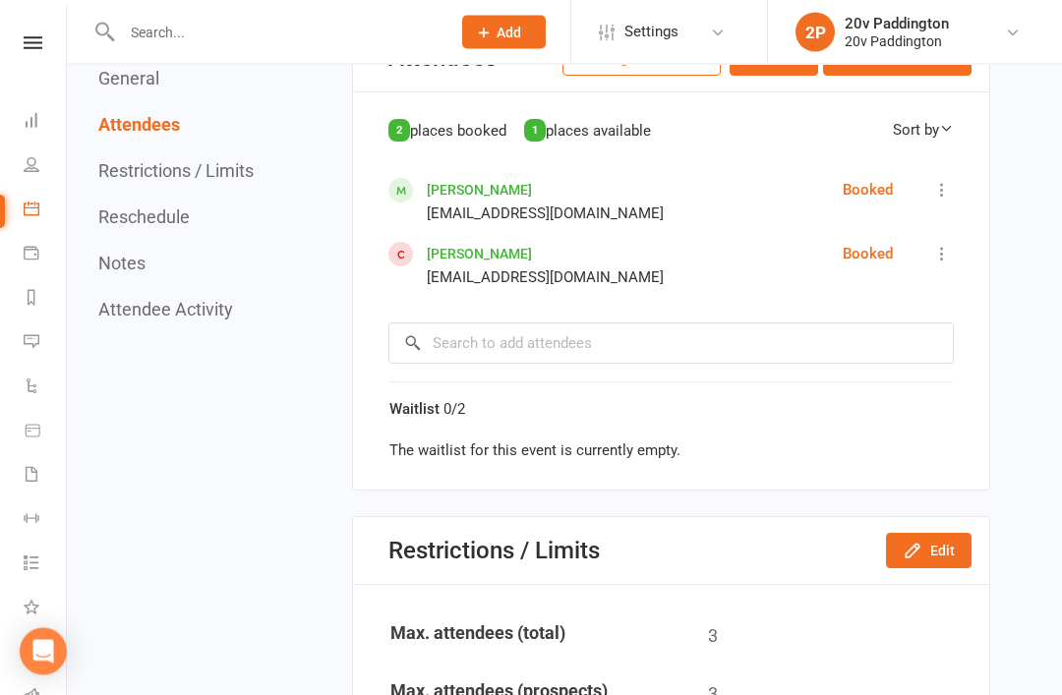
click at [946, 547] on button "Edit" at bounding box center [929, 551] width 86 height 35
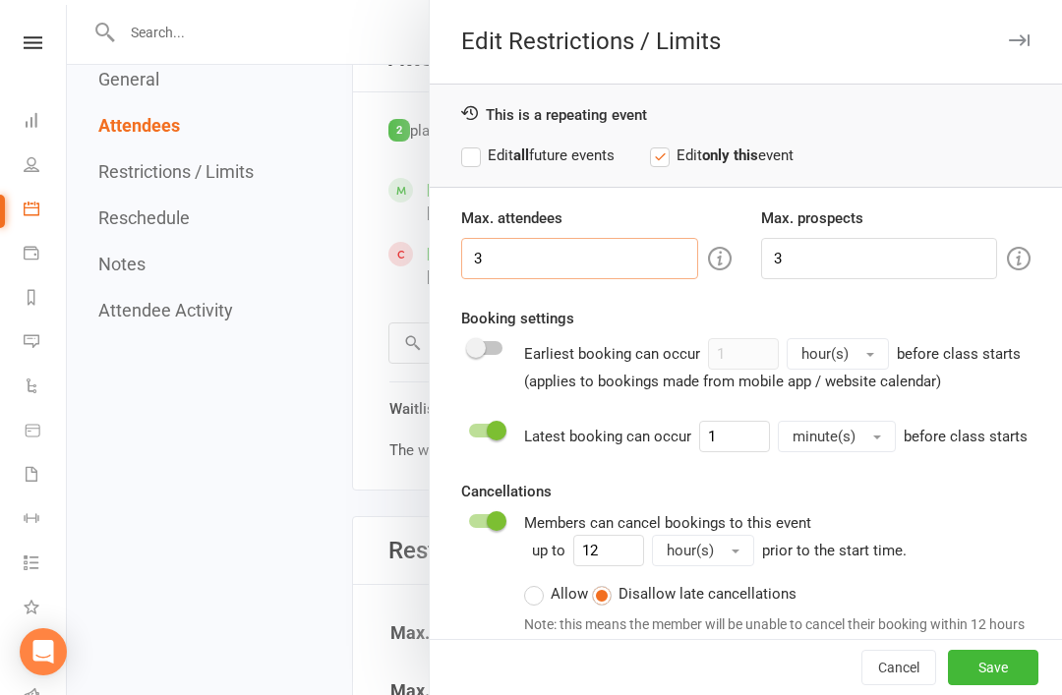
click at [638, 265] on input "3" at bounding box center [579, 258] width 237 height 41
type input "2"
click at [831, 239] on input "3" at bounding box center [879, 258] width 237 height 41
click at [914, 263] on input "3" at bounding box center [879, 258] width 237 height 41
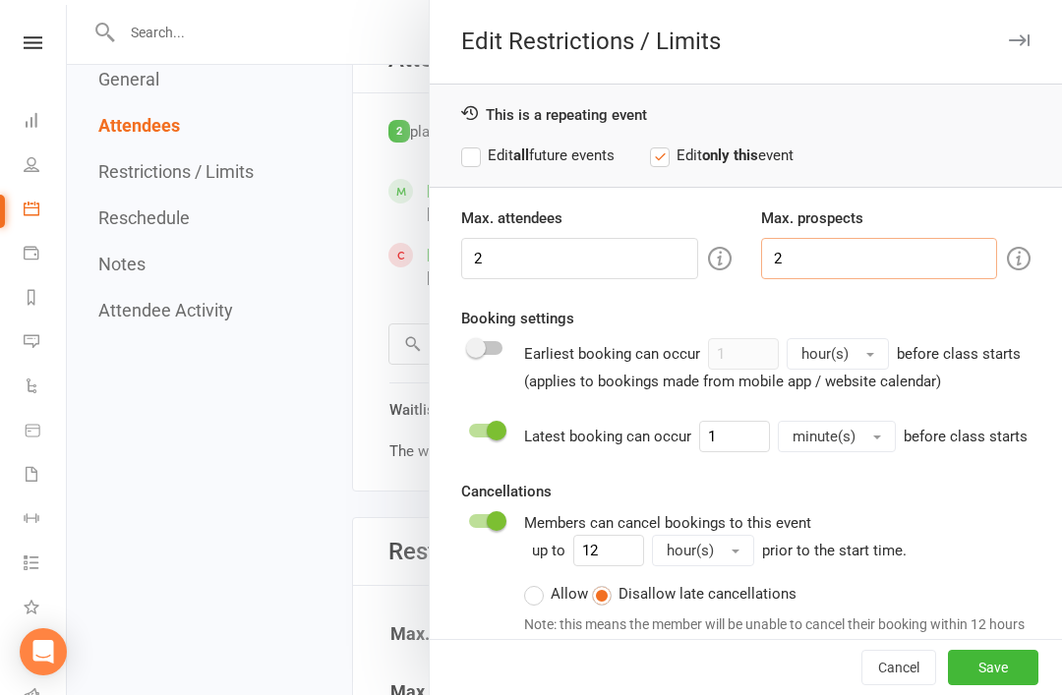
type input "2"
click at [957, 298] on div "Max. attendees 2 Max. prospects 2 Booking settings Earliest booking can occur 1…" at bounding box center [746, 494] width 632 height 577
click at [990, 685] on button "Save" at bounding box center [993, 667] width 90 height 35
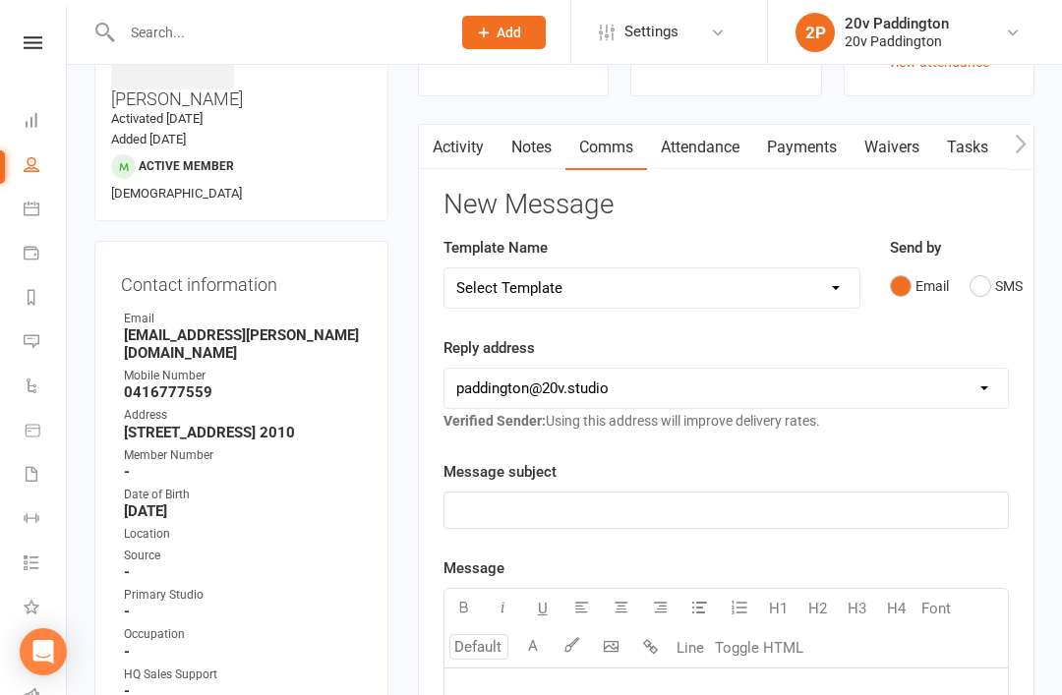
click at [49, 332] on link "Messages 3" at bounding box center [46, 344] width 44 height 44
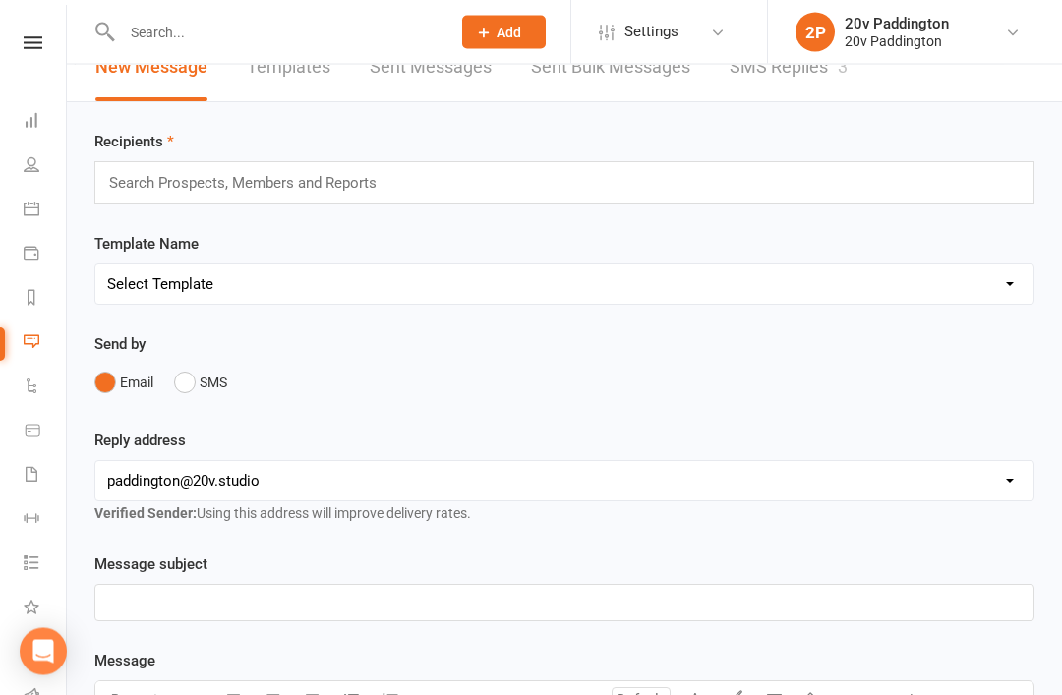
scroll to position [21, 0]
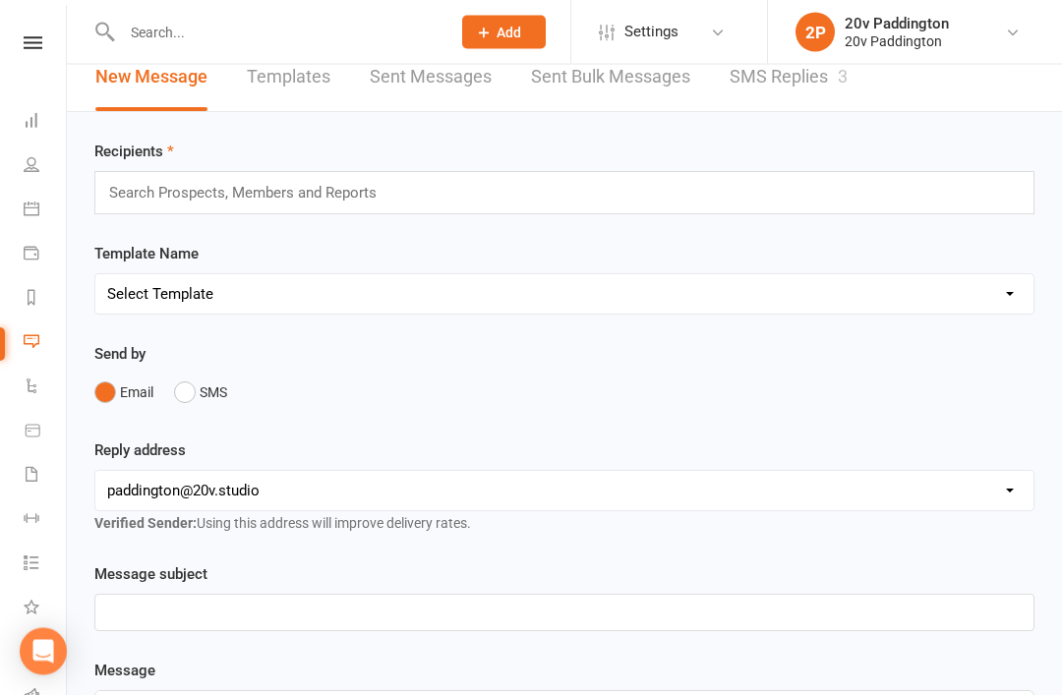
click at [816, 87] on link "SMS Replies 3" at bounding box center [789, 78] width 118 height 68
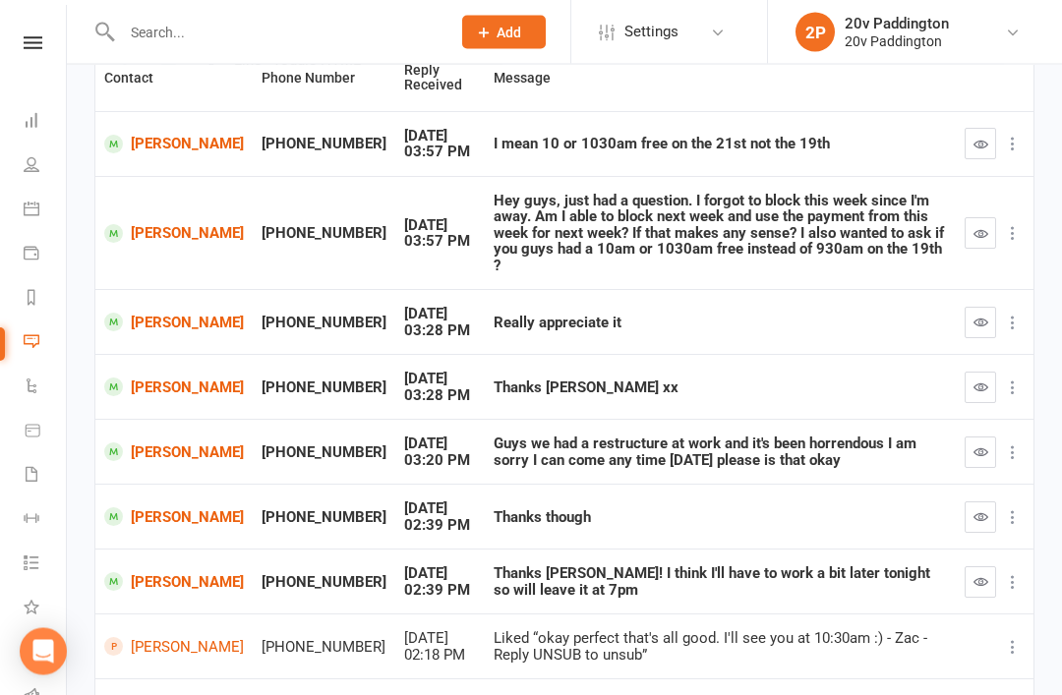
scroll to position [210, 0]
click at [970, 566] on button "button" at bounding box center [980, 581] width 31 height 31
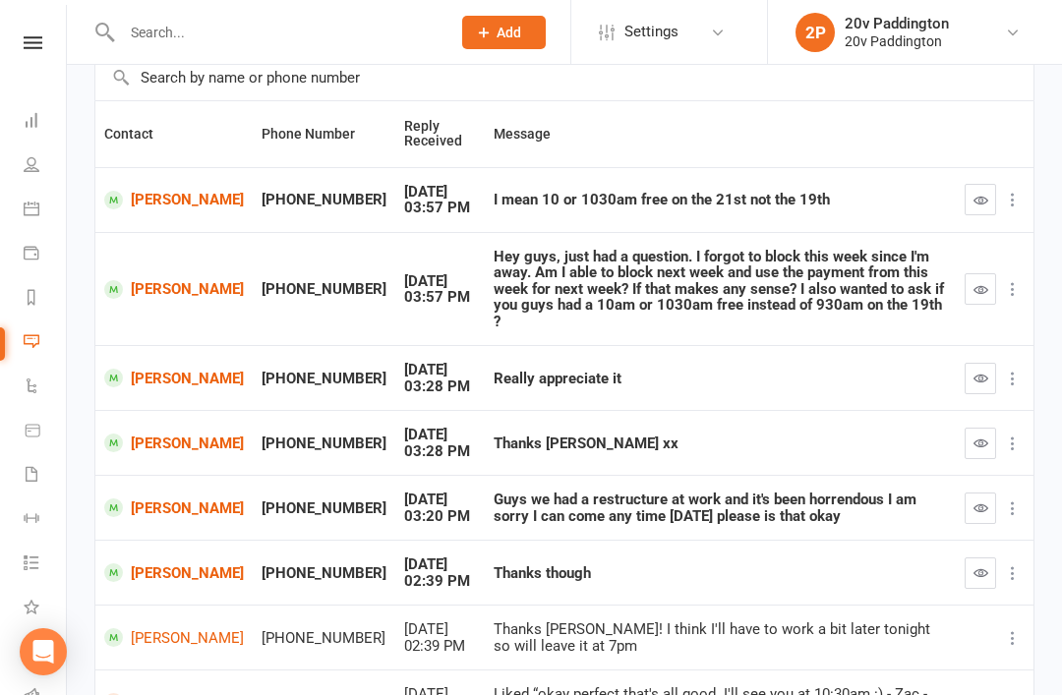
scroll to position [138, 0]
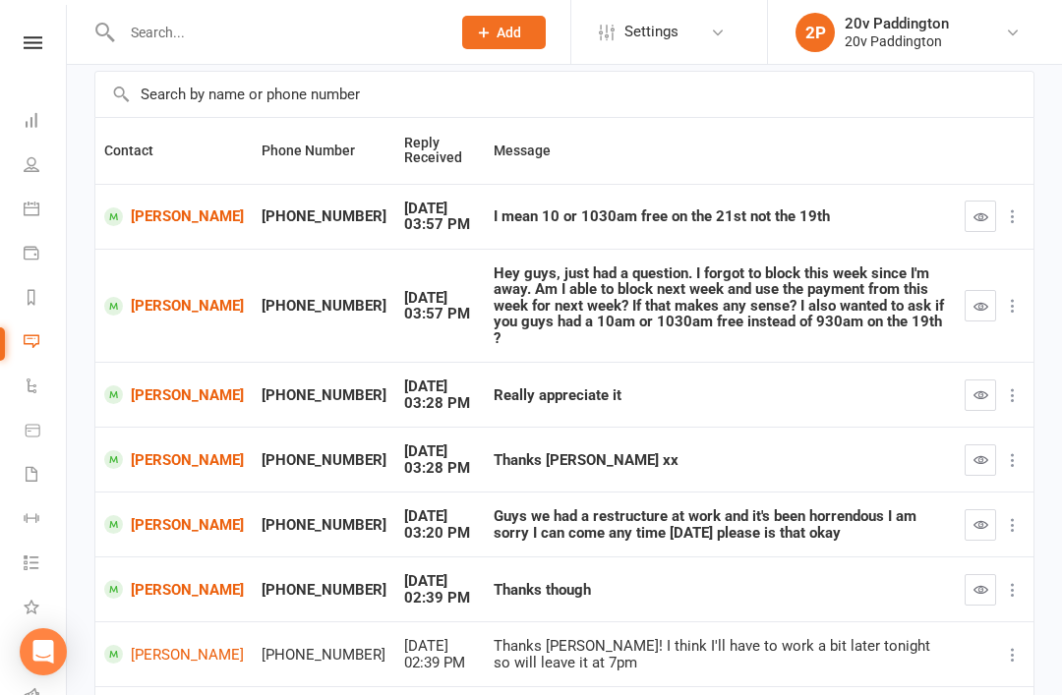
click at [17, 9] on nav "Clubworx Dashboard People Calendar Payments Reports Messages 2 Automations Prod…" at bounding box center [33, 352] width 67 height 695
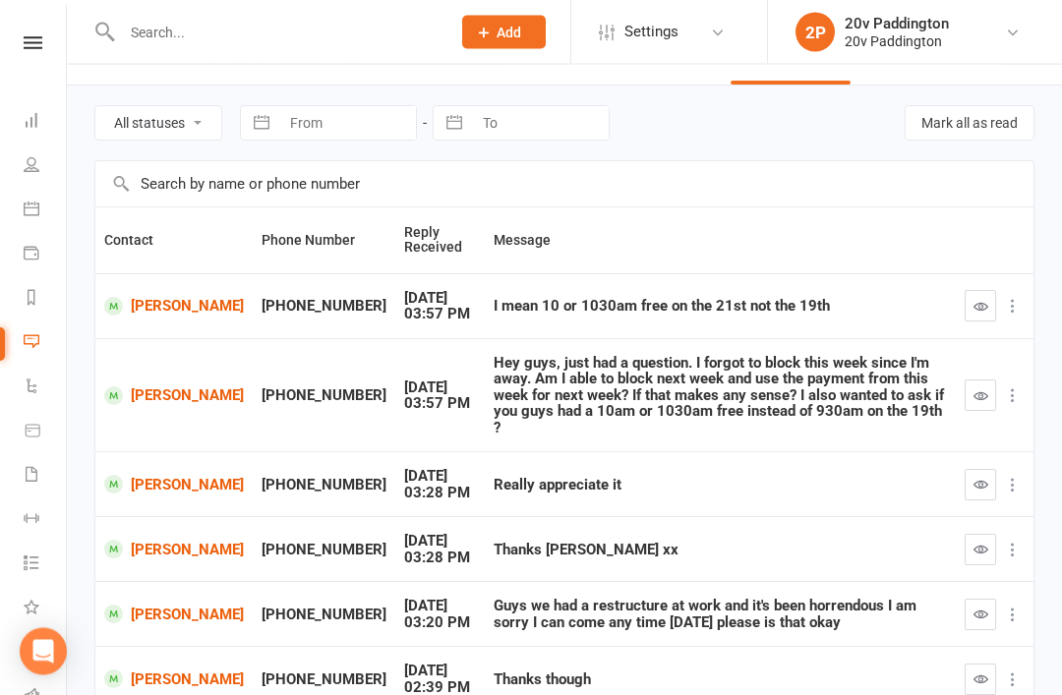
scroll to position [0, 0]
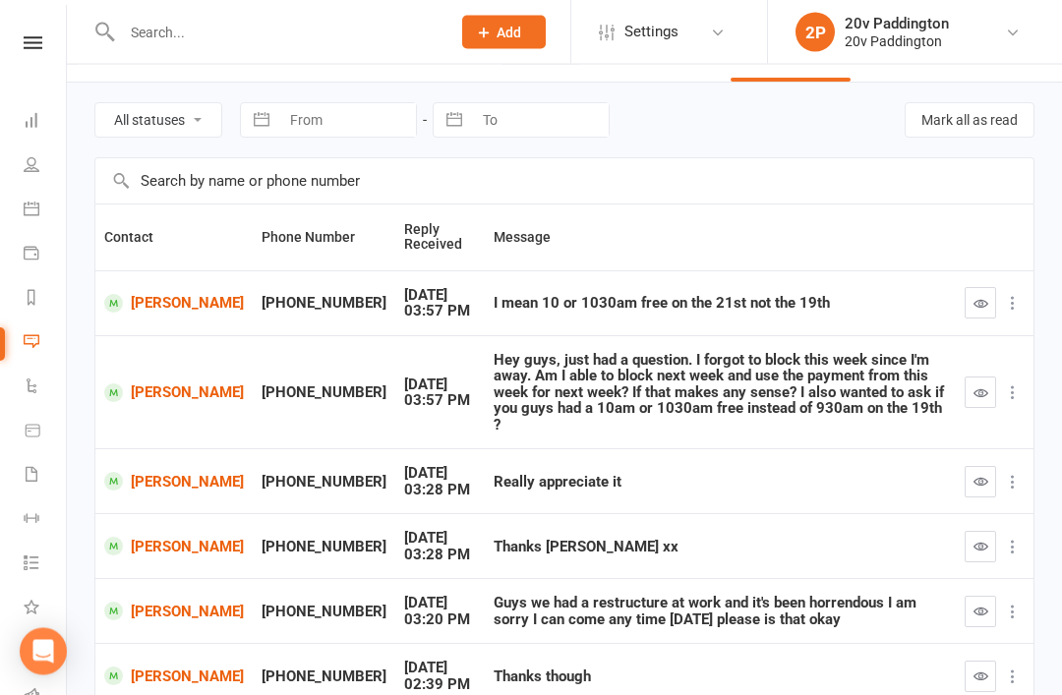
scroll to position [49, 0]
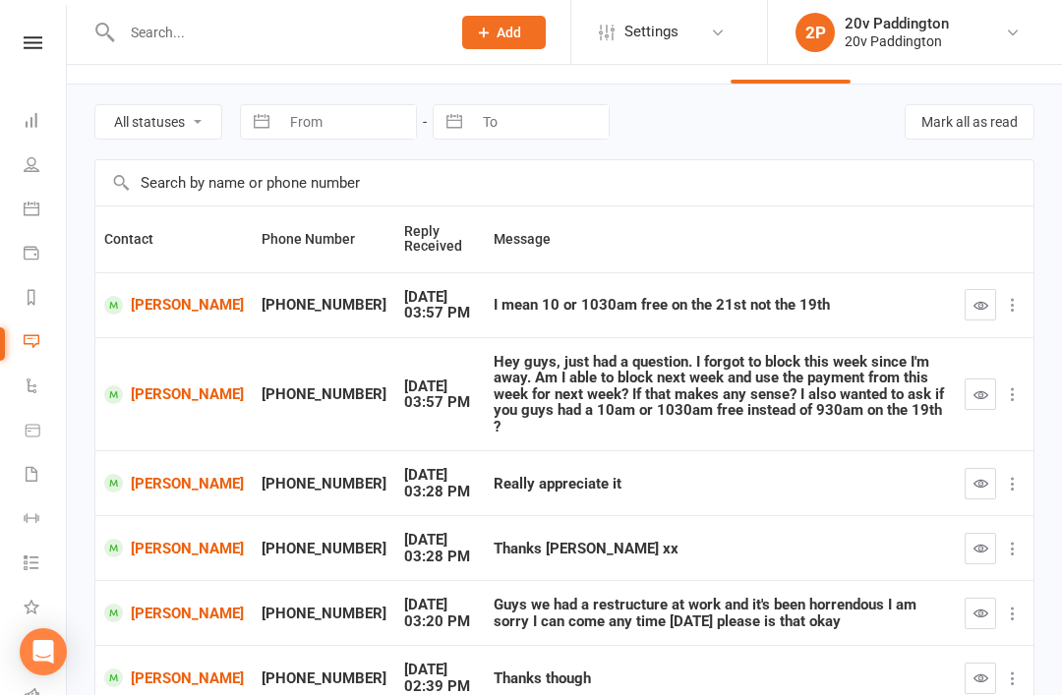
click at [986, 606] on icon "button" at bounding box center [980, 613] width 15 height 15
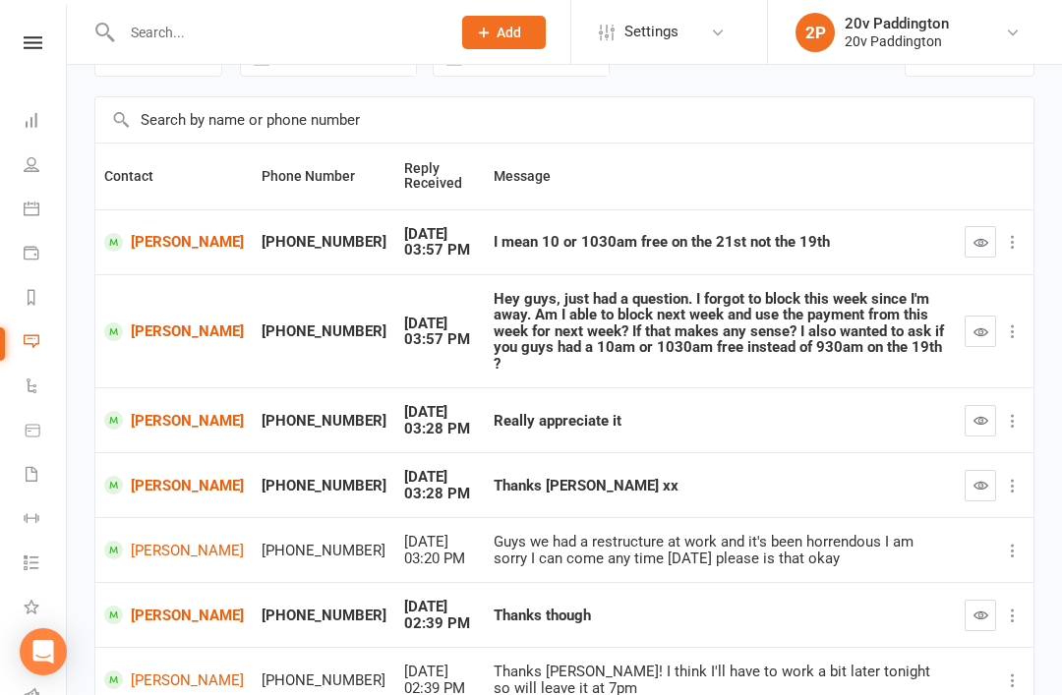
click at [978, 478] on icon "button" at bounding box center [980, 485] width 15 height 15
click at [973, 478] on icon "button" at bounding box center [980, 485] width 15 height 15
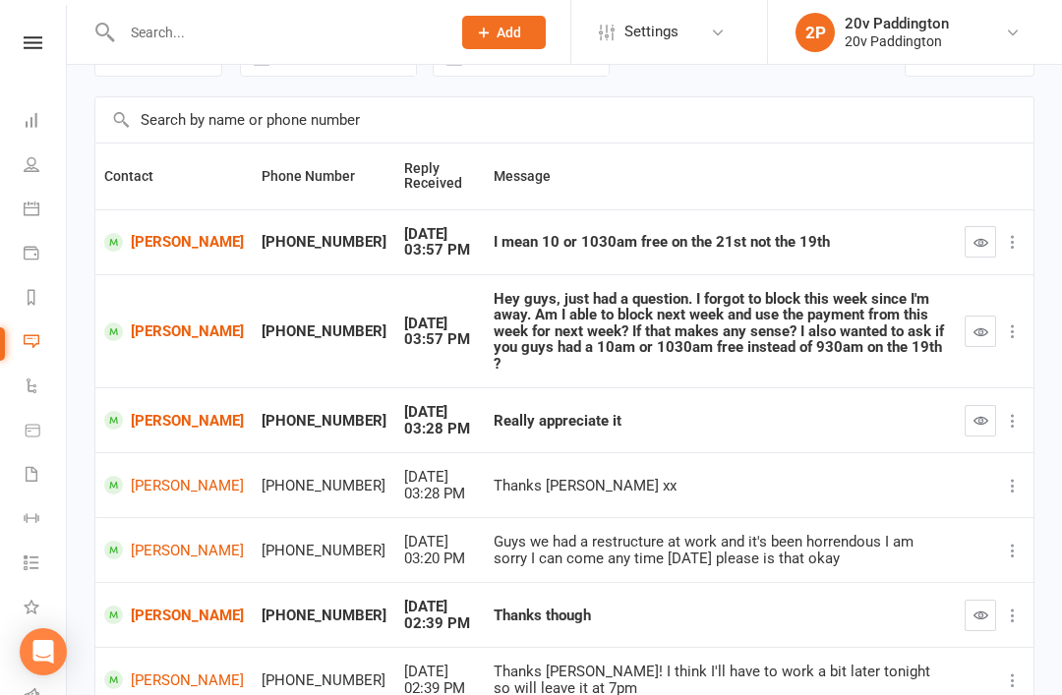
click at [951, 409] on td "Really appreciate it" at bounding box center [720, 419] width 471 height 65
click at [975, 413] on icon "button" at bounding box center [980, 420] width 15 height 15
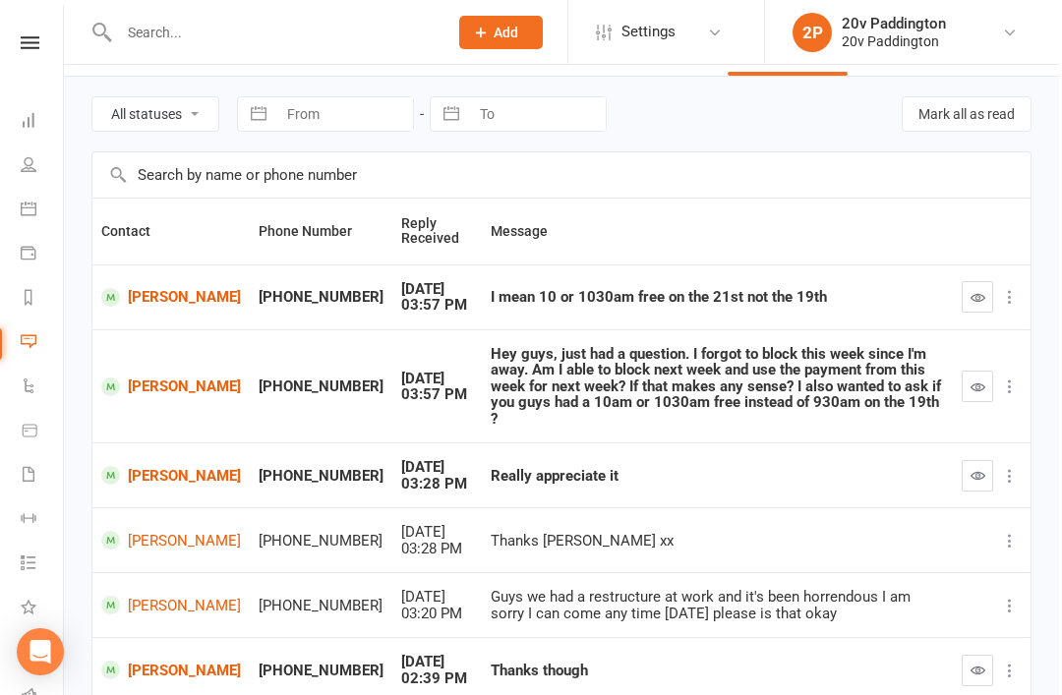
scroll to position [138, 0]
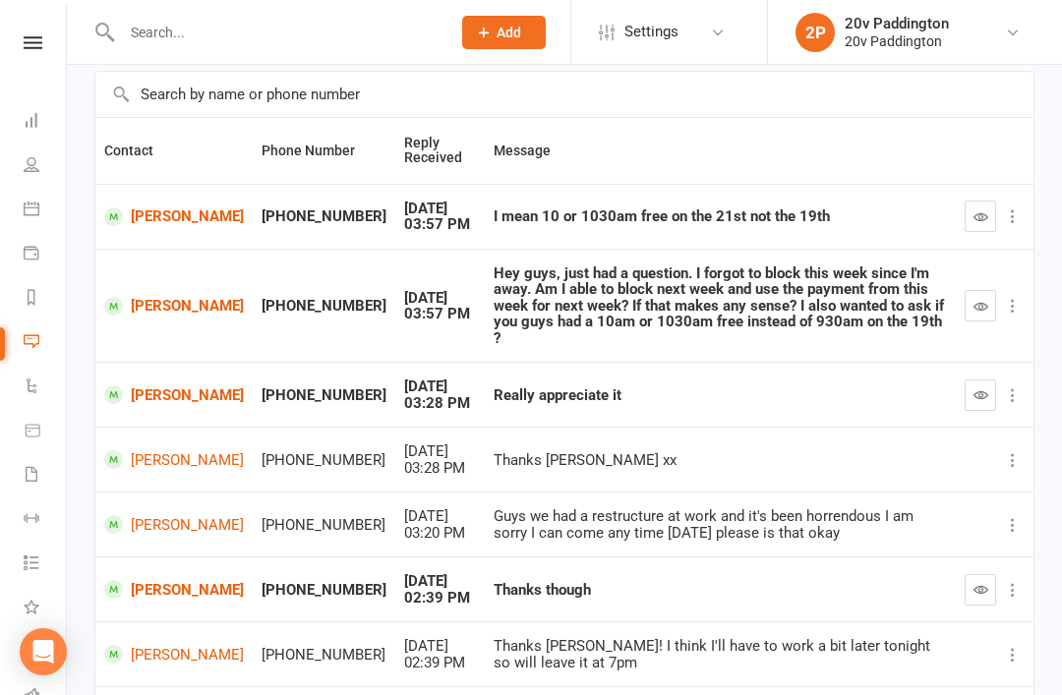
click at [181, 297] on link "[PERSON_NAME]" at bounding box center [174, 306] width 140 height 19
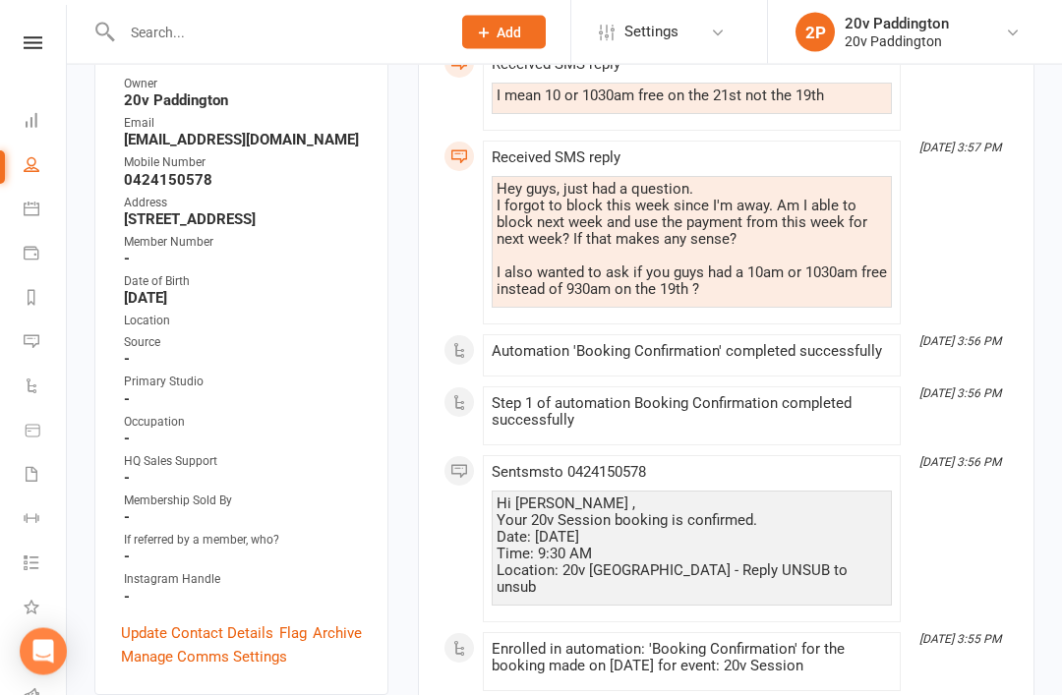
scroll to position [377, 0]
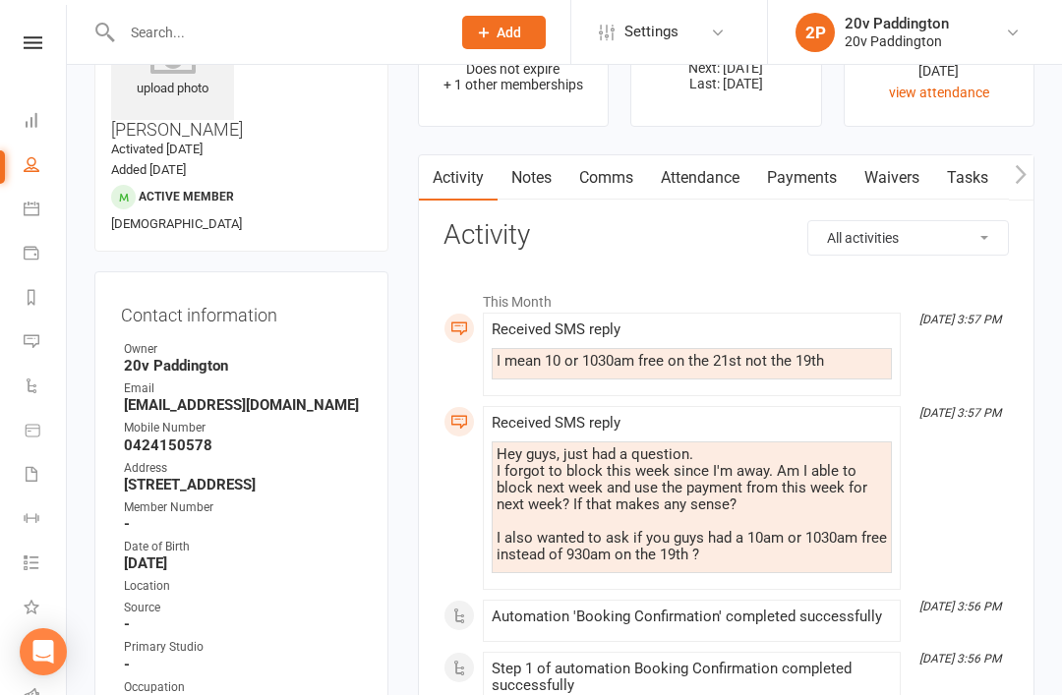
click at [606, 167] on link "Comms" at bounding box center [606, 177] width 82 height 45
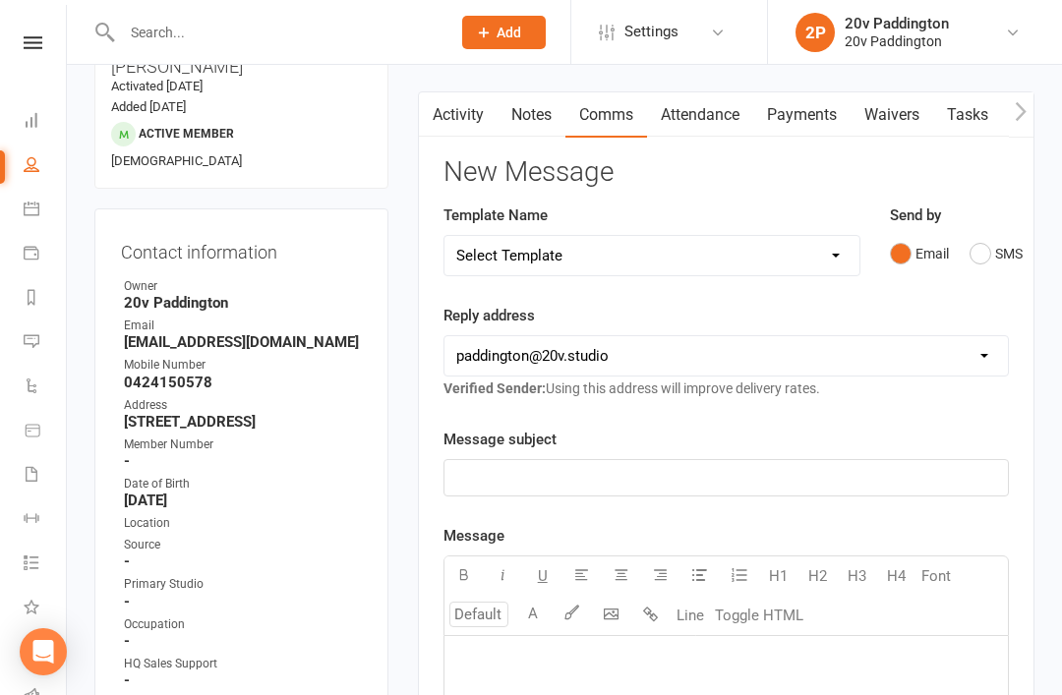
click at [1001, 308] on div "Reply address hello@clubworx.com paddington@20v.studio byron@20v.studio dan@fly…" at bounding box center [725, 352] width 565 height 96
click at [995, 254] on button "SMS" at bounding box center [995, 253] width 53 height 37
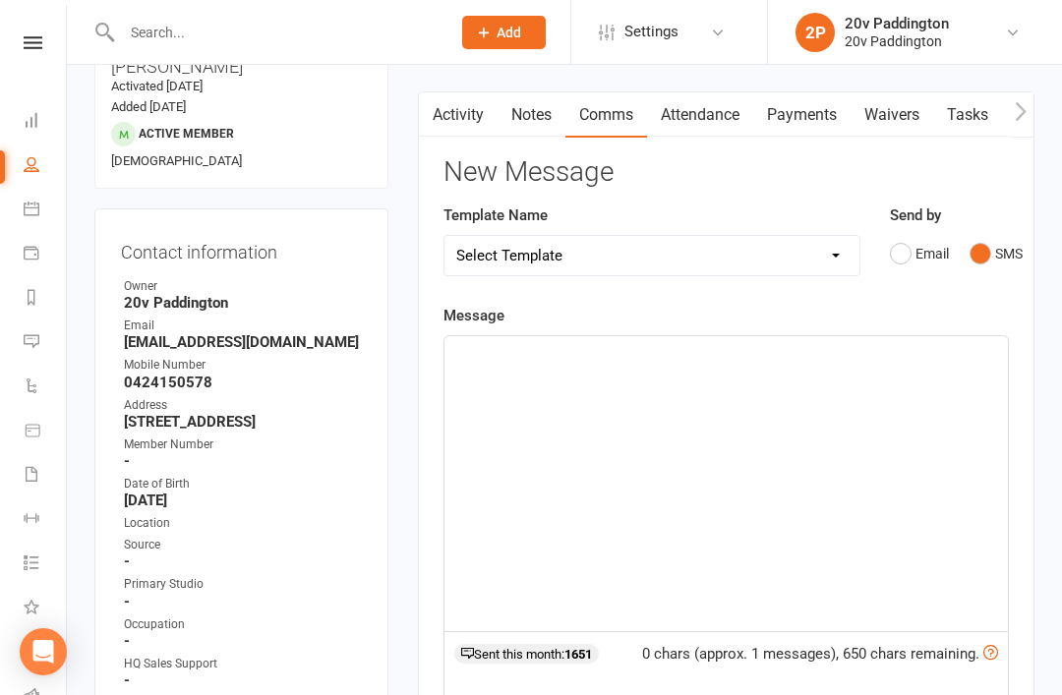
click at [786, 537] on div "﻿" at bounding box center [725, 483] width 563 height 295
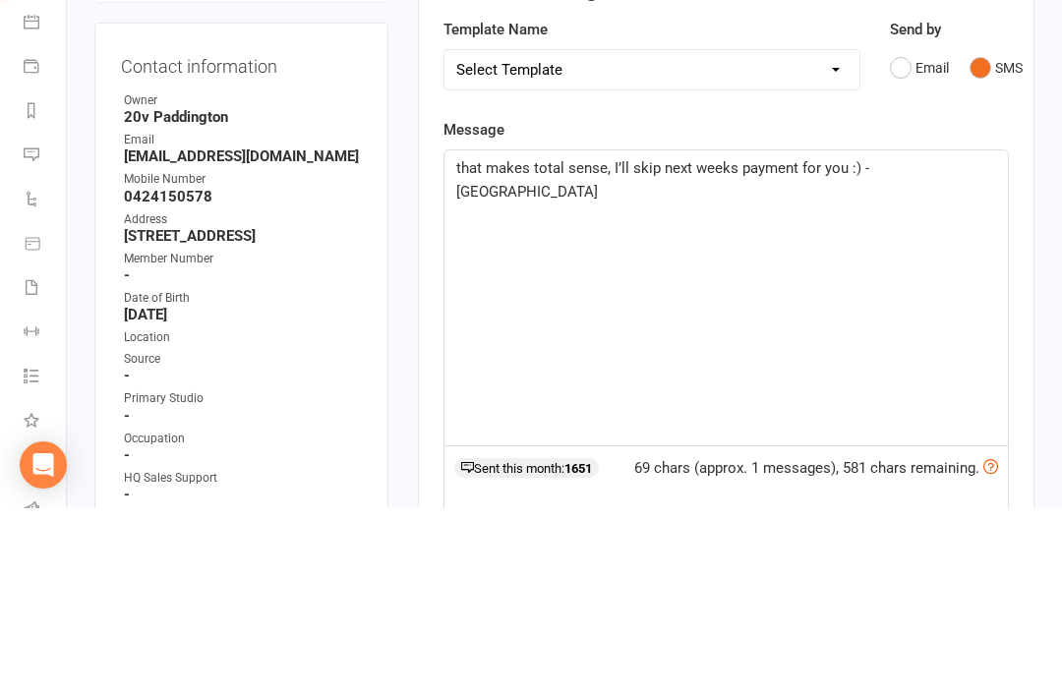
click at [1046, 215] on main "✓ Memberships Flexi - Advantage Does not expire + 1 other memberships $ Balance…" at bounding box center [726, 538] width 646 height 1240
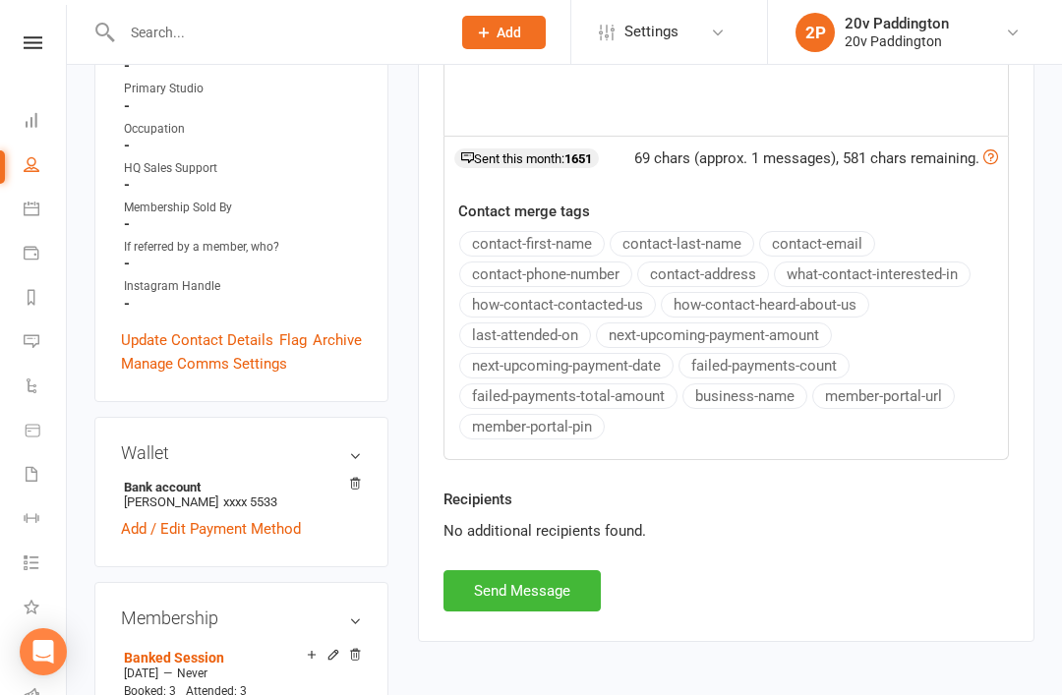
click at [577, 582] on button "Send Message" at bounding box center [521, 590] width 157 height 41
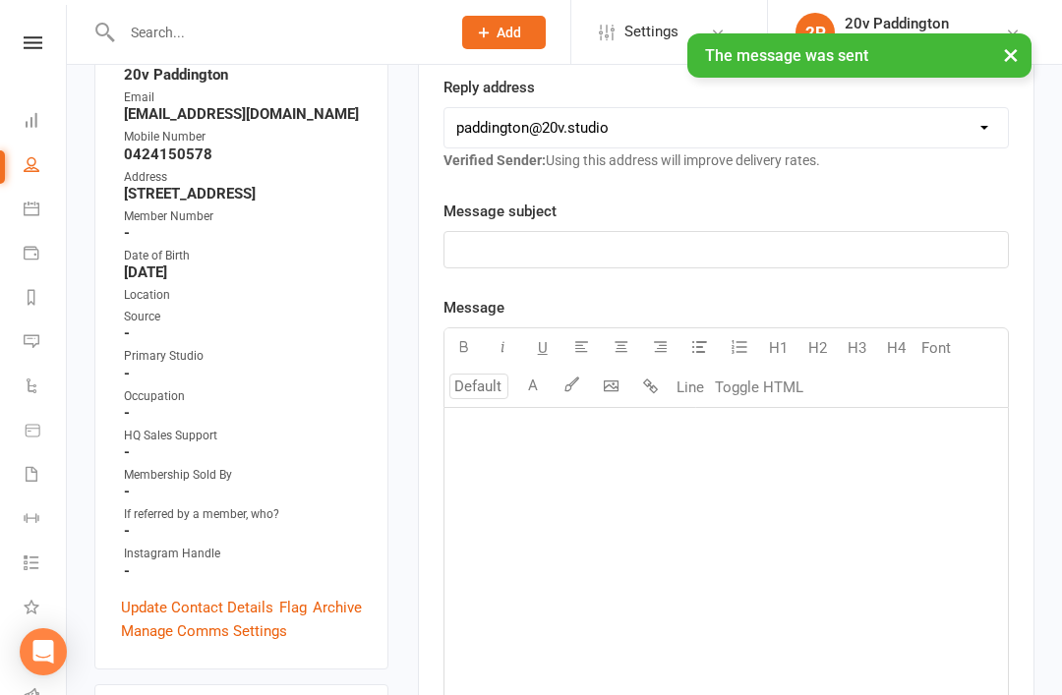
scroll to position [0, 0]
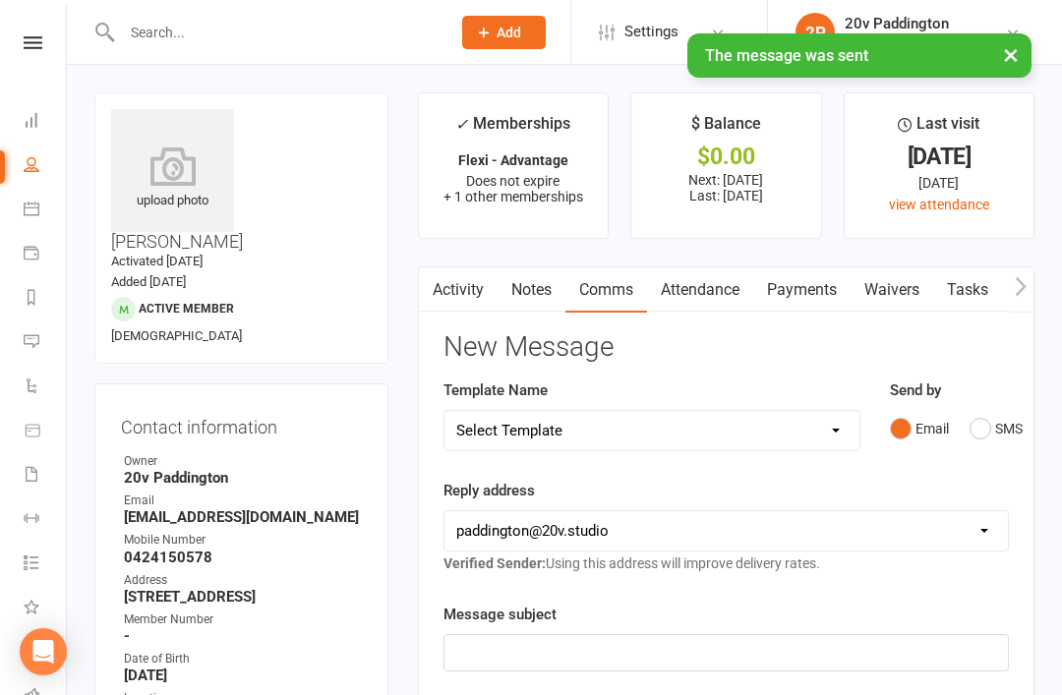
click at [805, 290] on link "Payments" at bounding box center [801, 289] width 97 height 45
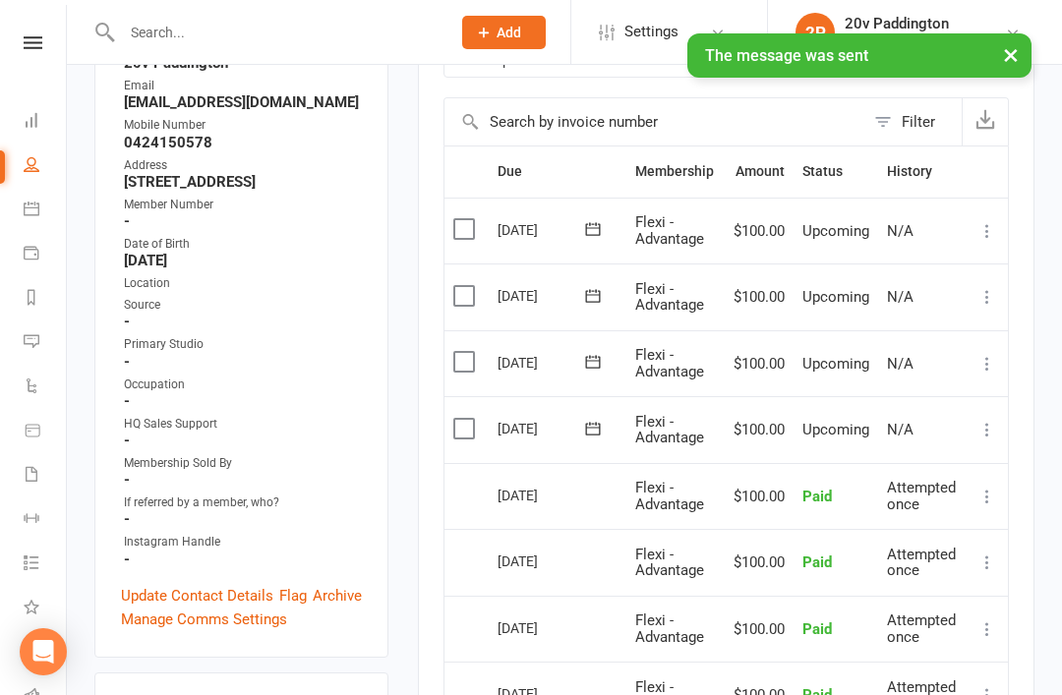
scroll to position [416, 0]
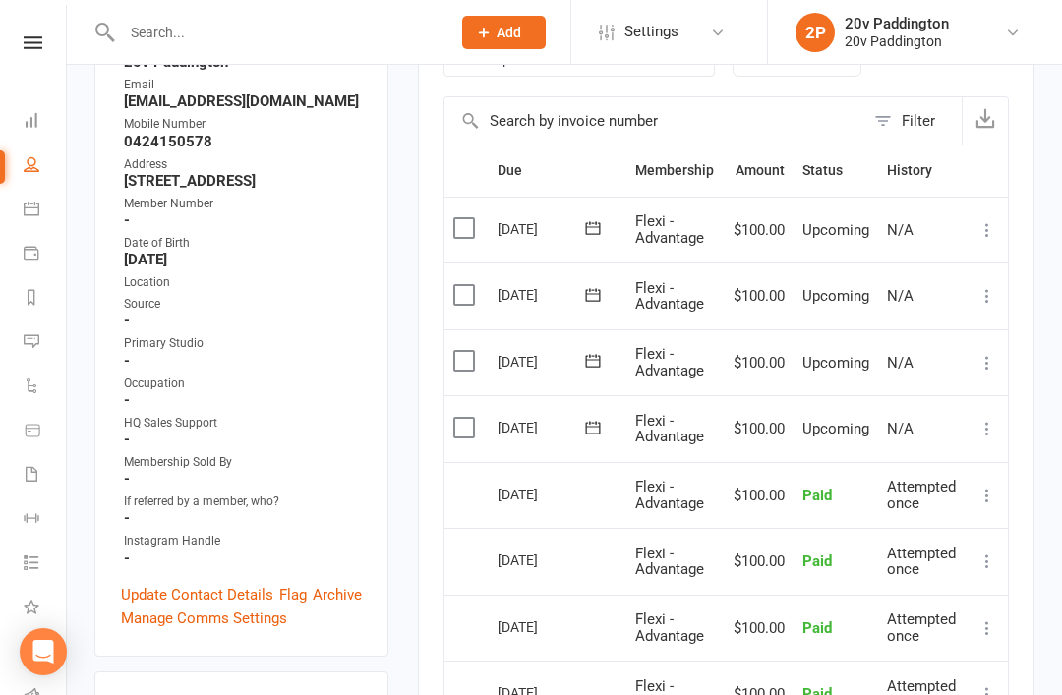
click at [990, 419] on icon at bounding box center [987, 429] width 20 height 20
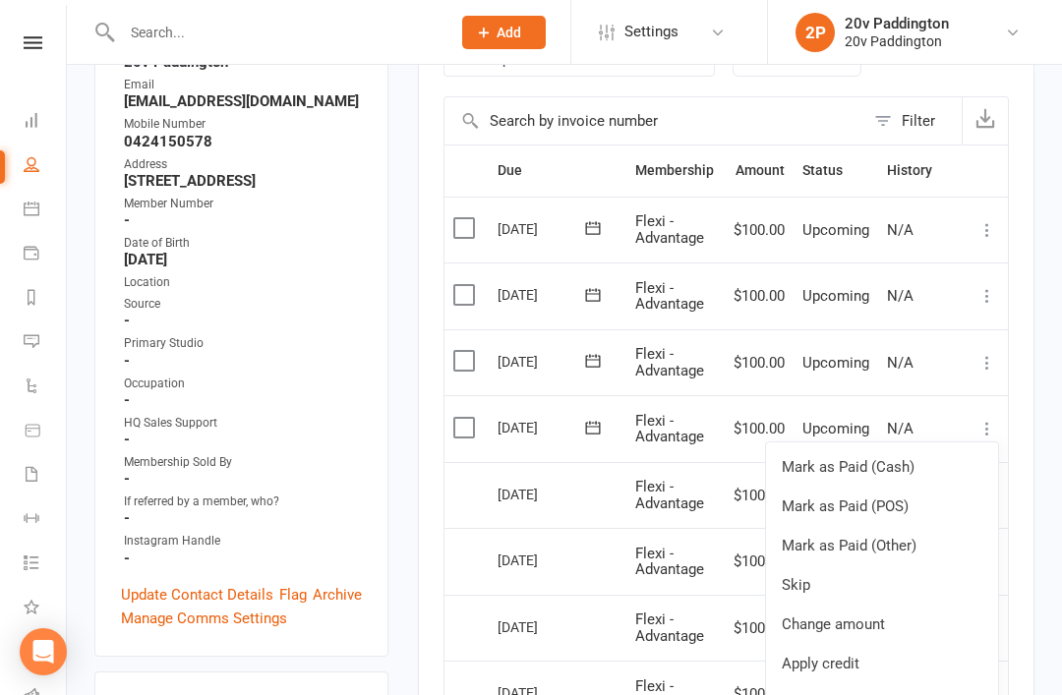
click at [883, 578] on link "Skip" at bounding box center [882, 584] width 232 height 39
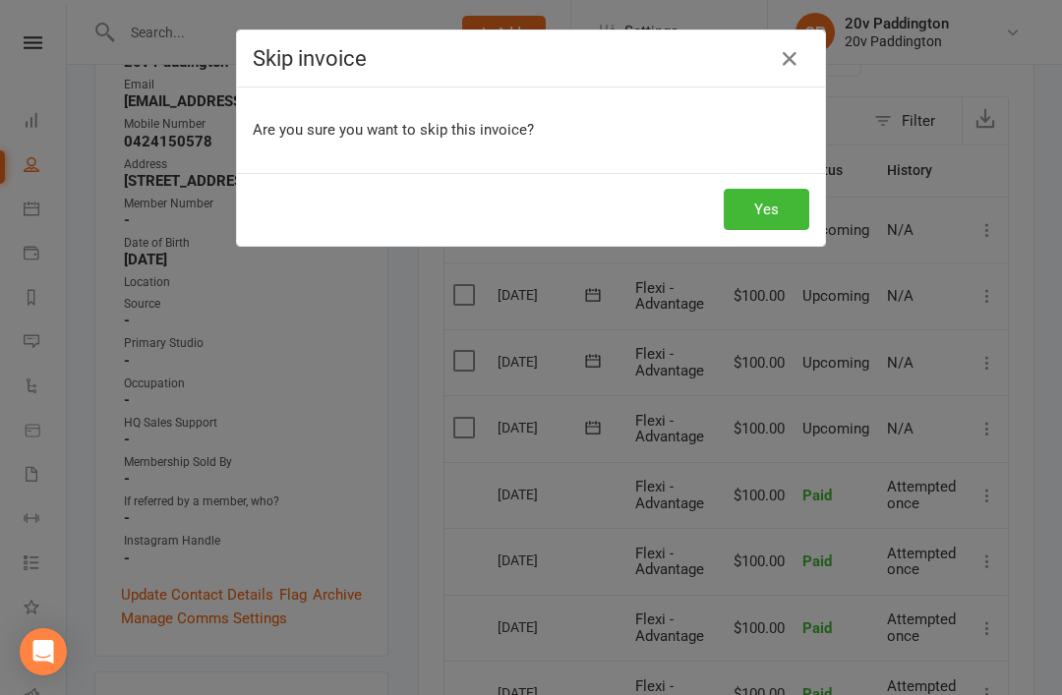
click at [791, 219] on button "Yes" at bounding box center [767, 209] width 86 height 41
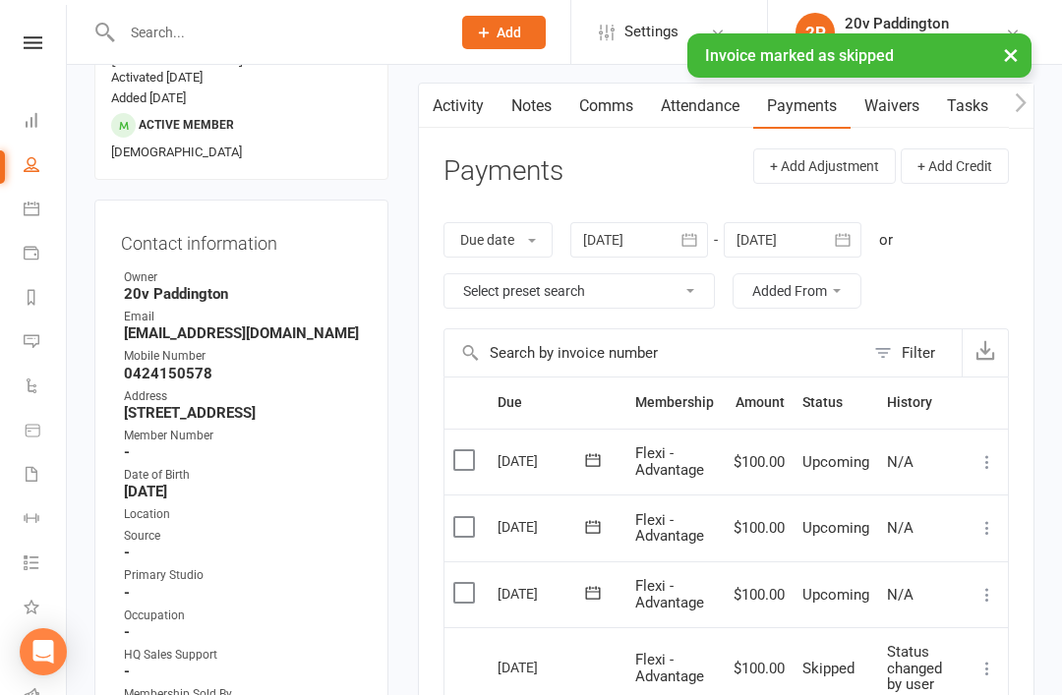
scroll to position [0, 0]
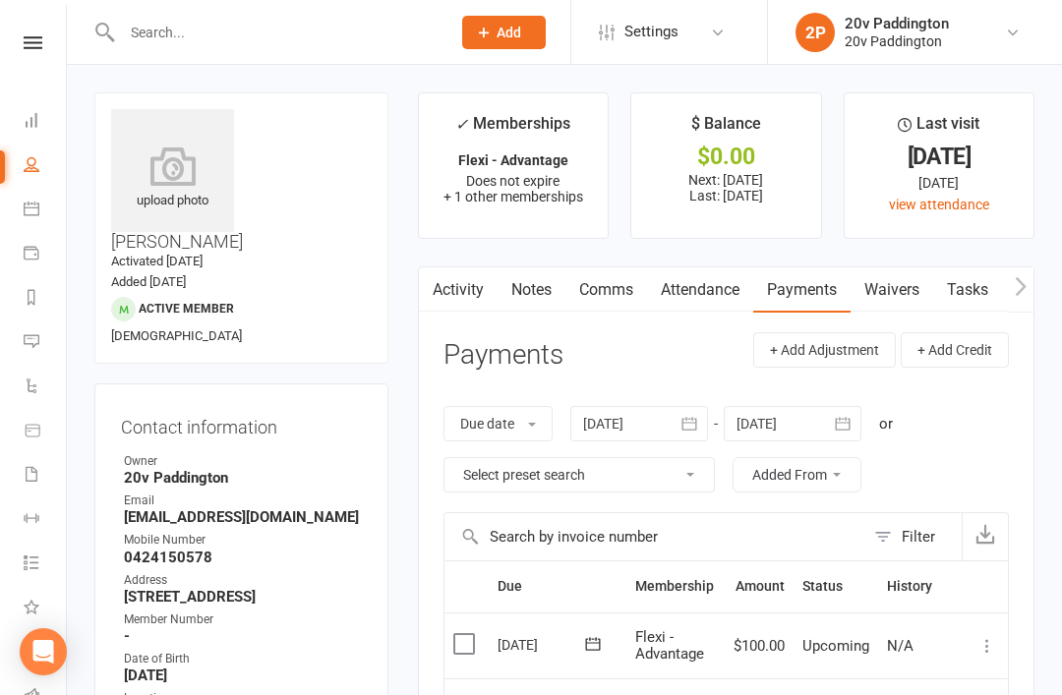
click at [35, 345] on icon at bounding box center [32, 341] width 16 height 16
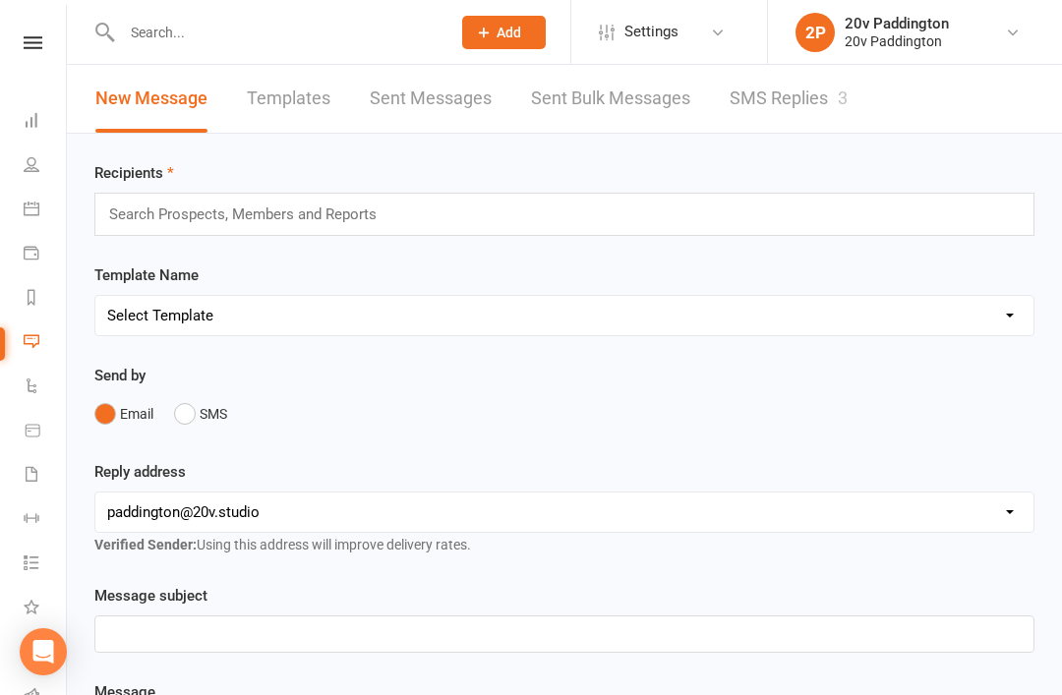
click at [800, 95] on link "SMS Replies 3" at bounding box center [789, 99] width 118 height 68
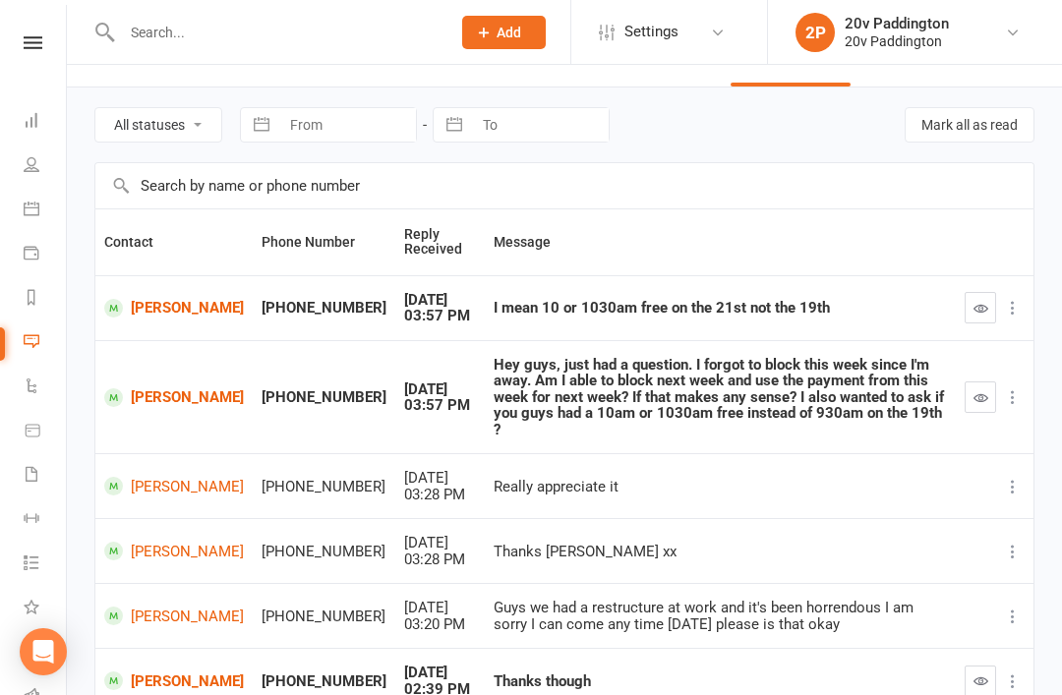
scroll to position [47, 0]
click at [147, 298] on link "[PERSON_NAME]" at bounding box center [174, 307] width 140 height 19
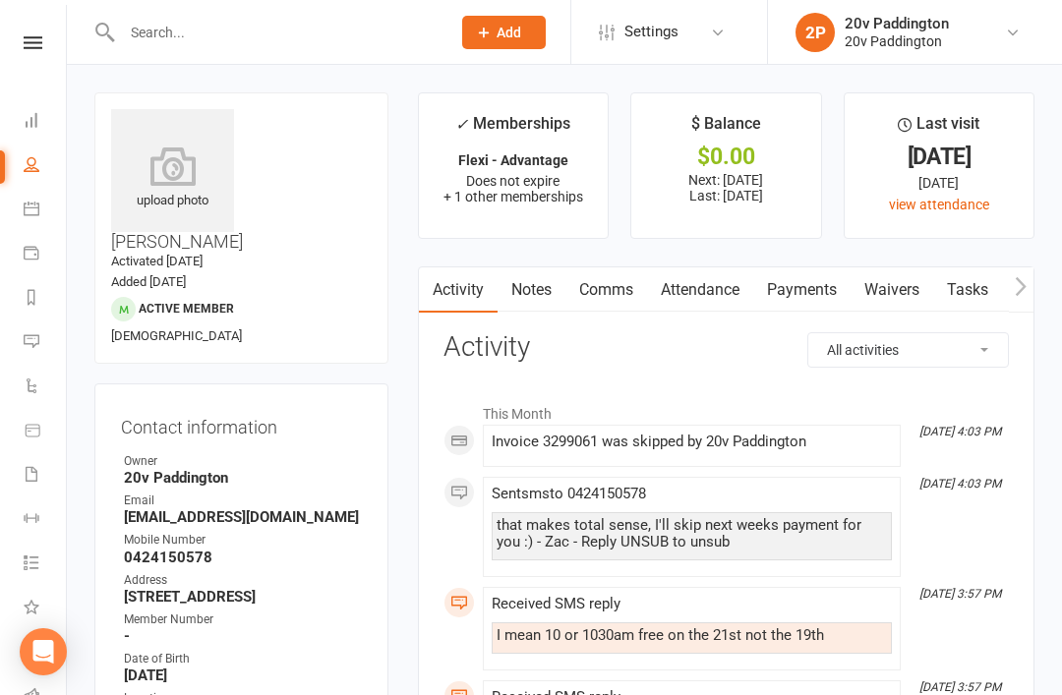
click at [625, 293] on link "Comms" at bounding box center [606, 289] width 82 height 45
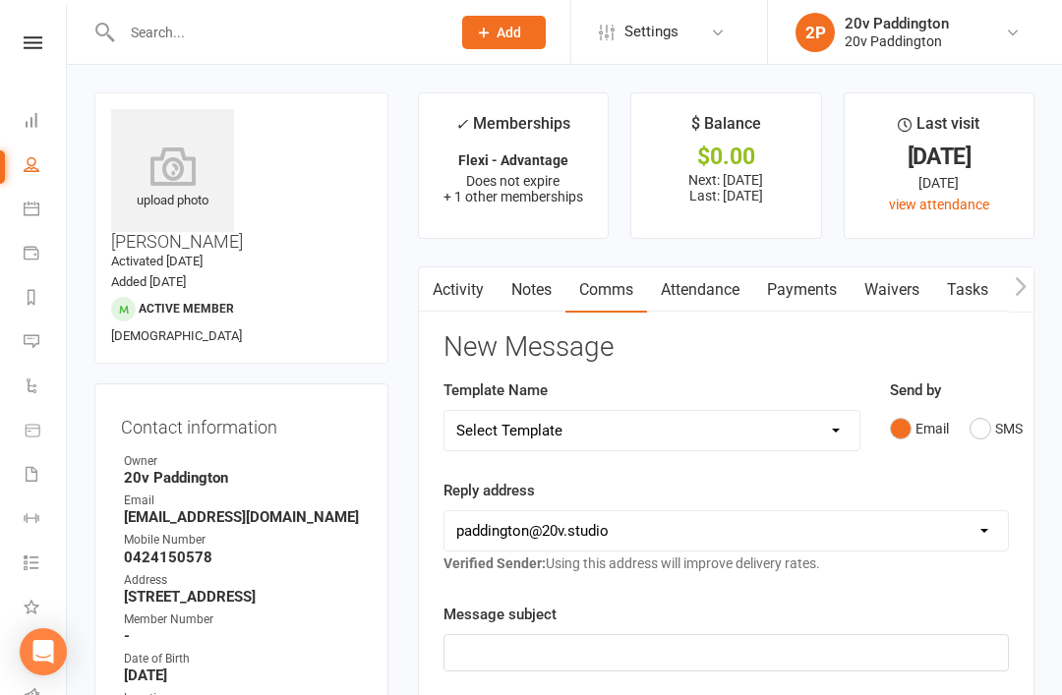
click at [982, 425] on button "SMS" at bounding box center [995, 428] width 53 height 37
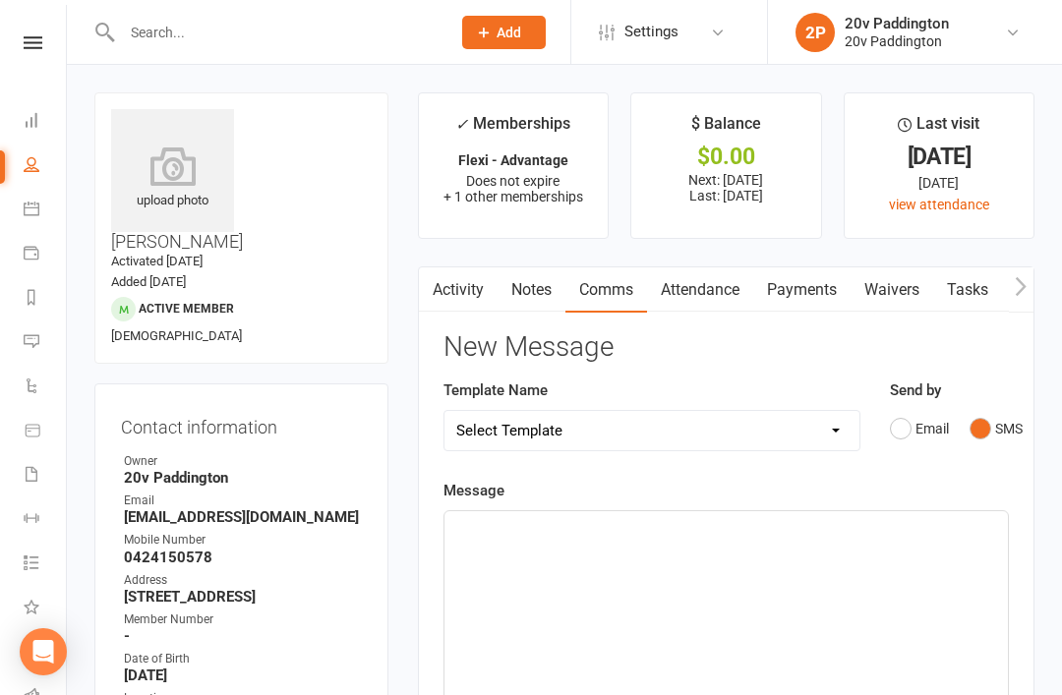
click at [686, 606] on div "﻿" at bounding box center [725, 658] width 563 height 295
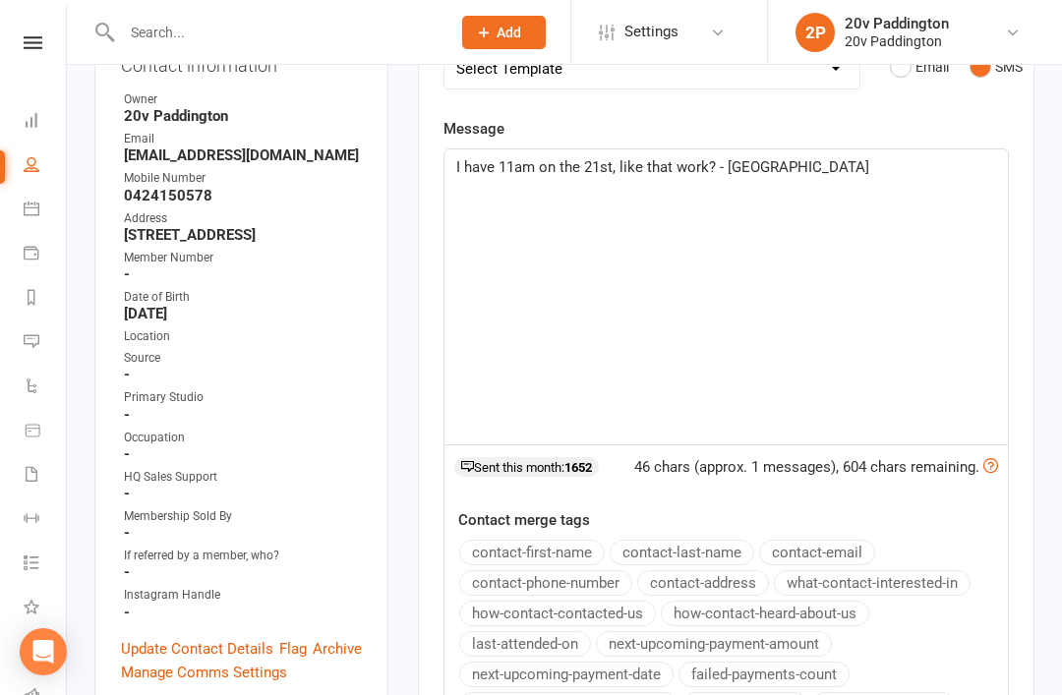
click at [625, 166] on span "I have 11am on the 21st, like that work? - Zac" at bounding box center [662, 167] width 413 height 18
click at [1019, 221] on div "Activity Notes Comms Attendance Payments Waivers Tasks Automations Workouts Ass…" at bounding box center [726, 428] width 616 height 1045
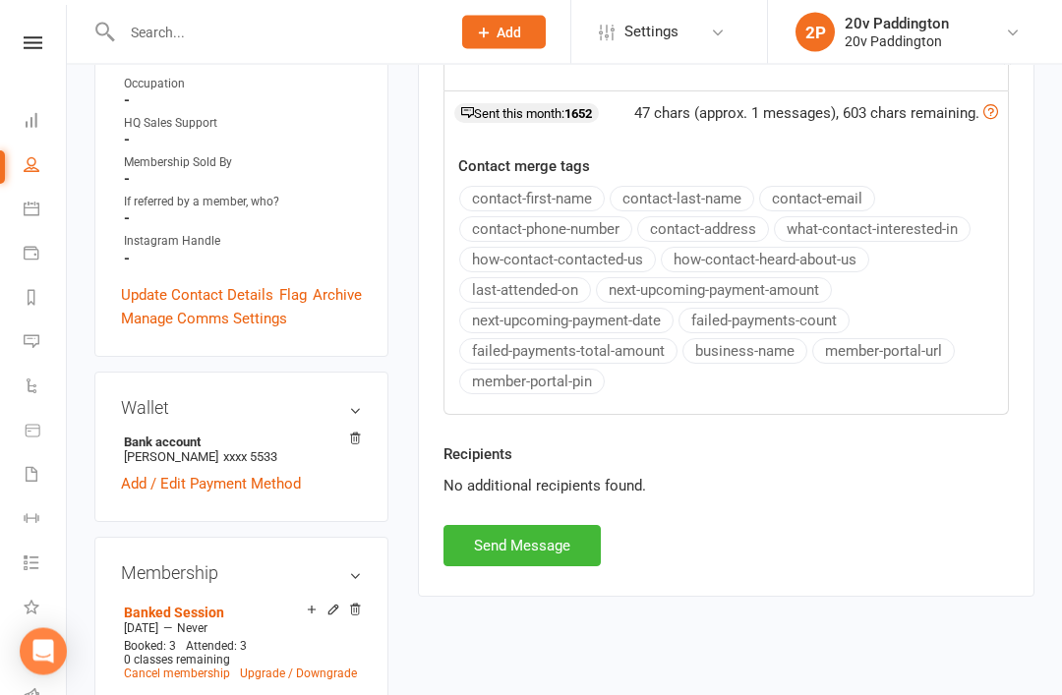
click at [575, 586] on div "Activity Notes Comms Attendance Payments Waivers Tasks Automations Workouts Ass…" at bounding box center [726, 74] width 616 height 1045
click at [557, 535] on button "Send Message" at bounding box center [521, 546] width 157 height 41
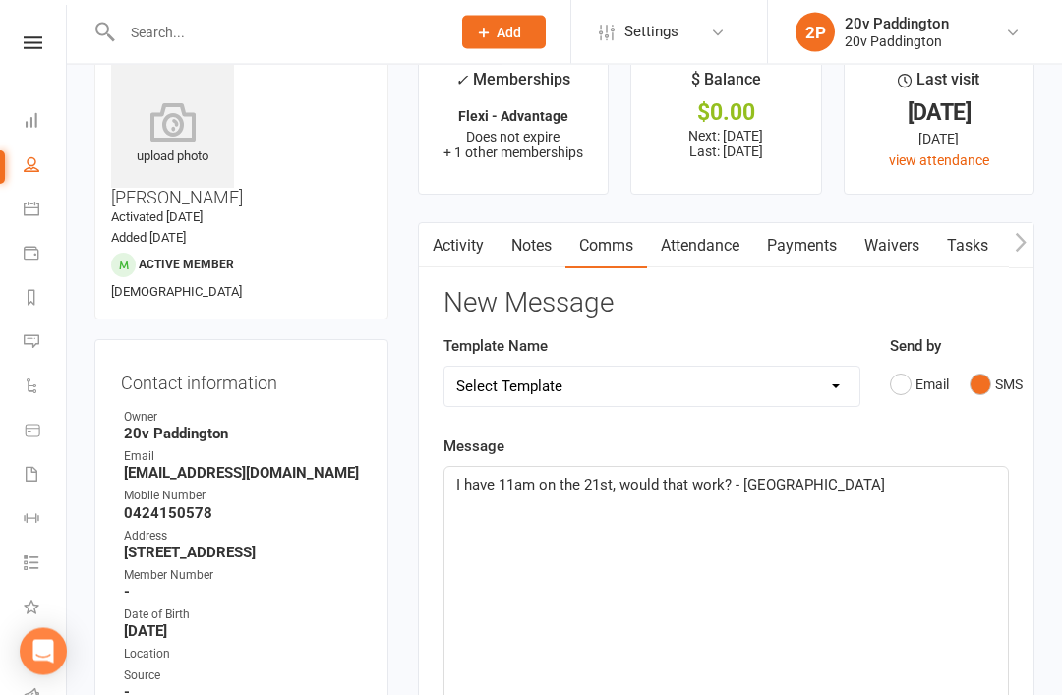
scroll to position [0, 0]
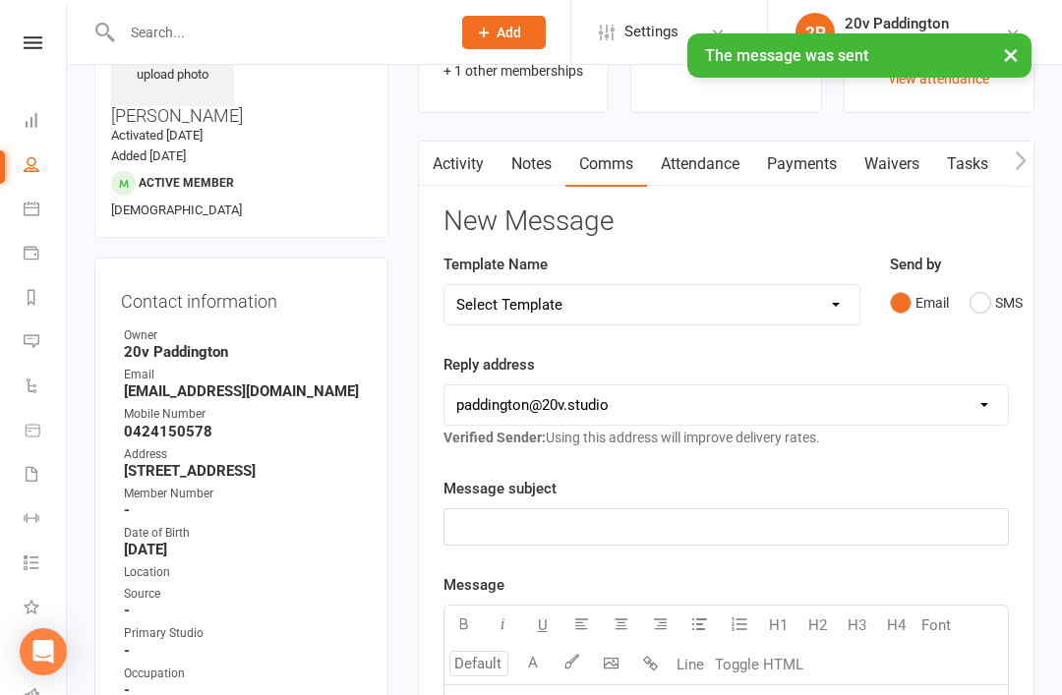
click at [483, 164] on link "Activity" at bounding box center [458, 164] width 79 height 45
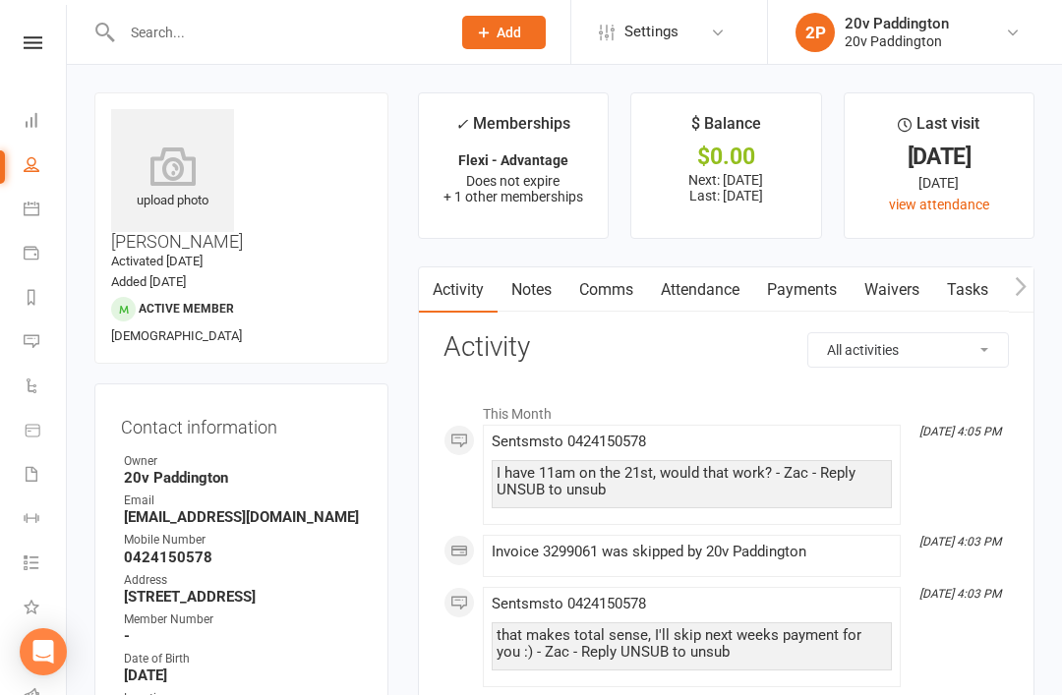
click at [43, 347] on link "Messages 3" at bounding box center [46, 344] width 44 height 44
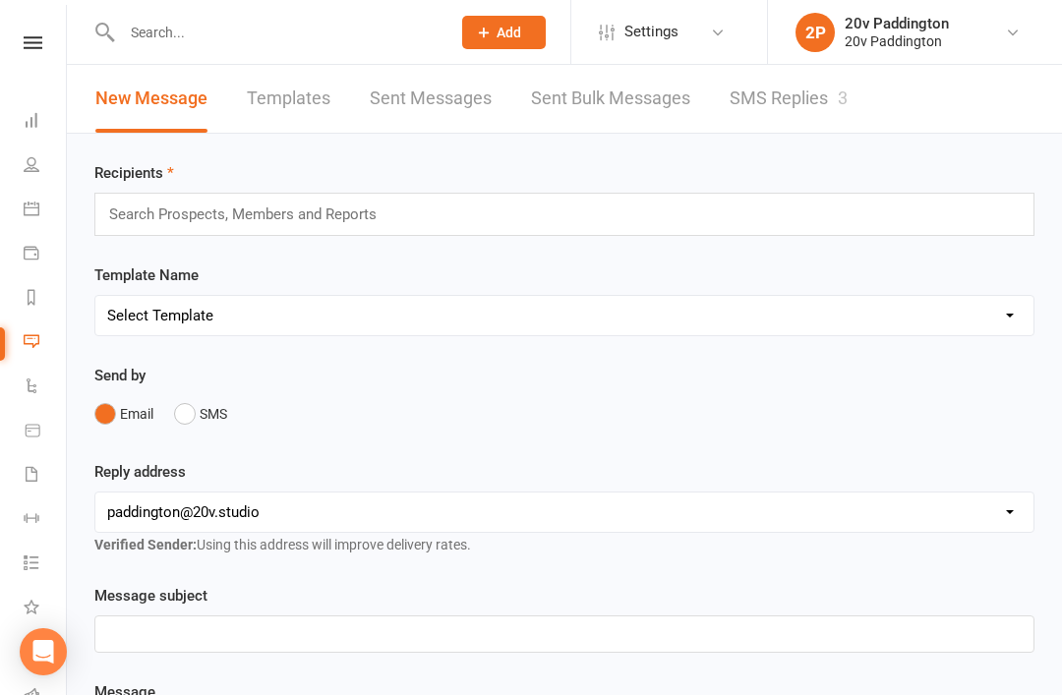
click at [801, 126] on link "SMS Replies 3" at bounding box center [789, 99] width 118 height 68
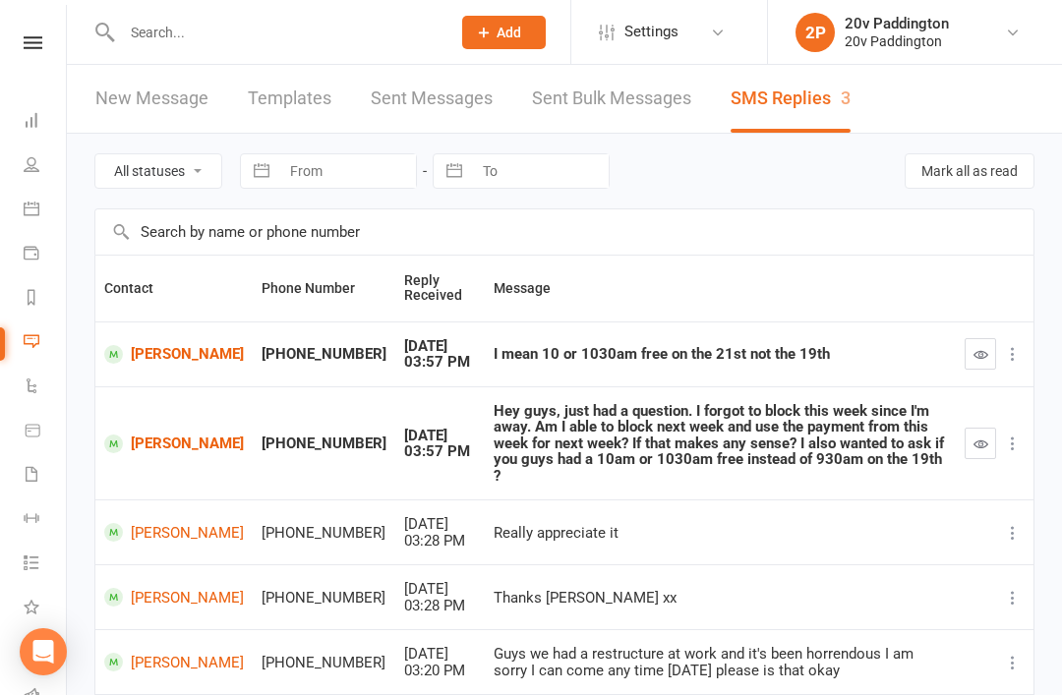
click at [151, 351] on link "[PERSON_NAME]" at bounding box center [174, 354] width 140 height 19
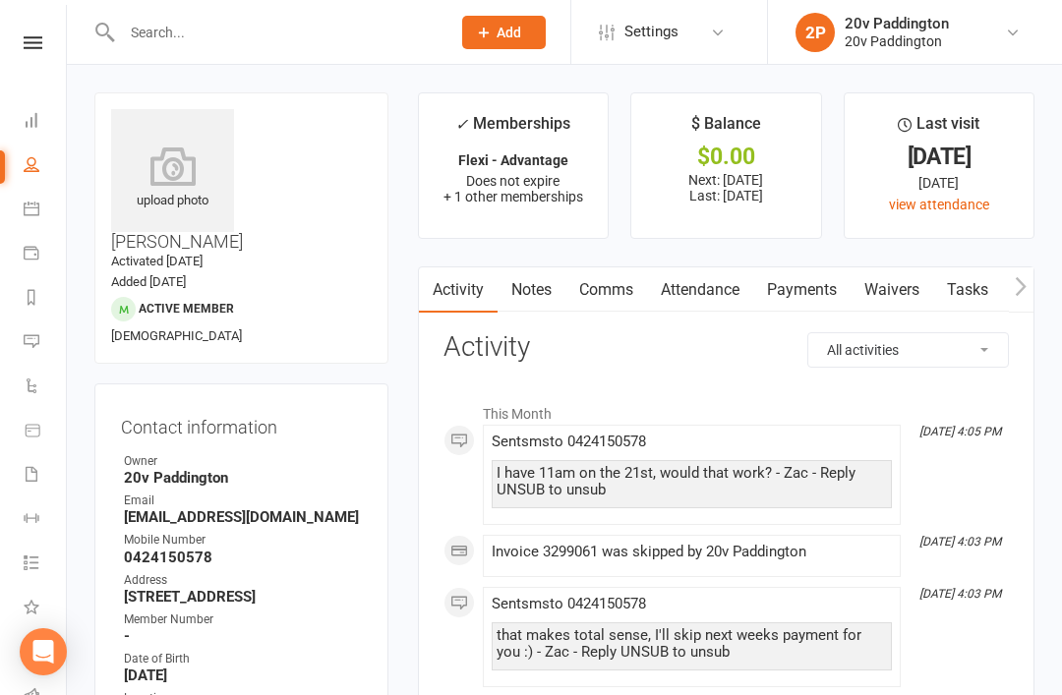
click at [548, 296] on link "Notes" at bounding box center [532, 289] width 68 height 45
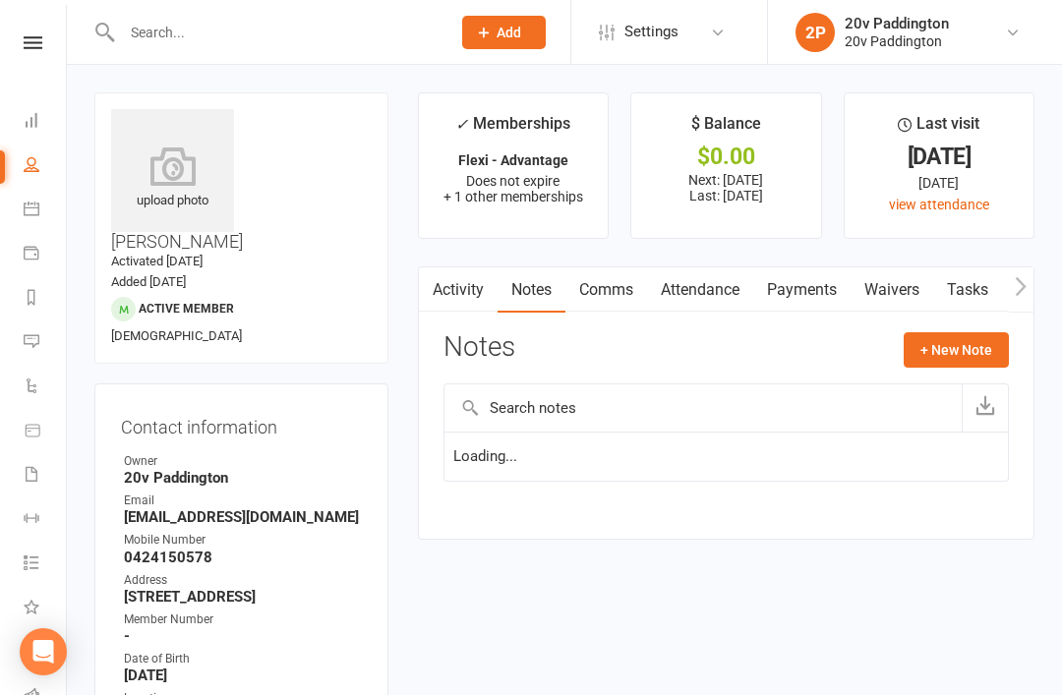
click at [981, 344] on button "+ New Note" at bounding box center [956, 349] width 105 height 35
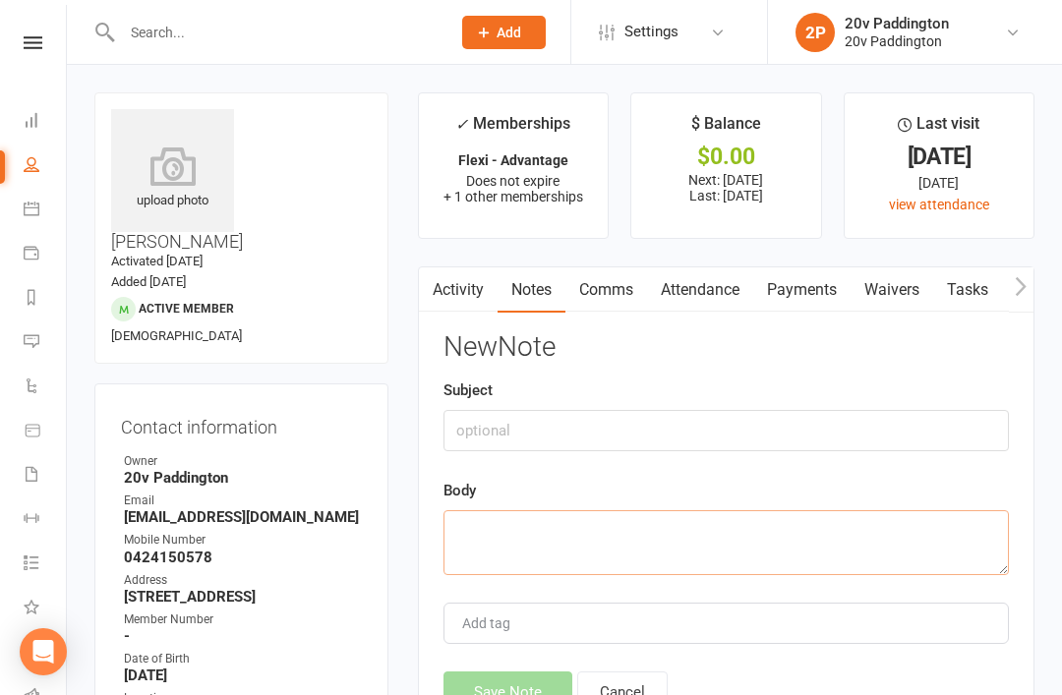
click at [743, 510] on textarea at bounding box center [725, 542] width 565 height 65
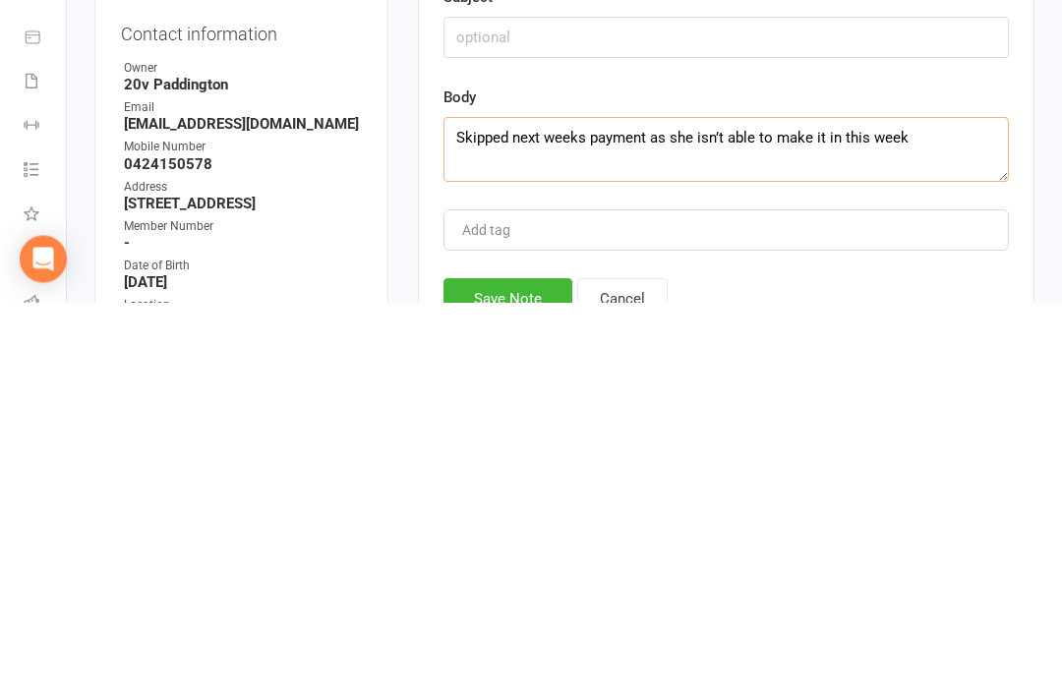
type textarea "Skipped next weeks payment as she isn’t able to make it in this week"
click at [915, 603] on div "Add tag" at bounding box center [725, 623] width 565 height 41
click at [793, 672] on div "Save Note Cancel" at bounding box center [725, 692] width 565 height 41
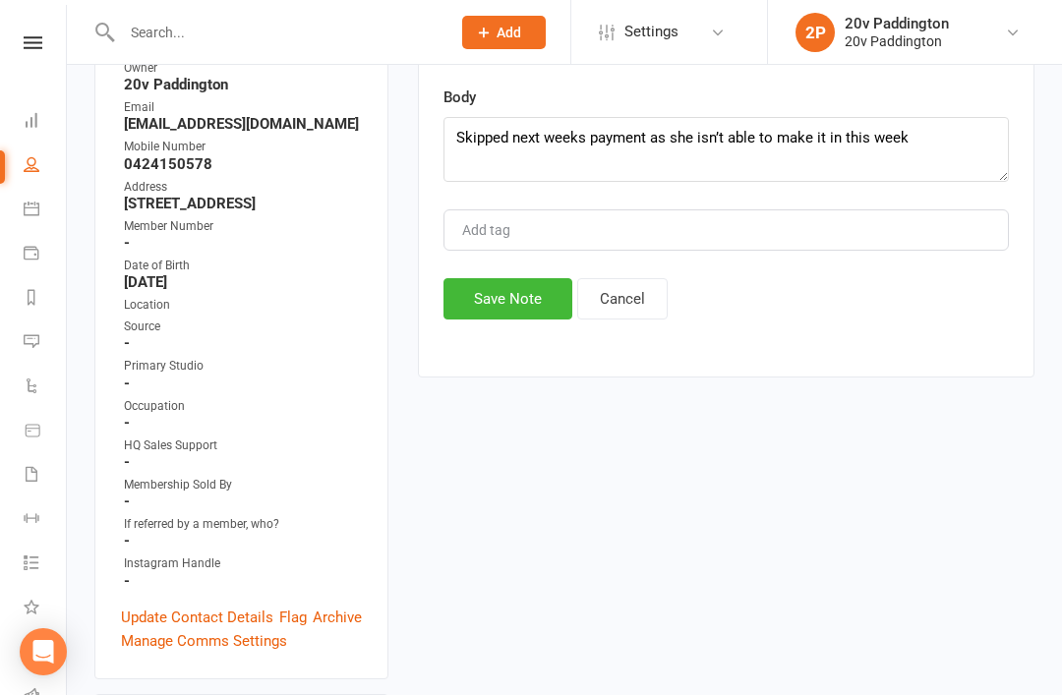
click at [551, 319] on button "Save Note" at bounding box center [507, 298] width 129 height 41
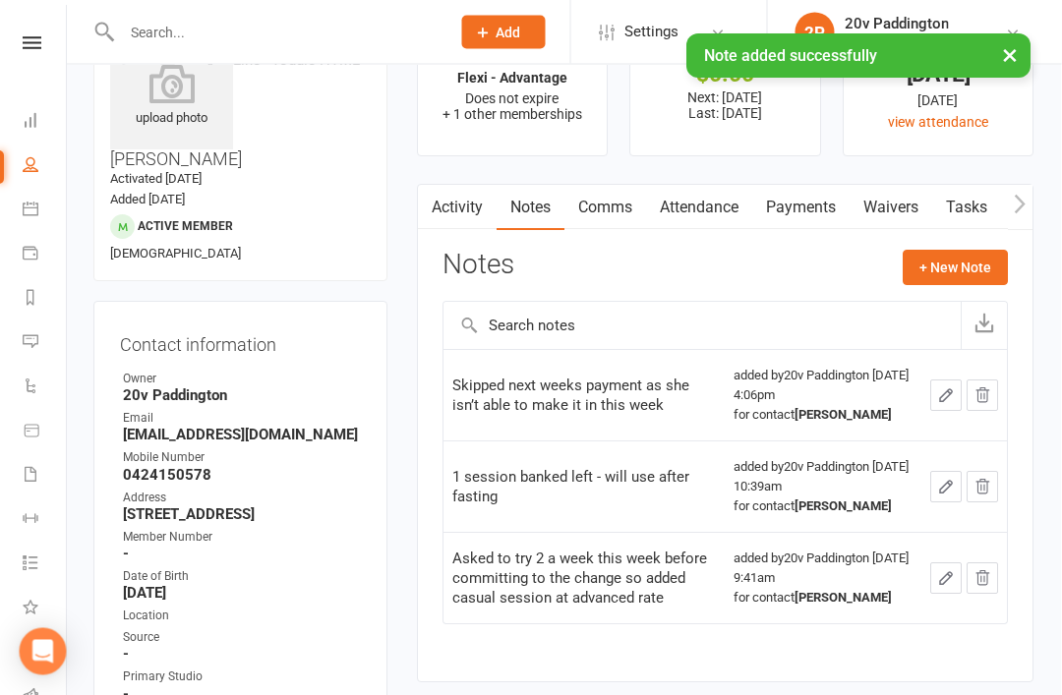
scroll to position [83, 12]
click at [29, 337] on icon at bounding box center [32, 341] width 16 height 16
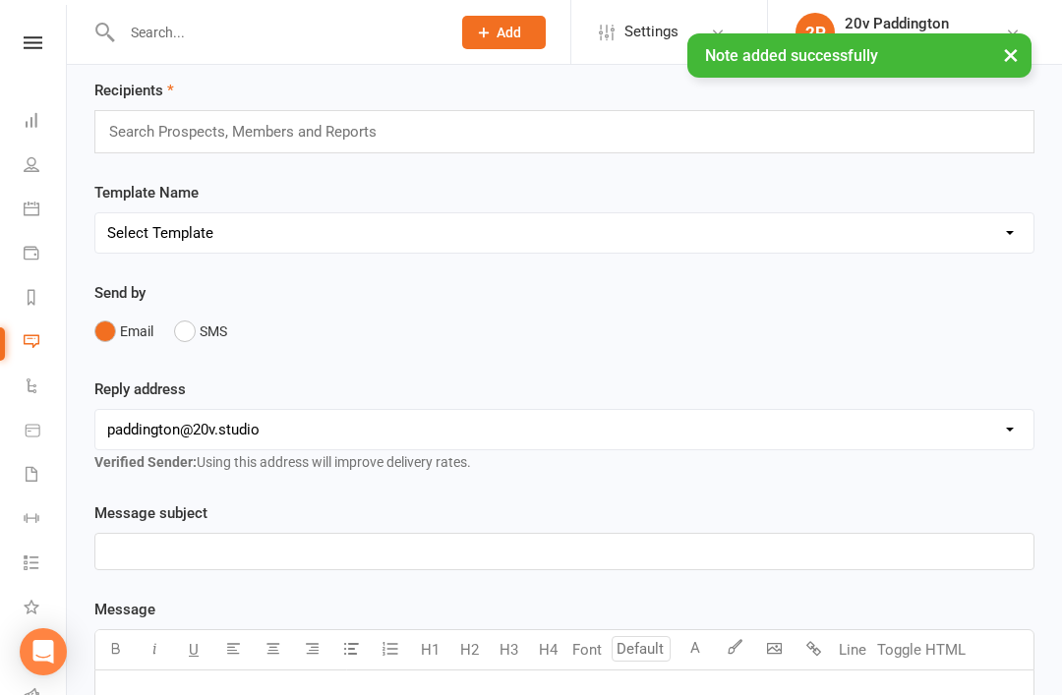
scroll to position [83, 0]
click at [794, 99] on div "Recipients Search Prospects, Members and Reports" at bounding box center [564, 116] width 940 height 75
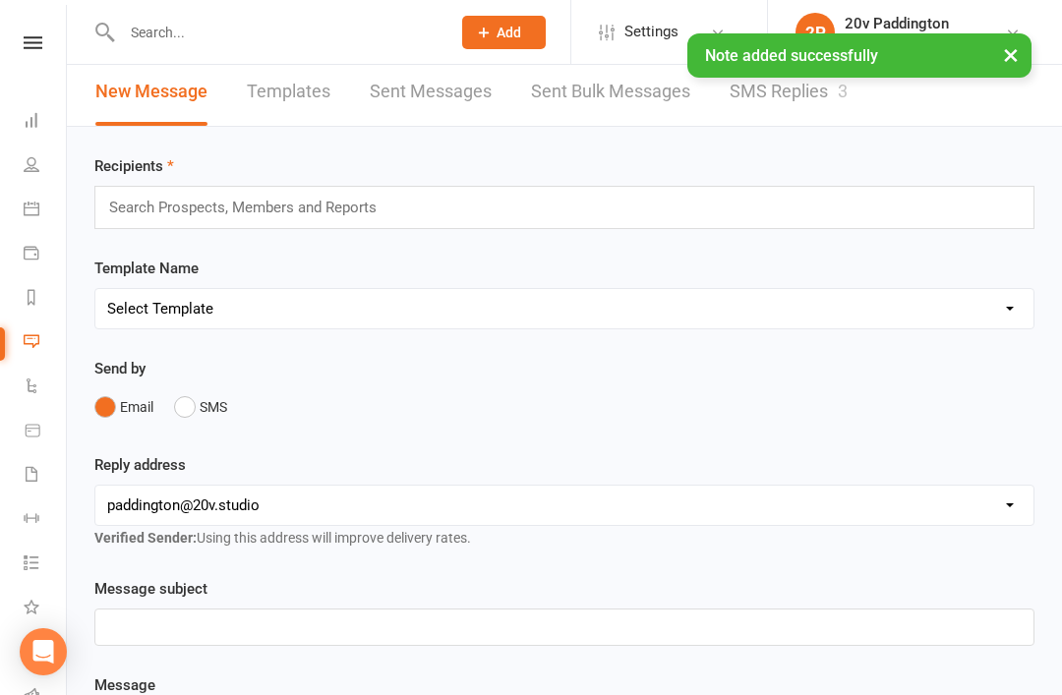
scroll to position [0, 0]
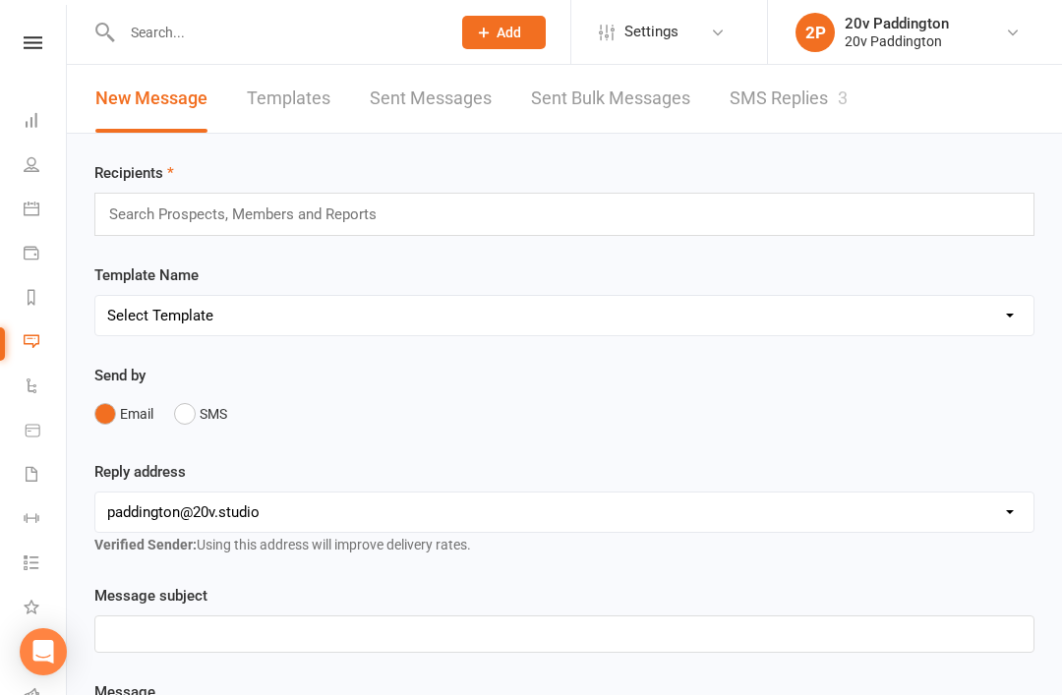
click at [820, 119] on link "SMS Replies 3" at bounding box center [789, 99] width 118 height 68
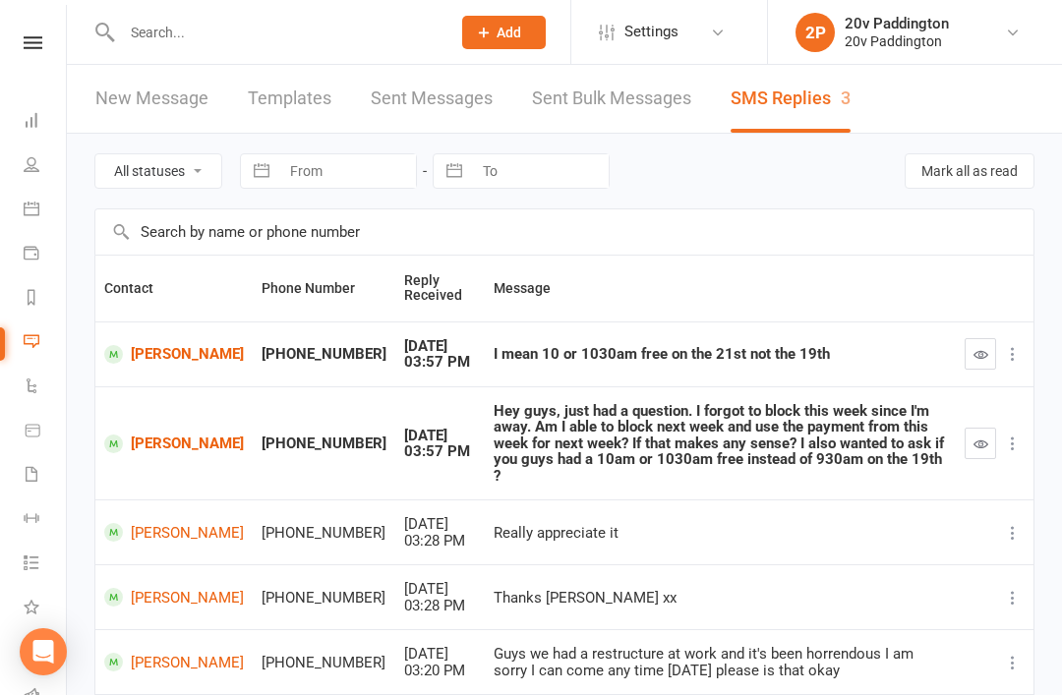
click at [980, 358] on icon "button" at bounding box center [980, 354] width 15 height 15
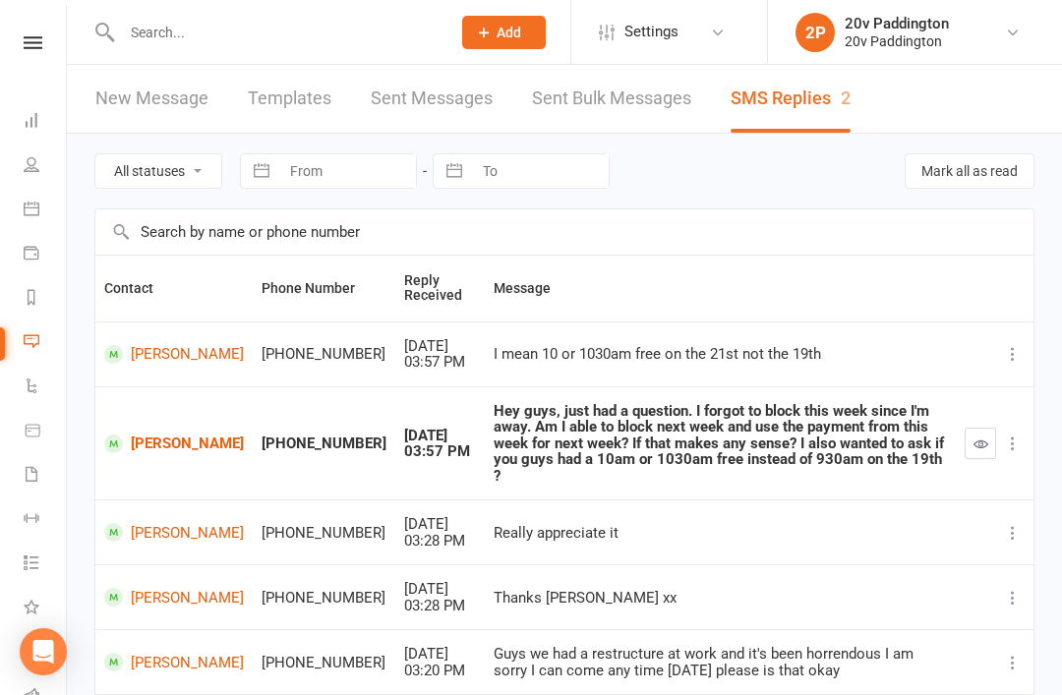
click at [974, 438] on icon "button" at bounding box center [980, 444] width 15 height 15
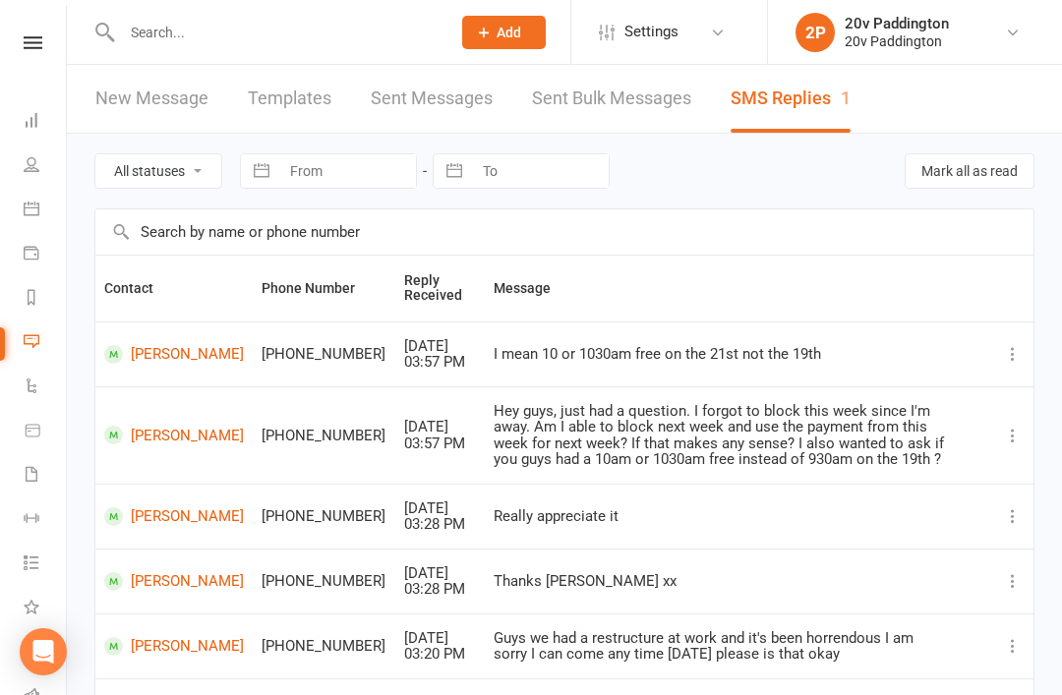
click at [51, 38] on link at bounding box center [33, 42] width 70 height 13
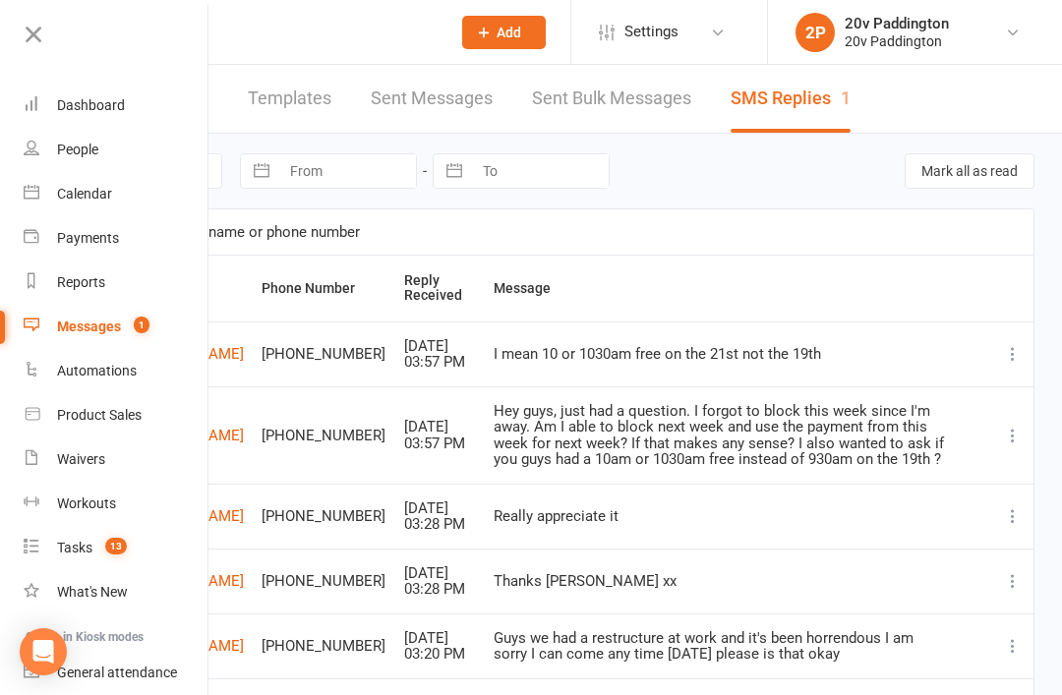
click at [131, 533] on link "Tasks 13" at bounding box center [117, 548] width 186 height 44
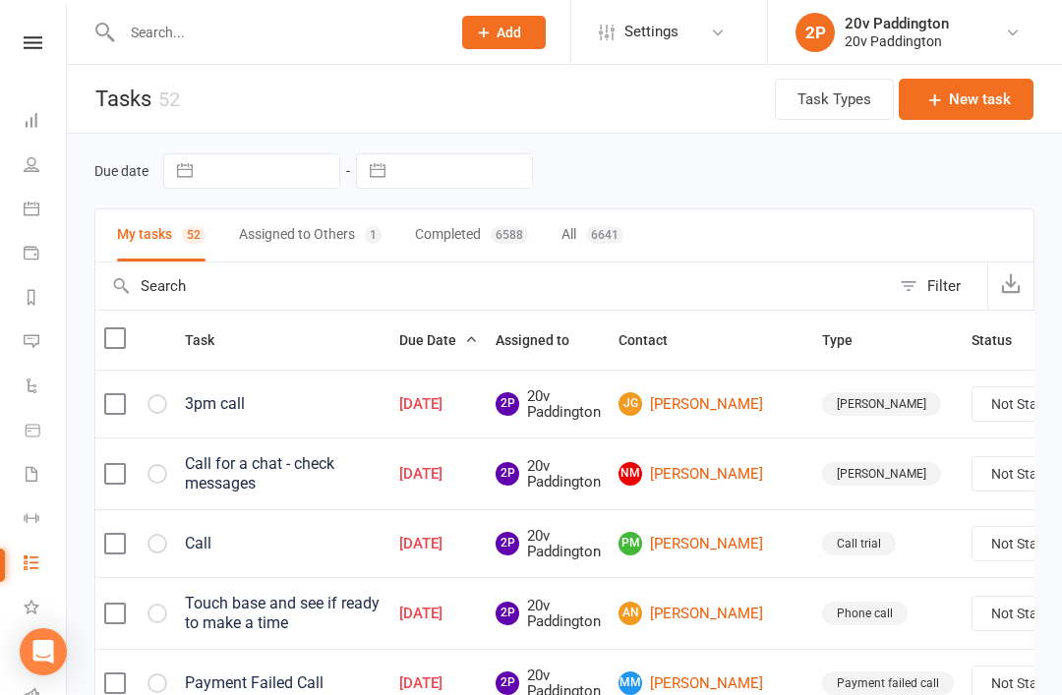
click at [31, 175] on link "People" at bounding box center [46, 167] width 44 height 44
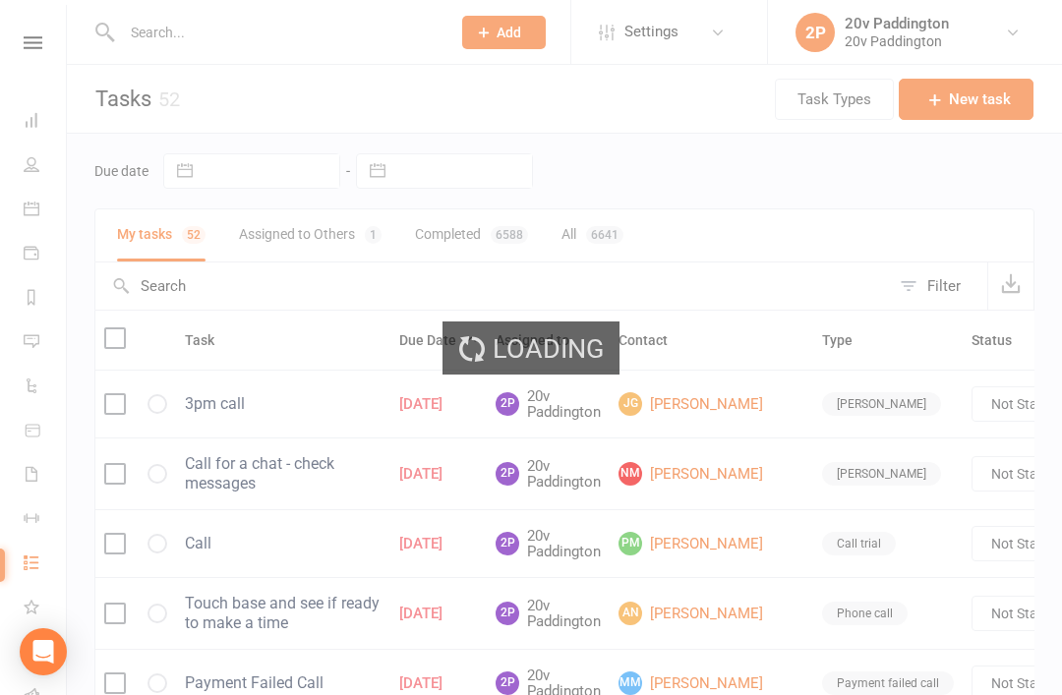
select select "100"
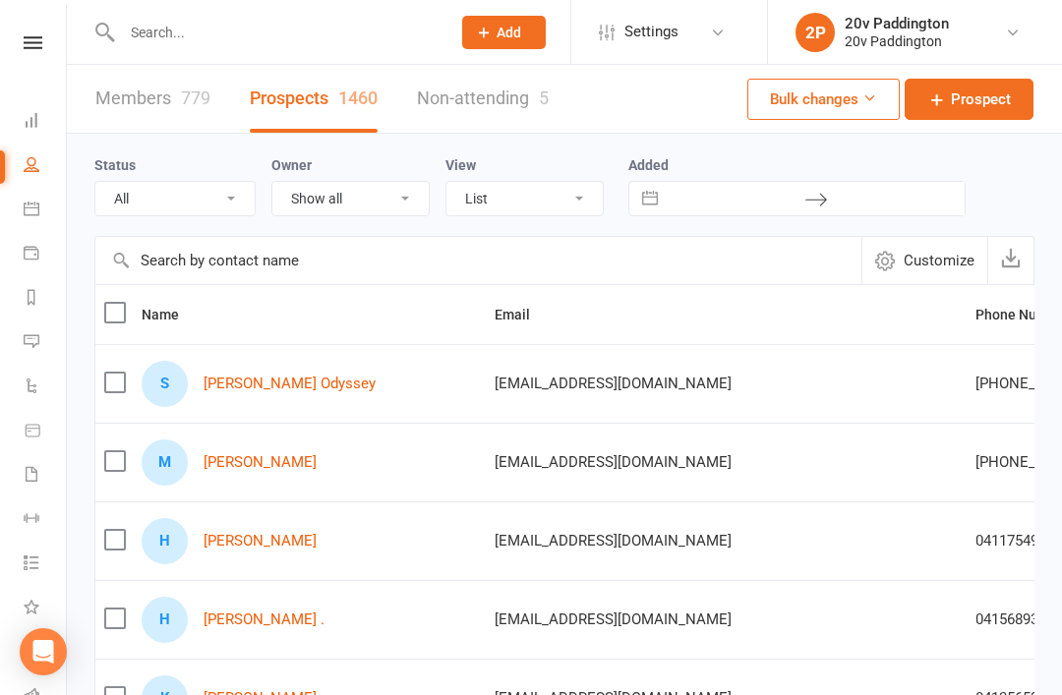
click at [63, 412] on link "Product Sales" at bounding box center [46, 432] width 44 height 44
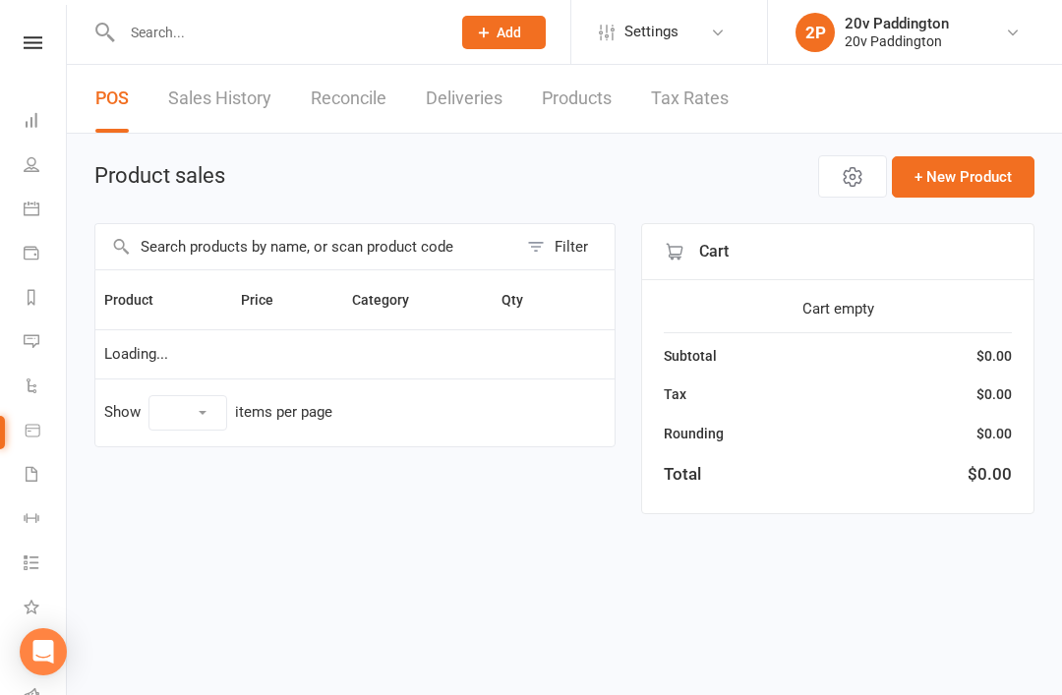
select select "100"
click at [40, 347] on link "Messages 1" at bounding box center [46, 344] width 44 height 44
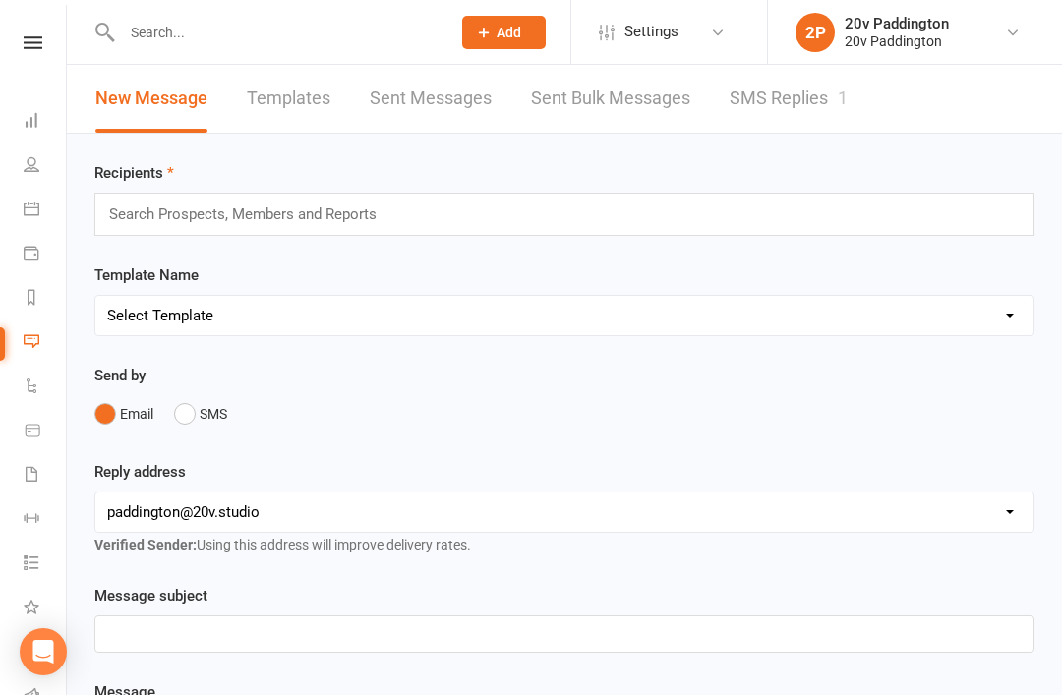
click at [773, 93] on link "SMS Replies 1" at bounding box center [789, 99] width 118 height 68
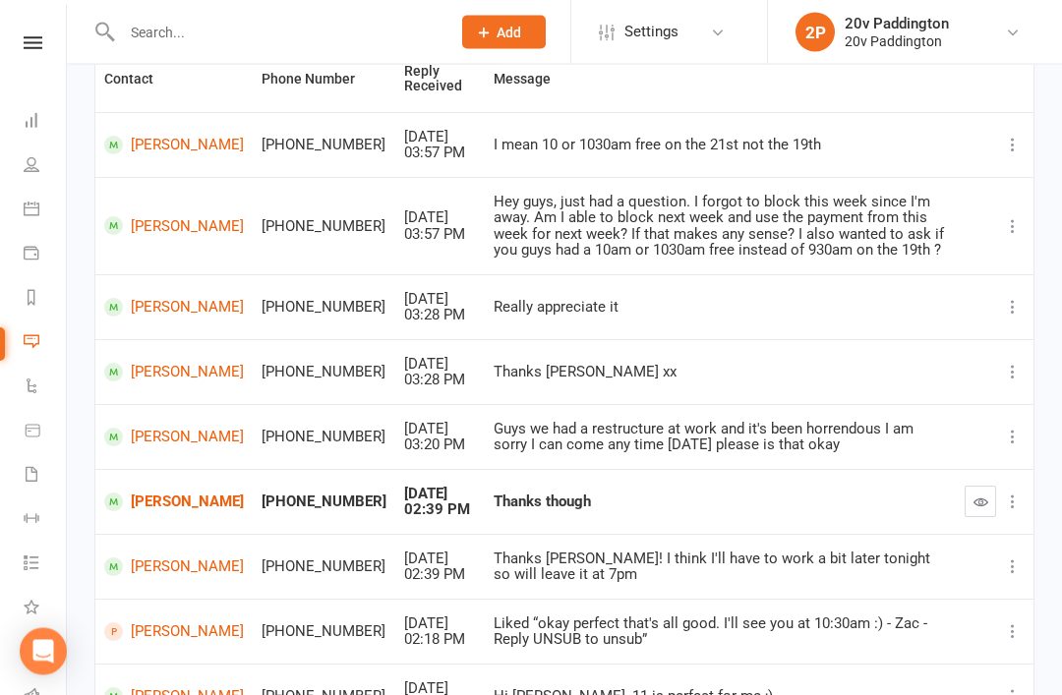
scroll to position [220, 0]
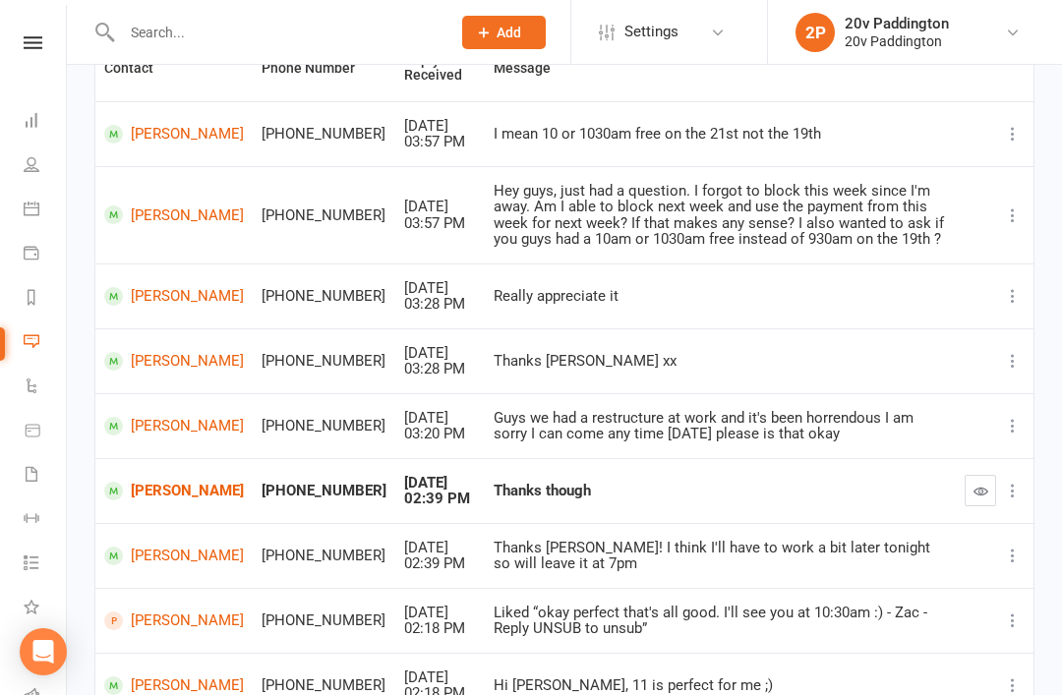
click at [962, 498] on td at bounding box center [995, 490] width 78 height 65
click at [978, 486] on icon "button" at bounding box center [980, 491] width 15 height 15
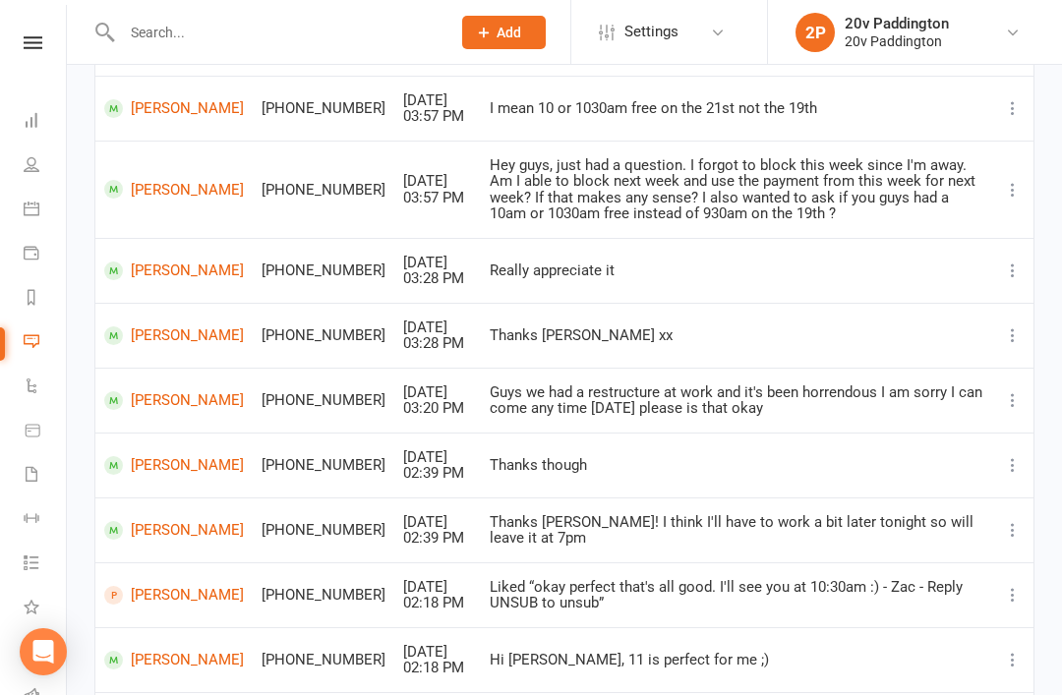
scroll to position [0, 0]
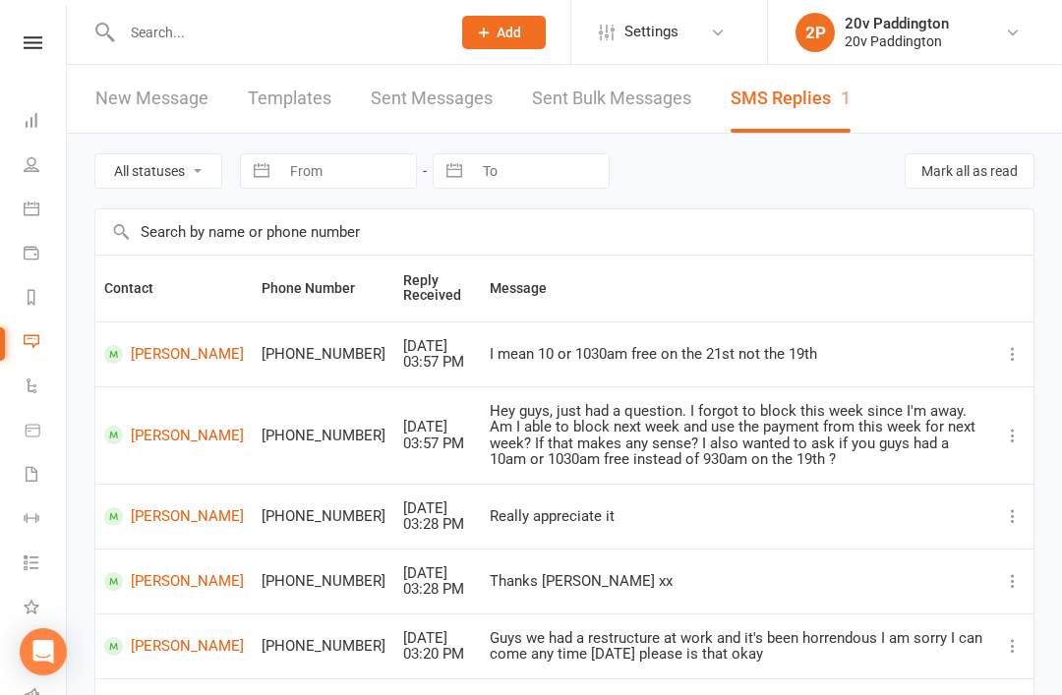
click at [193, 345] on link "[PERSON_NAME]" at bounding box center [174, 354] width 140 height 19
